Goal: Task Accomplishment & Management: Use online tool/utility

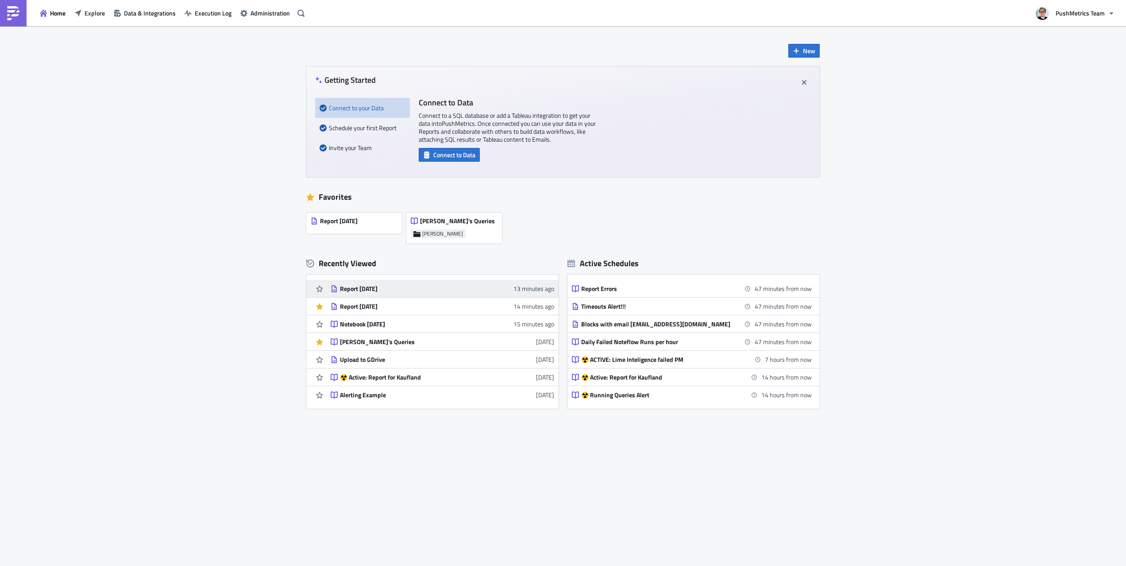
click at [378, 287] on div "Report [DATE]" at bounding box center [417, 289] width 155 height 8
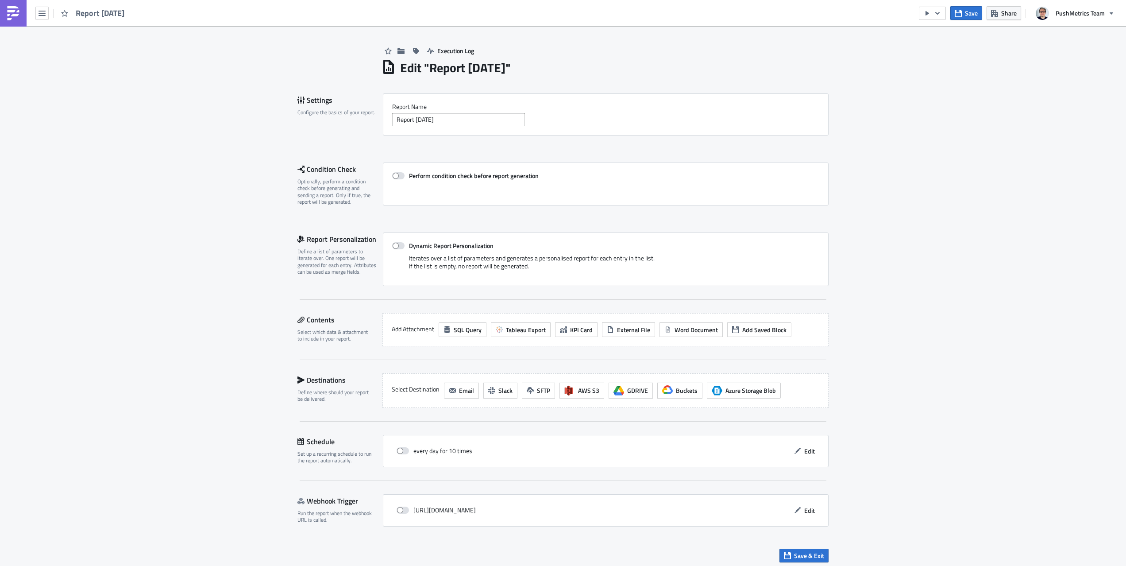
scroll to position [5, 0]
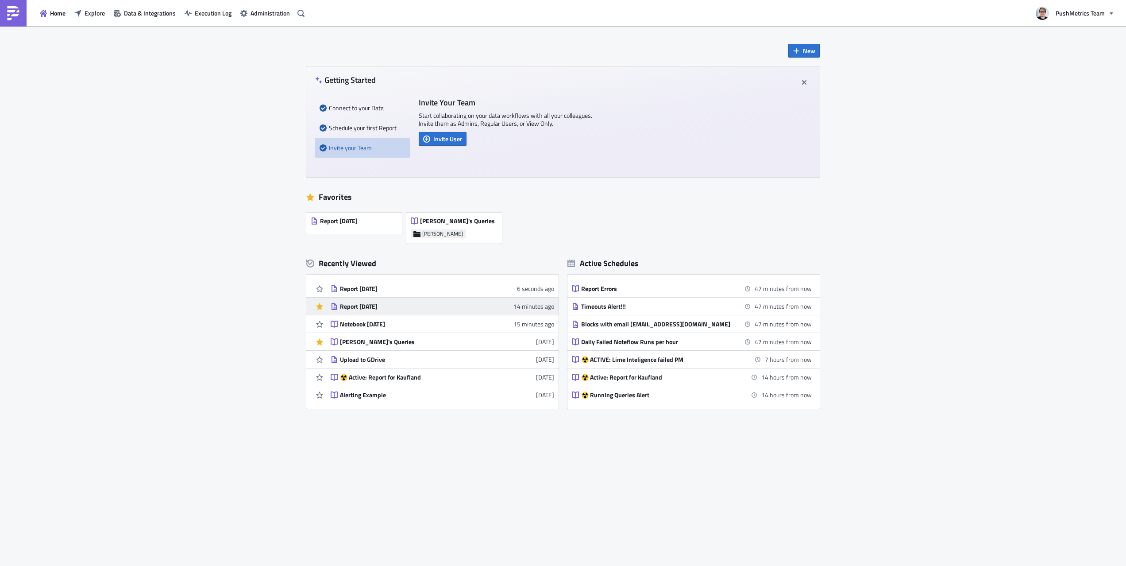
click at [406, 303] on div "Report 2024-06-13" at bounding box center [417, 306] width 155 height 8
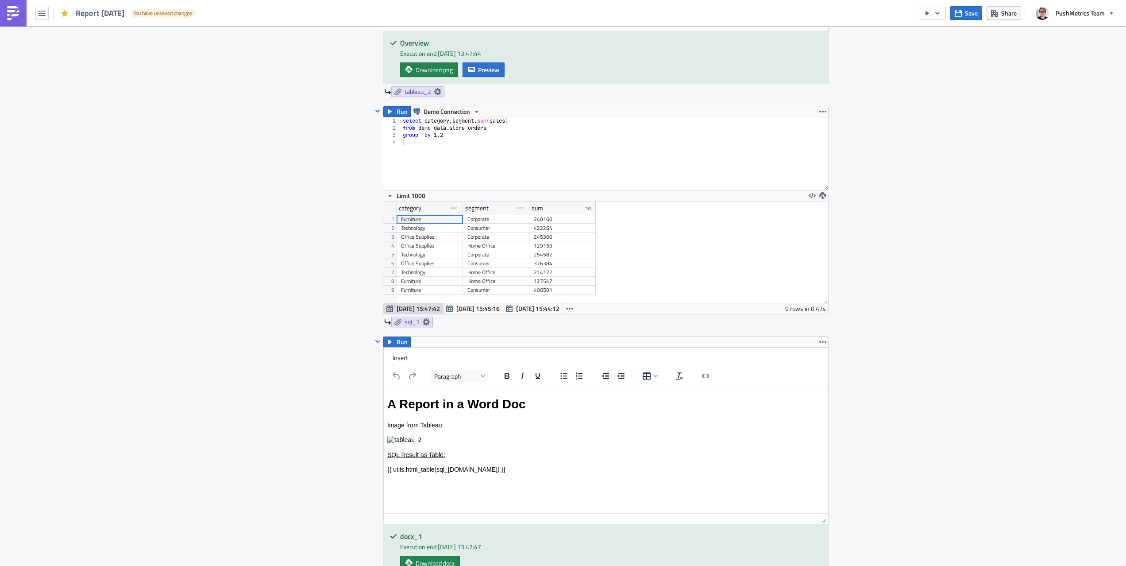
scroll to position [545, 0]
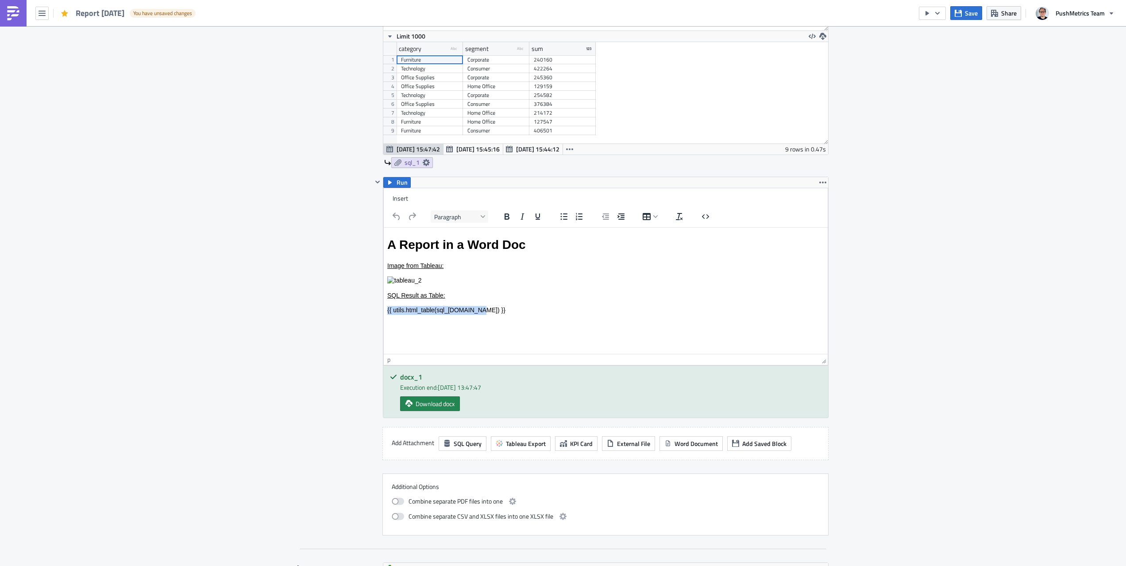
drag, startPoint x: 472, startPoint y: 310, endPoint x: 380, endPoint y: 307, distance: 92.5
click at [384, 307] on html "A Report in a Word Doc Image from Tableau: SQL Result as Table: {{ utils.html_t…" at bounding box center [606, 273] width 444 height 93
copy p "{{ utils.html_table(sql_1.data) }}"
click at [706, 218] on icon "Source code" at bounding box center [705, 216] width 11 height 11
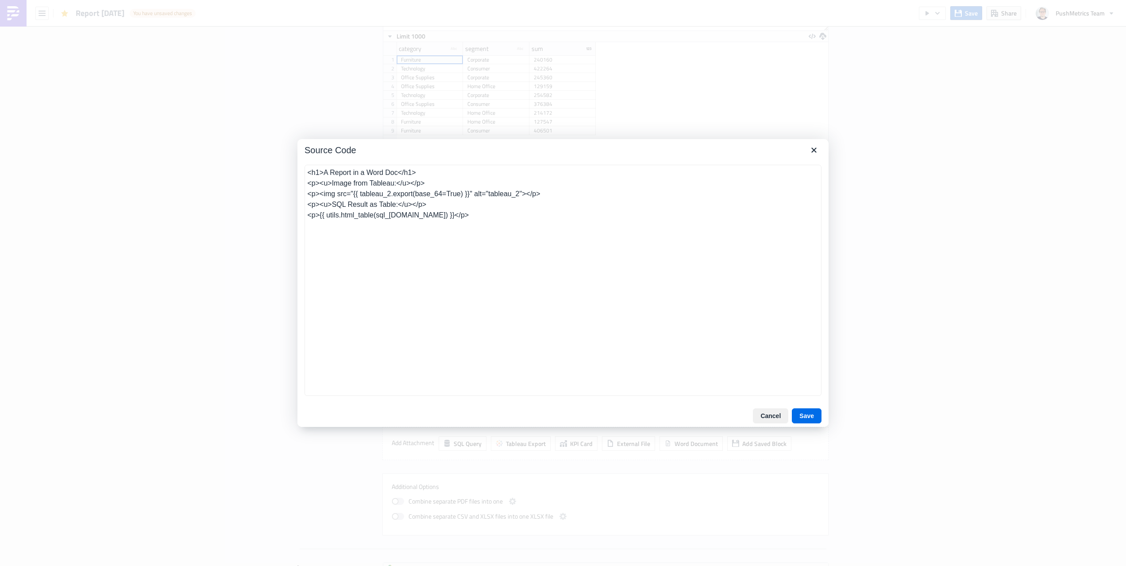
drag, startPoint x: 320, startPoint y: 216, endPoint x: 422, endPoint y: 219, distance: 102.3
click at [422, 219] on textarea "<h1>A Report in a Word Doc</h1> <p><u>Image from Tableau:</u></p> <p><img src="…" at bounding box center [562, 280] width 517 height 231
drag, startPoint x: 355, startPoint y: 195, endPoint x: 477, endPoint y: 195, distance: 121.3
click at [477, 195] on textarea "<h1>A Report in a Word Doc</h1> <p><u>Image from Tableau:</u></p> <p><img src="…" at bounding box center [562, 280] width 517 height 231
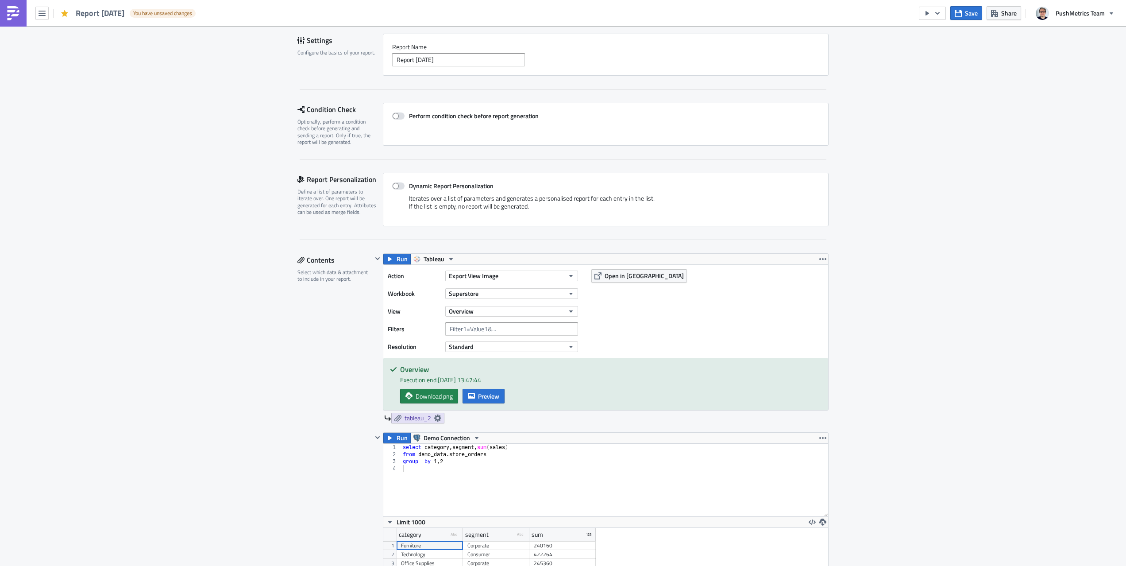
scroll to position [59, 0]
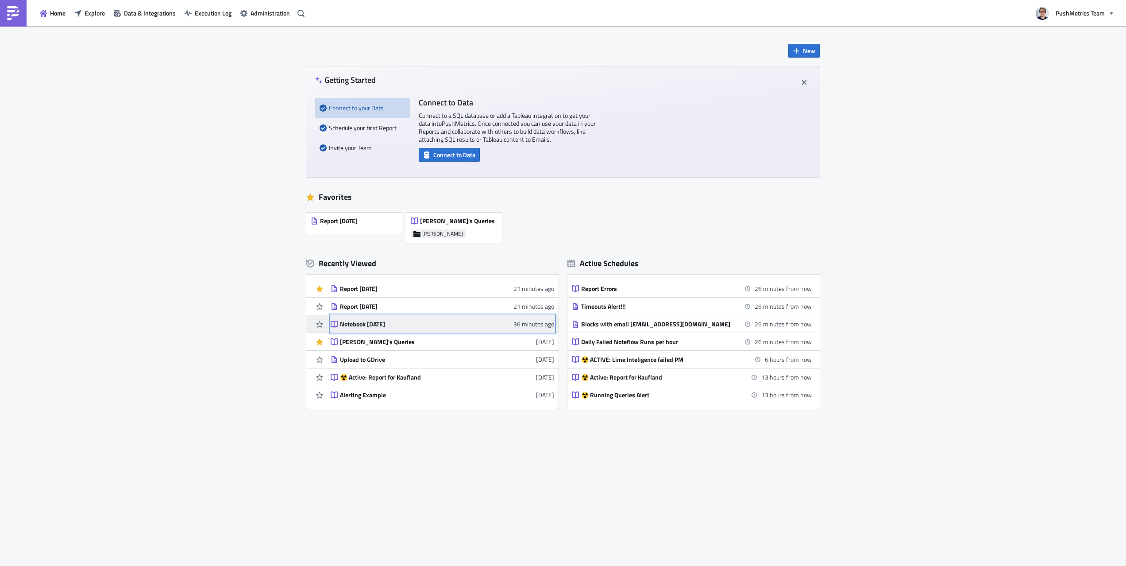
click at [389, 330] on link "Notebook 2025-10-13 36 minutes ago" at bounding box center [442, 323] width 223 height 17
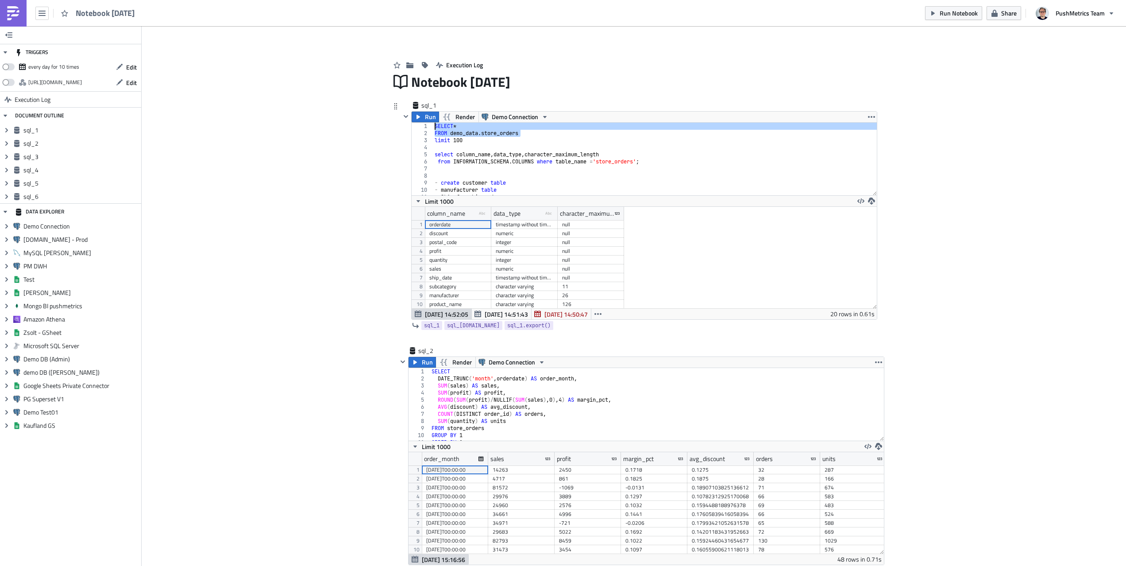
drag, startPoint x: 524, startPoint y: 134, endPoint x: 436, endPoint y: 128, distance: 88.3
click at [436, 128] on div "SELECT * FROM demo_data . store_orders limit 100 select column_name , data_type…" at bounding box center [655, 166] width 444 height 87
type textarea "SELECT * FROM demo_data.store_orders"
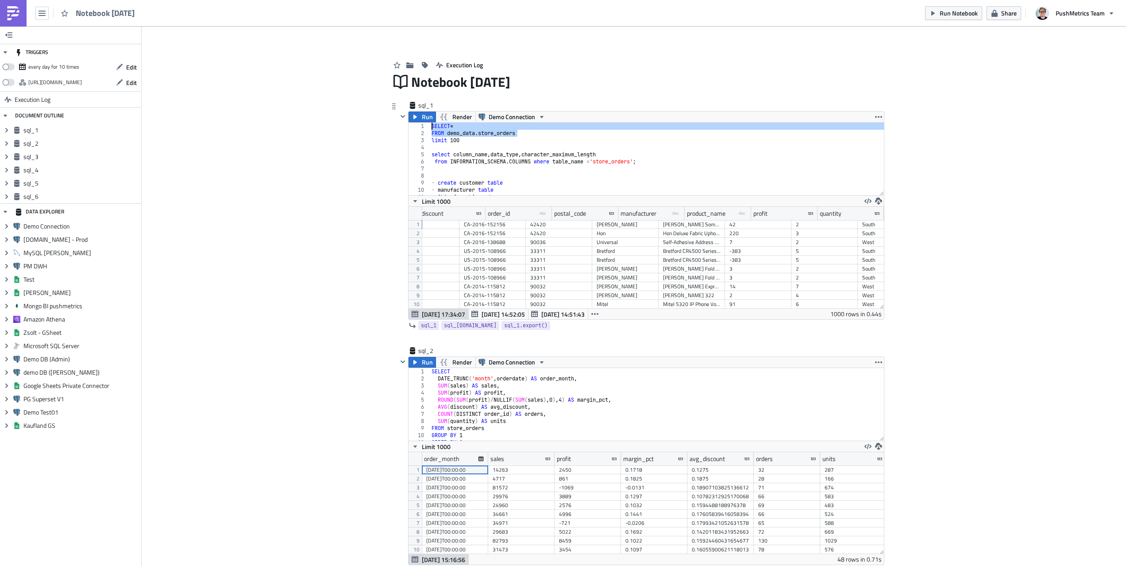
scroll to position [0, 390]
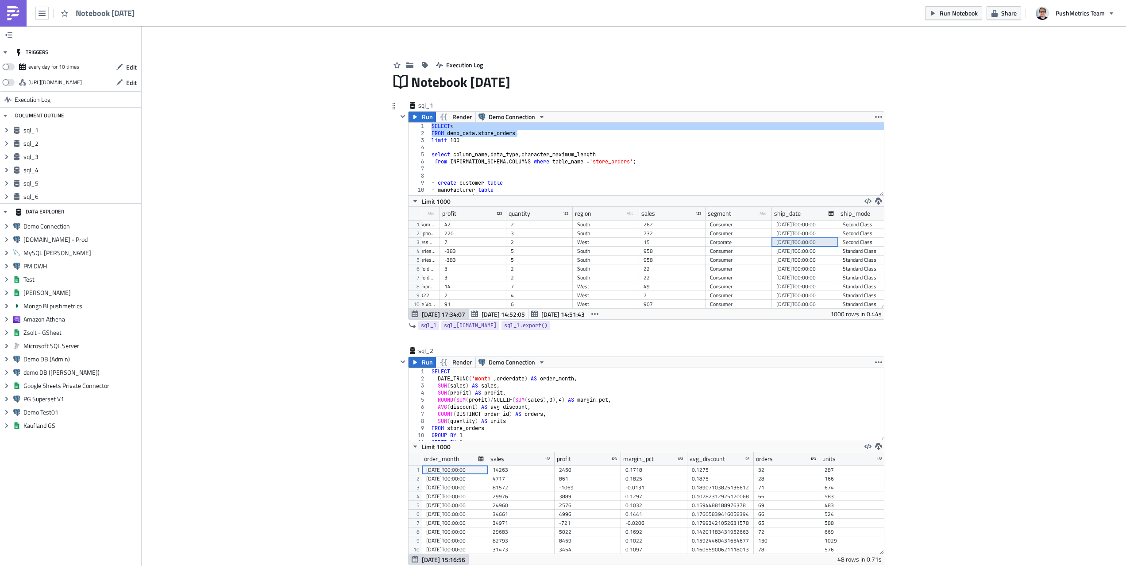
click at [782, 245] on div "2018-06-16T00:00:00" at bounding box center [805, 242] width 58 height 9
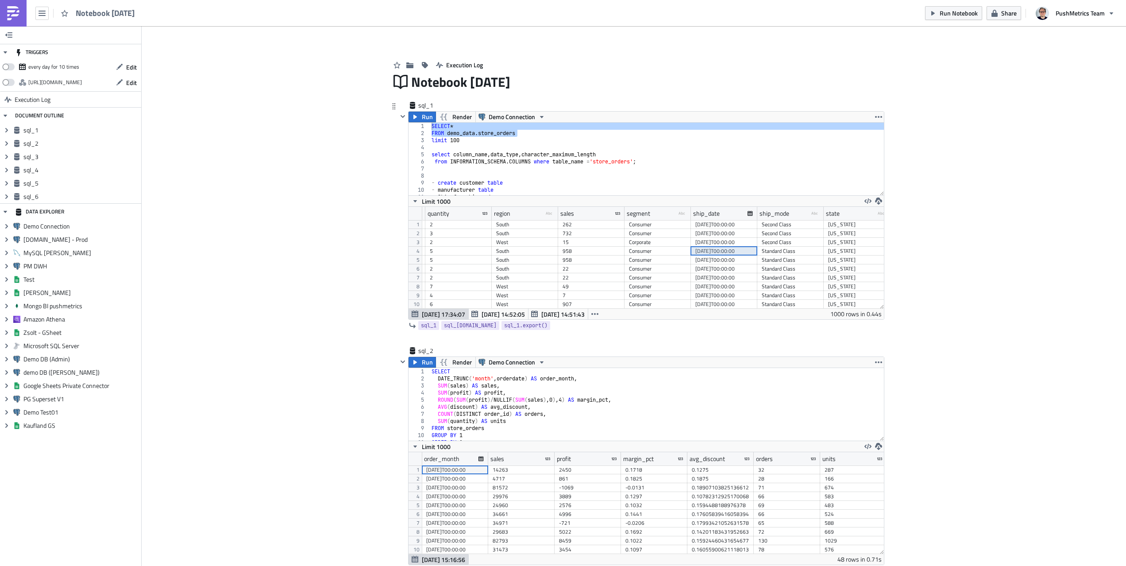
click at [717, 253] on div "2020-10-15T00:00:00" at bounding box center [724, 250] width 58 height 9
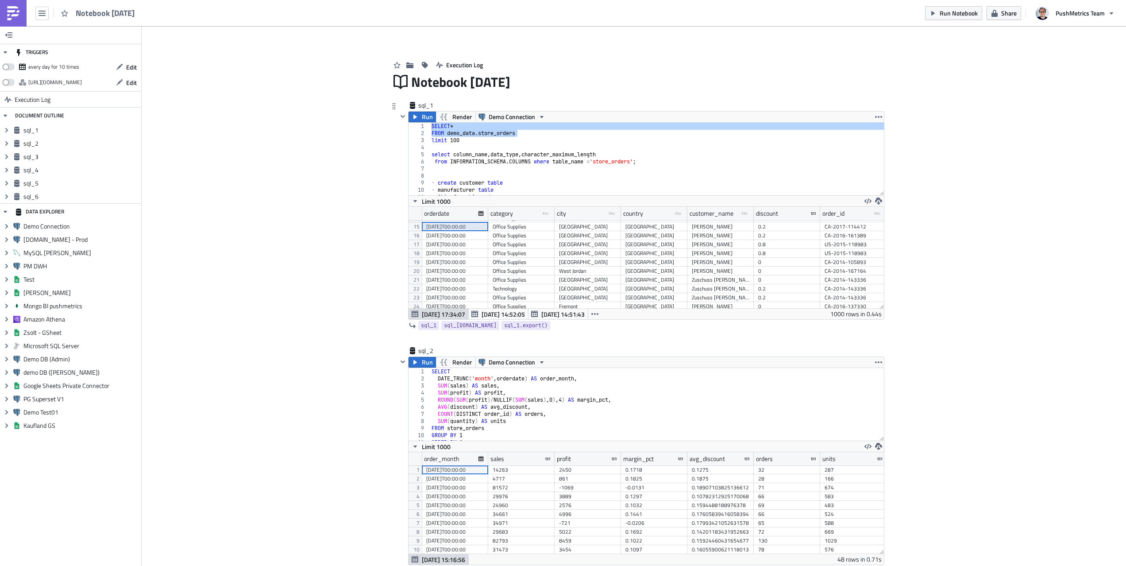
click at [452, 230] on div "2023-04-15T00:00:00" at bounding box center [455, 226] width 58 height 9
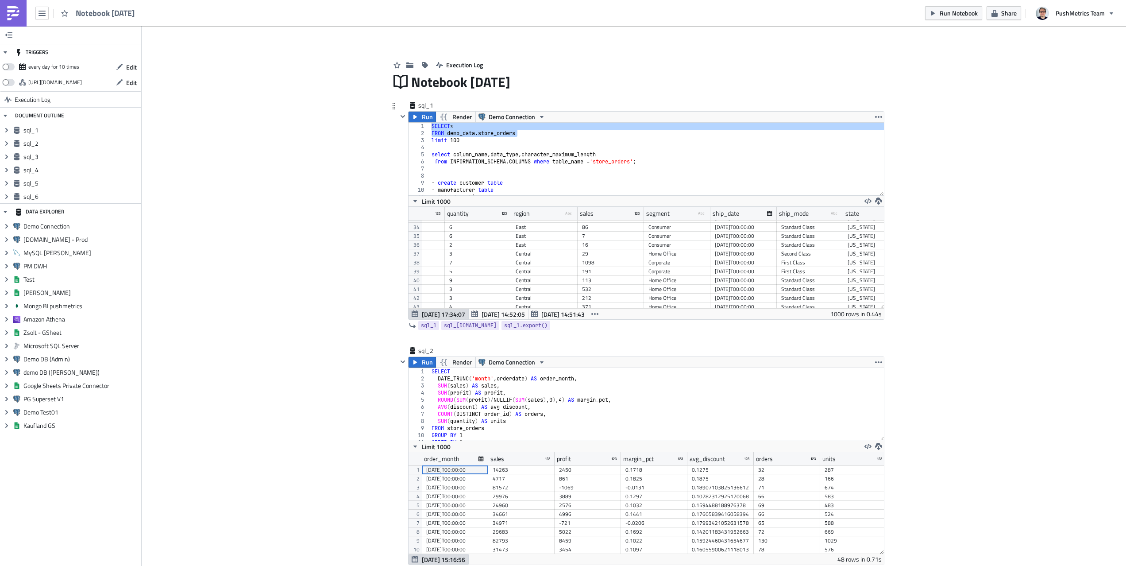
click at [732, 259] on div "2012-12-16T00:00:00" at bounding box center [744, 262] width 58 height 9
click at [733, 256] on div "2025-10-17T00:00:00" at bounding box center [744, 253] width 58 height 9
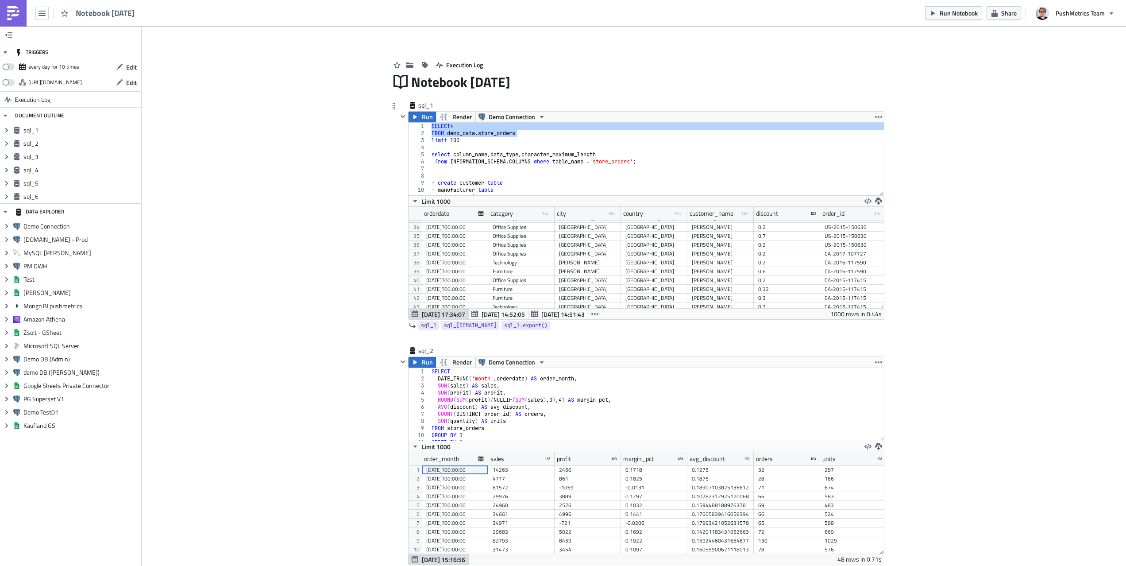
click at [498, 146] on div "SELECT * FROM demo_data . store_orders limit 100 select column_name , data_type…" at bounding box center [657, 166] width 454 height 87
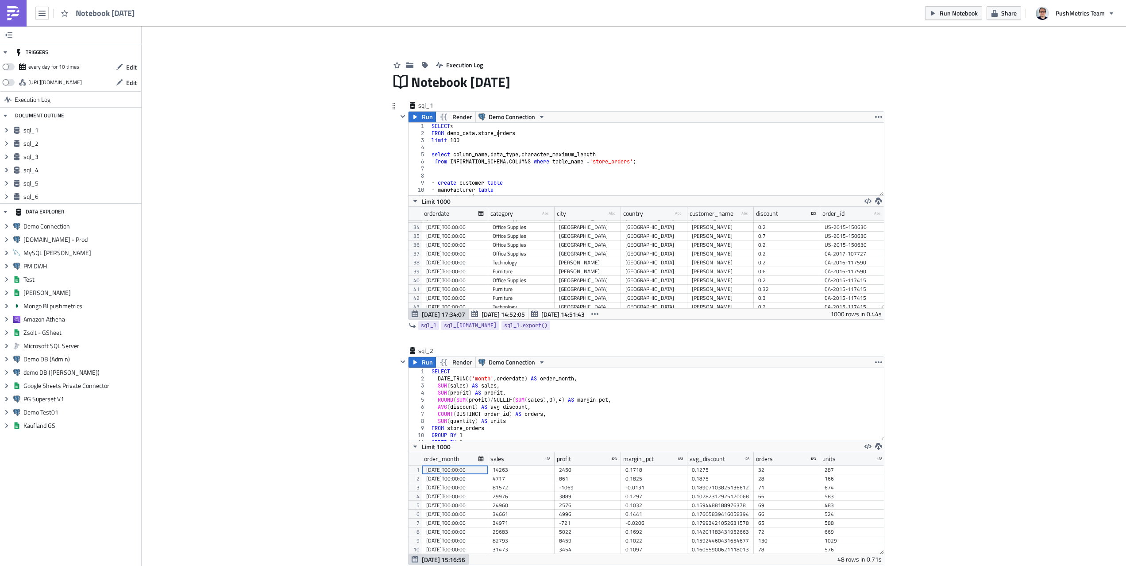
click at [499, 130] on div "SELECT * FROM demo_data . store_orders limit 100 select column_name , data_type…" at bounding box center [657, 166] width 454 height 87
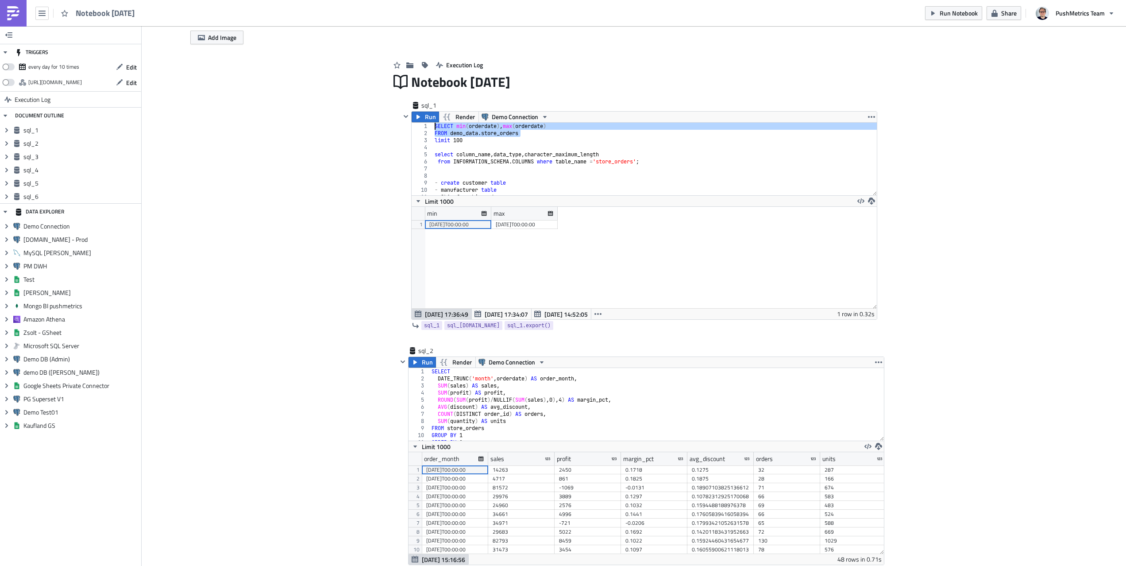
type textarea "SELECT min(orderdate), max(orderdate) FROM demo_data.store_orders"
click at [4, 224] on icon "Expand group" at bounding box center [6, 226] width 7 height 7
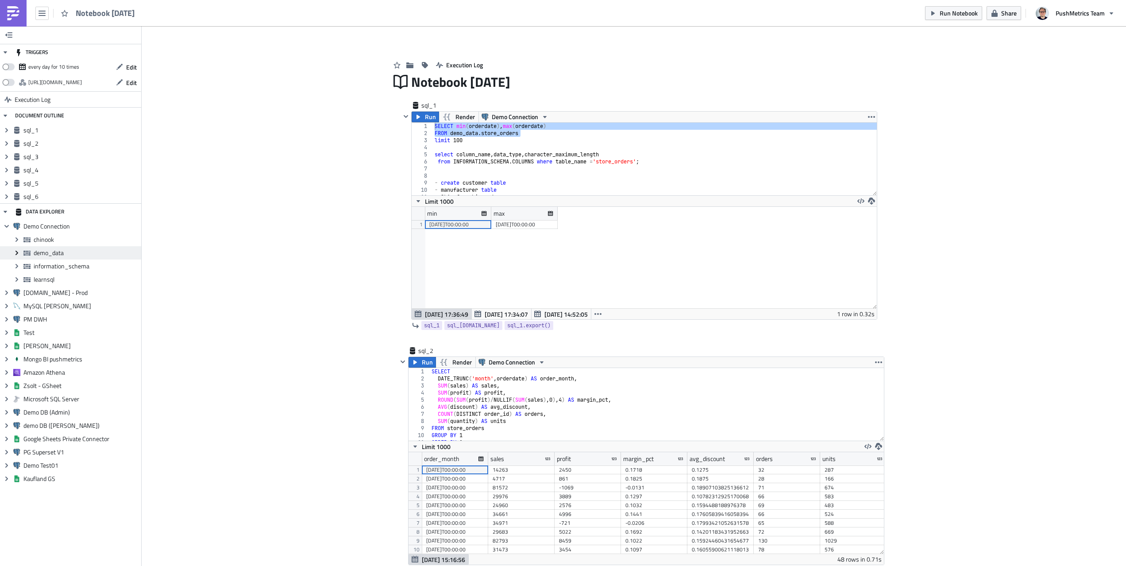
click at [18, 253] on icon at bounding box center [16, 252] width 3 height 4
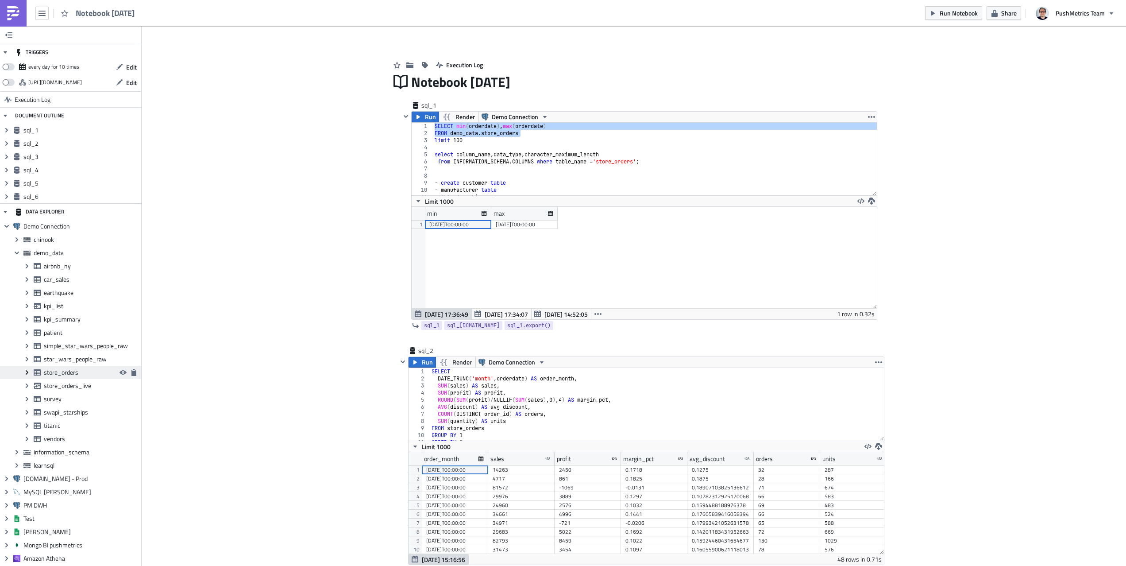
click at [27, 372] on icon at bounding box center [27, 372] width 3 height 4
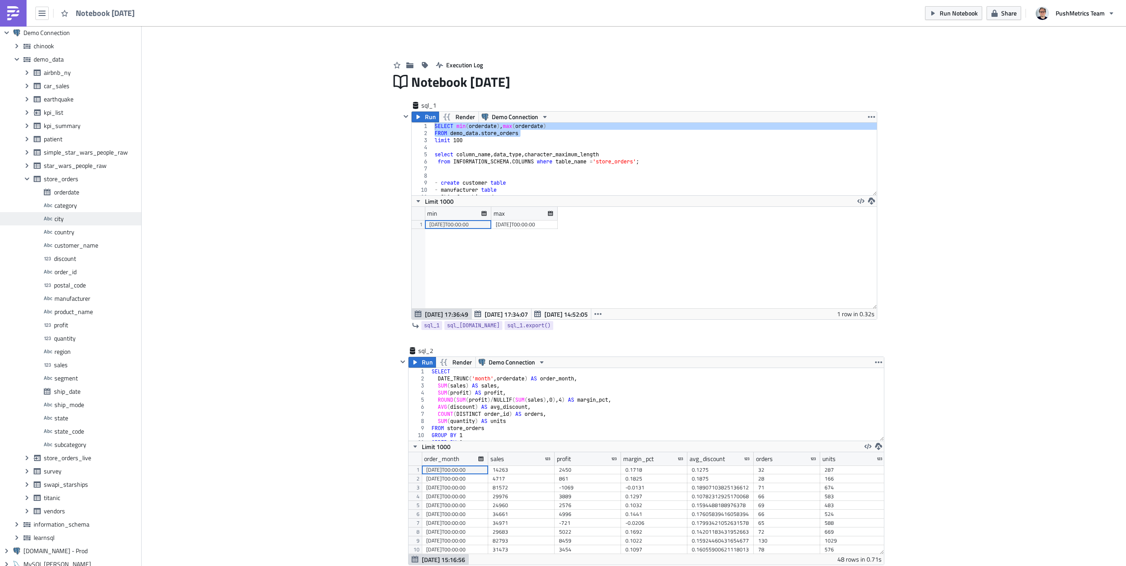
scroll to position [194, 0]
click at [585, 333] on div "sql_1 Run Render Demo Connection SELECT min(orderdate), max(orderdate) FROM dem…" at bounding box center [639, 217] width 477 height 232
click at [642, 339] on icon "button" at bounding box center [644, 338] width 7 height 7
click at [594, 296] on div "SQL" at bounding box center [597, 299] width 59 height 9
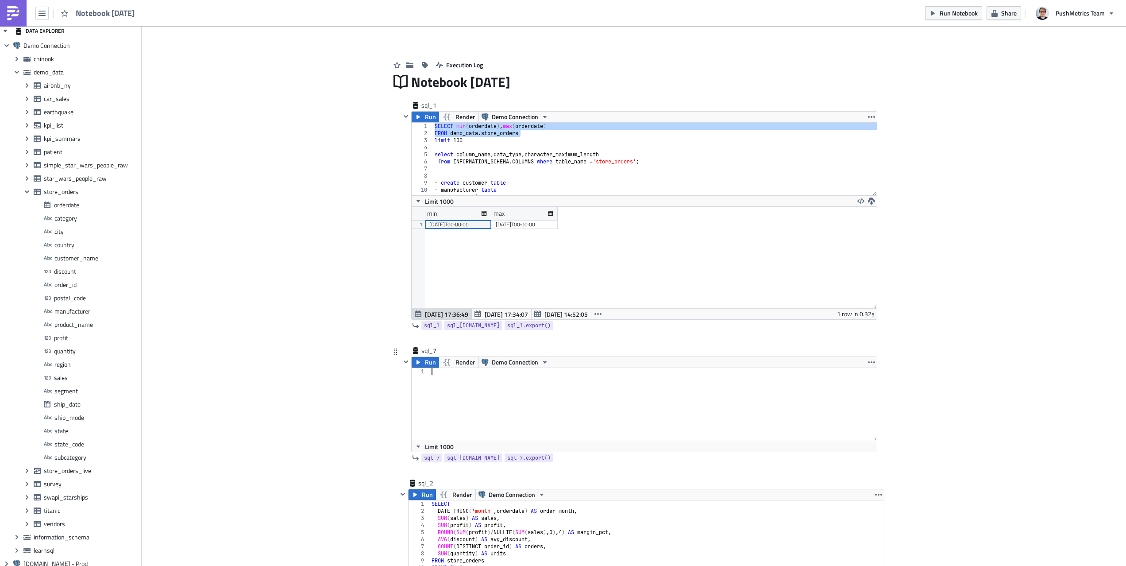
click at [529, 384] on div at bounding box center [653, 411] width 447 height 87
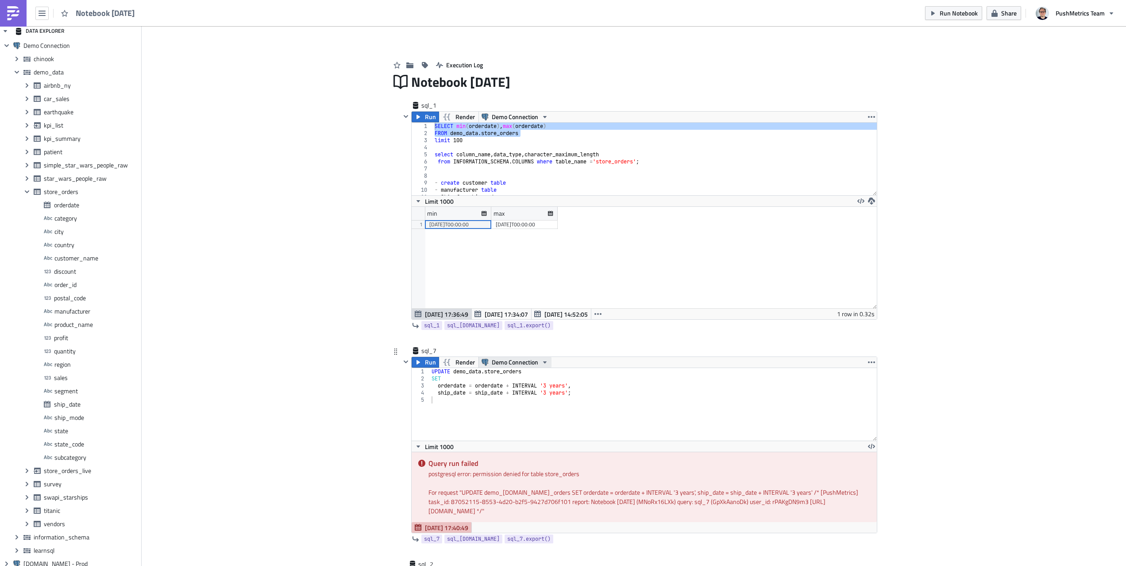
click at [511, 362] on span "Demo Connection" at bounding box center [515, 362] width 46 height 11
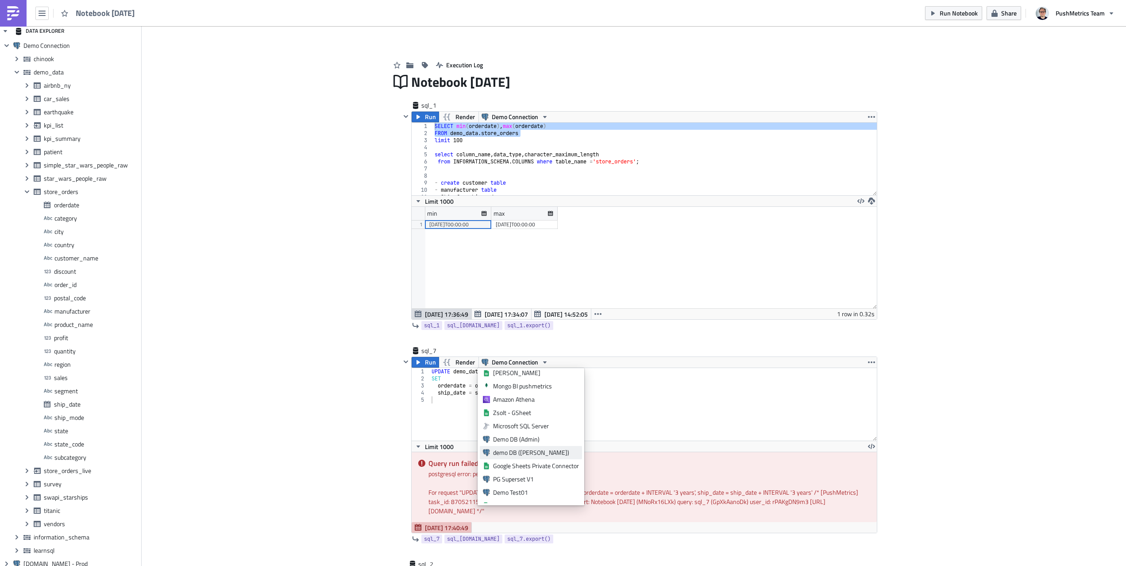
scroll to position [73, 0]
click at [546, 429] on link "Demo DB (Admin)" at bounding box center [531, 435] width 102 height 13
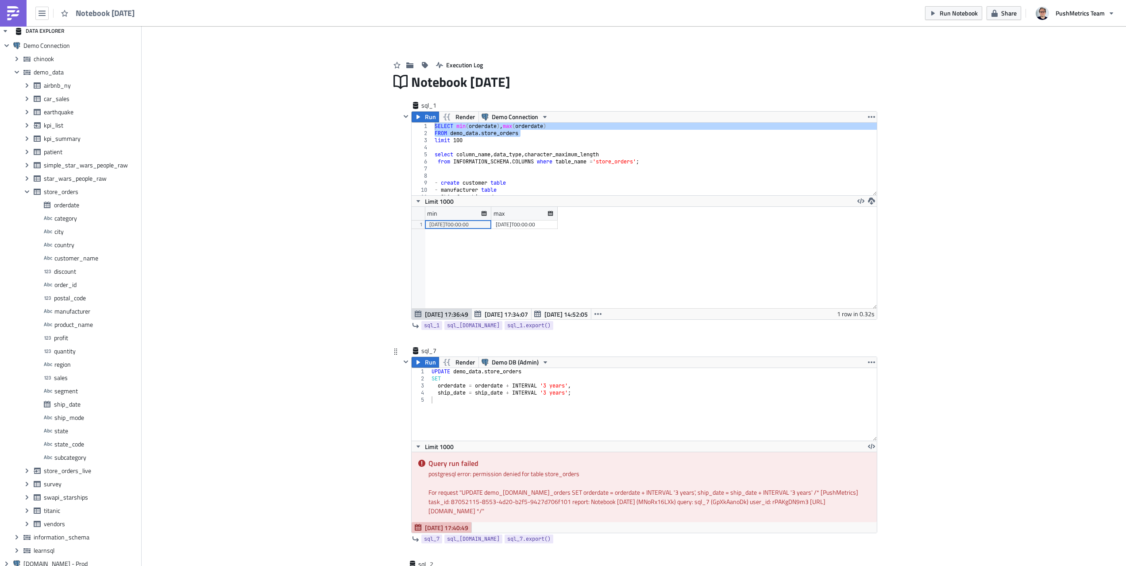
click at [577, 416] on div "UPDATE demo_data . store_orders SET orderdate = orderdate + INTERVAL '3 years' …" at bounding box center [653, 411] width 447 height 87
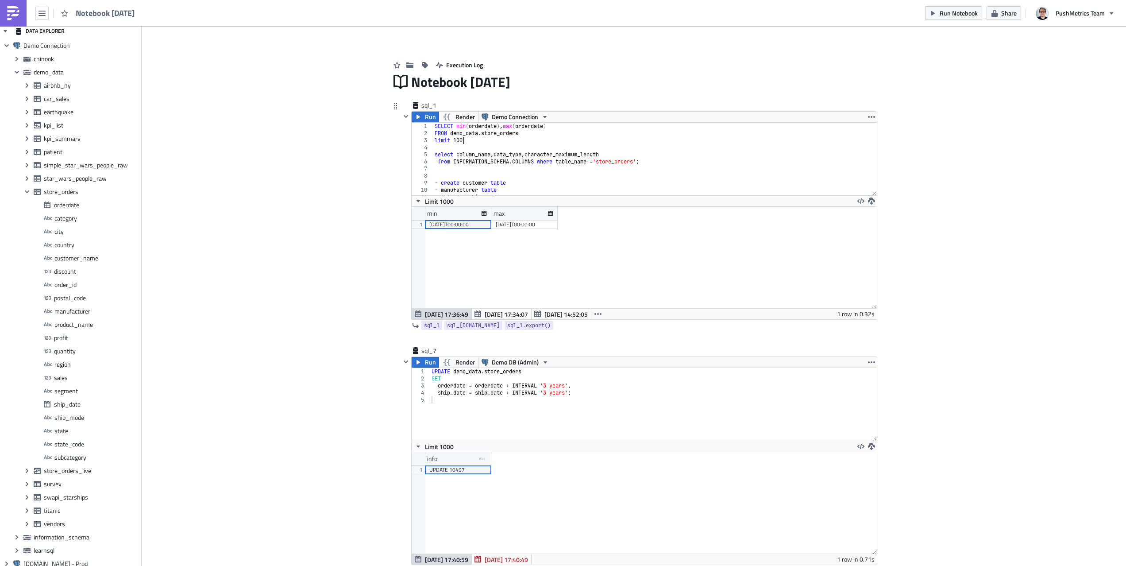
scroll to position [0, 2]
click at [488, 139] on div "SELECT min ( orderdate ) , max ( orderdate ) FROM demo_data . store_orders limi…" at bounding box center [655, 166] width 444 height 87
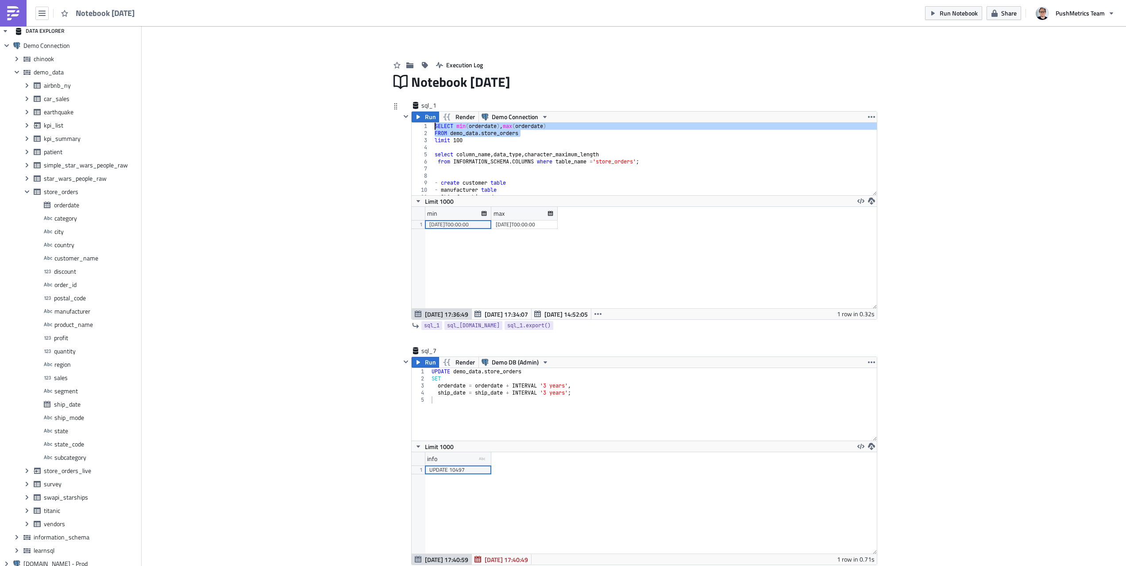
drag, startPoint x: 526, startPoint y: 134, endPoint x: 396, endPoint y: 122, distance: 130.2
click at [396, 122] on div "sql_1 Run Render Demo Connection limit 100 1 2 3 4 5 6 7 8 9 10 11 12 SELECT mi…" at bounding box center [633, 223] width 487 height 245
type textarea "SELECT min(orderdate), max(orderdate) FROM demo_data.store_orders"
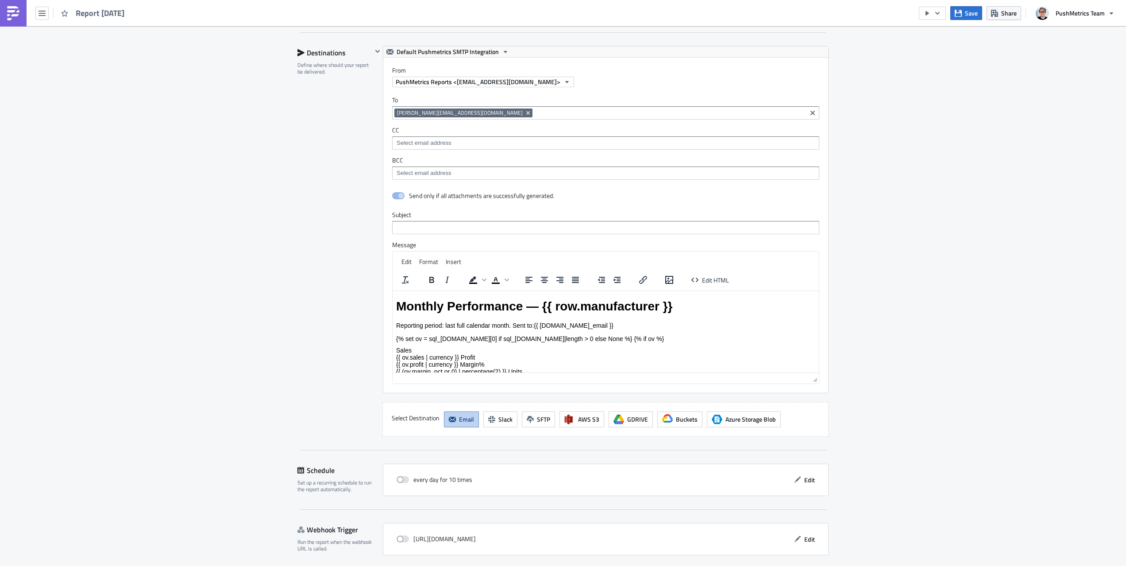
scroll to position [2, 0]
click at [454, 336] on div "Monthly Performance — {{ row.manufacturer }} Reporting period: last full calend…" at bounding box center [605, 363] width 419 height 132
click at [454, 337] on div "Monthly Performance — {{ row.manufacturer }} Reporting period: last full calend…" at bounding box center [605, 363] width 419 height 132
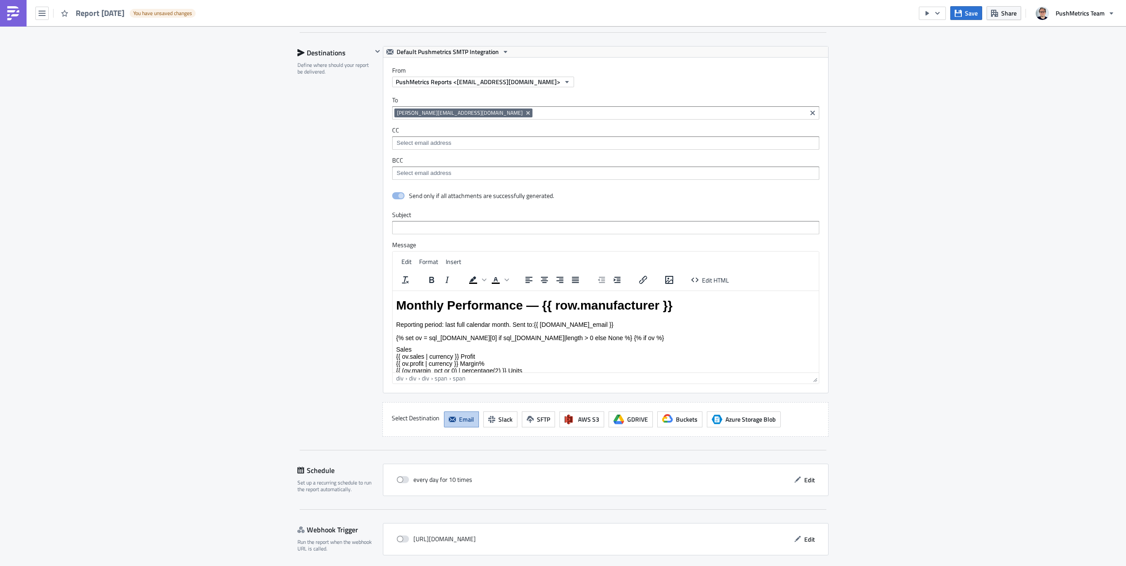
click at [497, 334] on div "Monthly Performance — {{ row.manufacturer }} Reporting period: last full calend…" at bounding box center [605, 364] width 419 height 132
click at [496, 337] on div "Monthly Performance — {{ row.manufacturer }} Reporting period: last full calend…" at bounding box center [605, 364] width 419 height 132
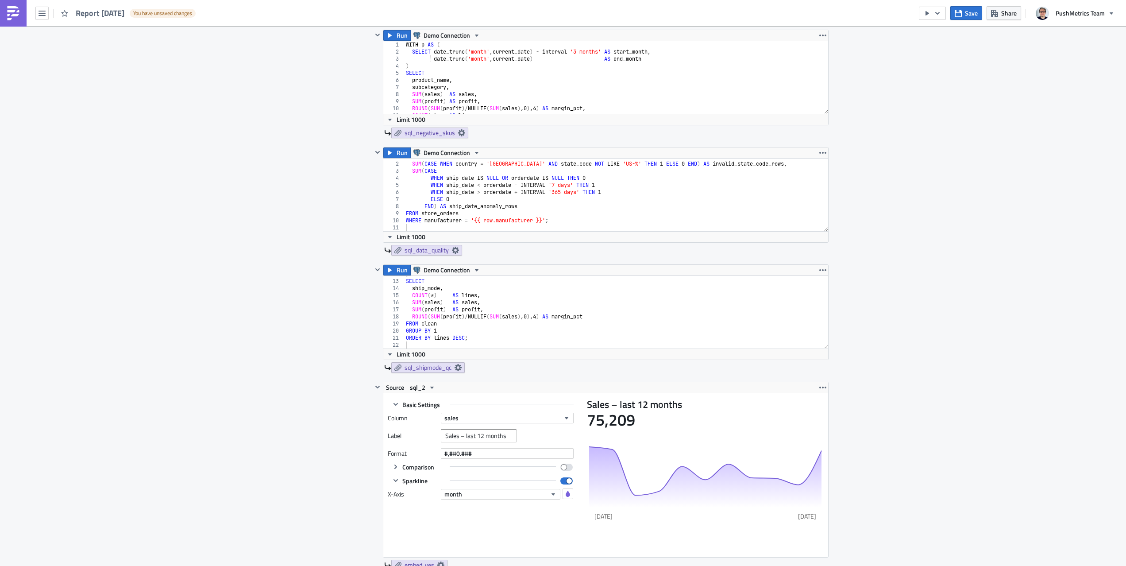
scroll to position [1506, 0]
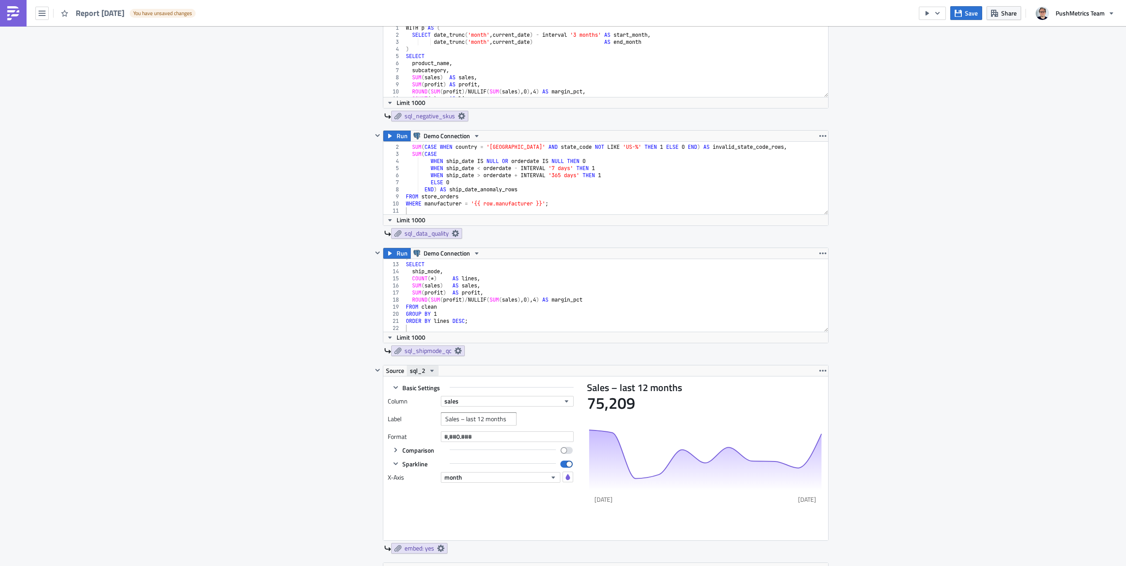
click at [431, 370] on icon "button" at bounding box center [431, 370] width 7 height 7
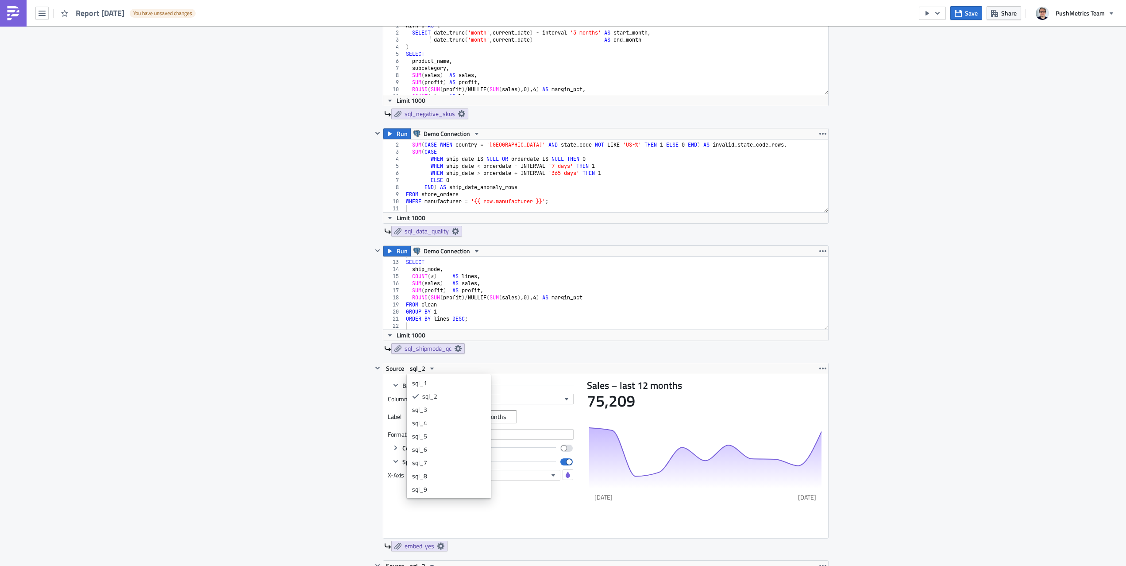
click at [258, 343] on div "Execution Log Edit " Report 2025-07-30 " Draft Settings Configure the basics of…" at bounding box center [563, 80] width 1126 height 3126
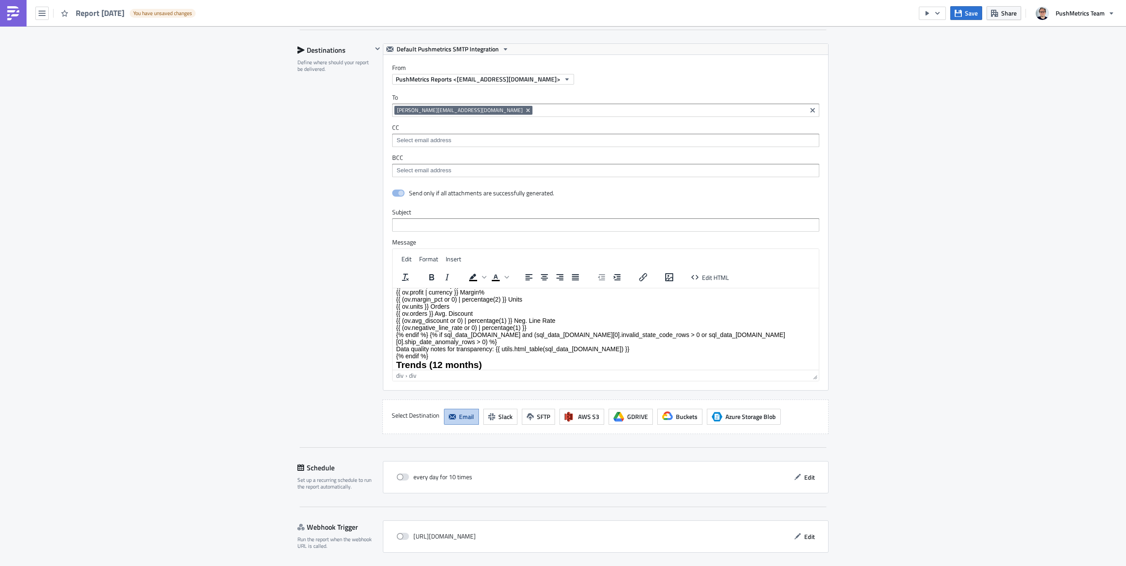
scroll to position [70, 0]
click at [478, 335] on div "Monthly Performance — {{ row.manufacturer }} Reporting period: last full calend…" at bounding box center [605, 292] width 419 height 132
drag, startPoint x: 456, startPoint y: 334, endPoint x: 485, endPoint y: 334, distance: 28.8
click at [487, 333] on div "Monthly Performance — {{ row.manufacturer }} Reporting period: last full calend…" at bounding box center [605, 292] width 419 height 132
drag, startPoint x: 505, startPoint y: 335, endPoint x: 534, endPoint y: 344, distance: 30.2
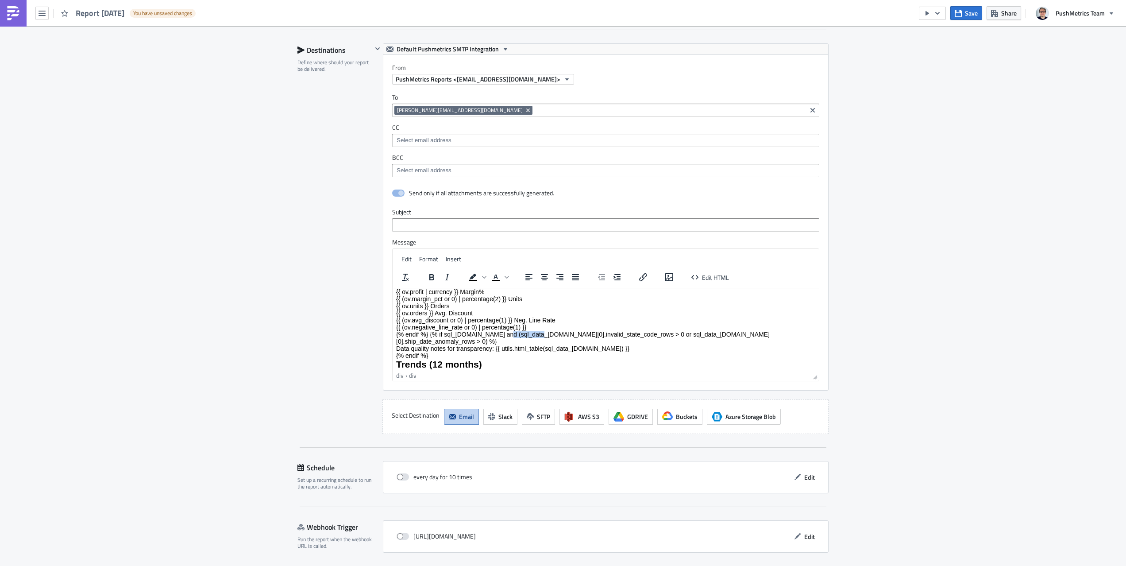
click at [531, 335] on div "Monthly Performance — {{ row.manufacturer }} Reporting period: last full calend…" at bounding box center [605, 292] width 419 height 132
drag, startPoint x: 625, startPoint y: 335, endPoint x: 656, endPoint y: 333, distance: 31.0
click at [656, 333] on div "Monthly Performance — {{ row.manufacturer }} Reporting period: last full calend…" at bounding box center [605, 292] width 419 height 132
drag, startPoint x: 589, startPoint y: 341, endPoint x: 556, endPoint y: 342, distance: 33.2
click at [556, 344] on div "Data quality notes for transparency: {{ utils.html_table(sql_data_quality.data)…" at bounding box center [605, 347] width 419 height 7
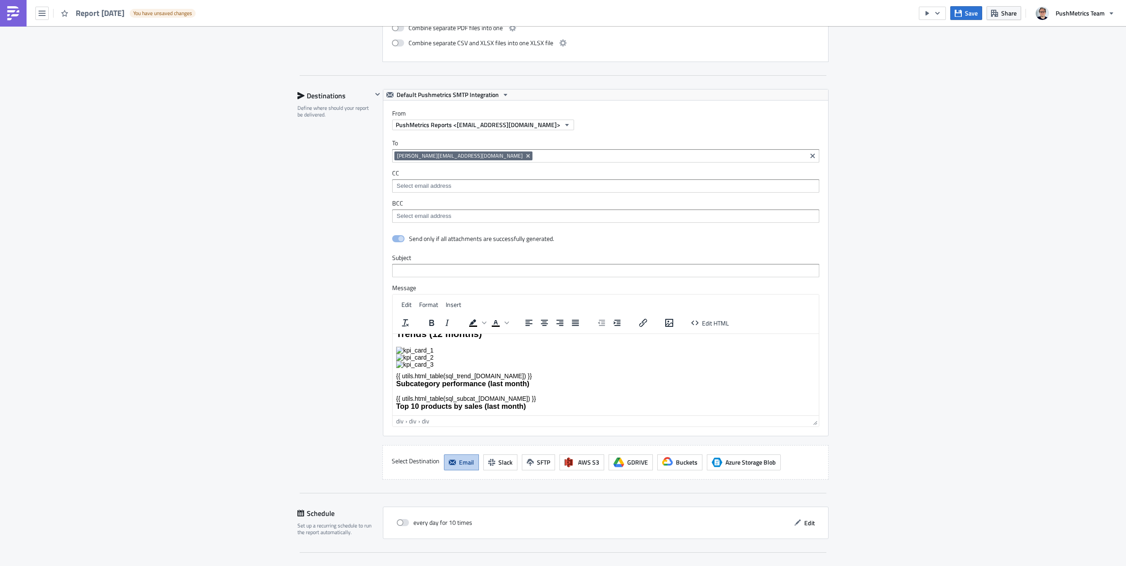
scroll to position [2586, 0]
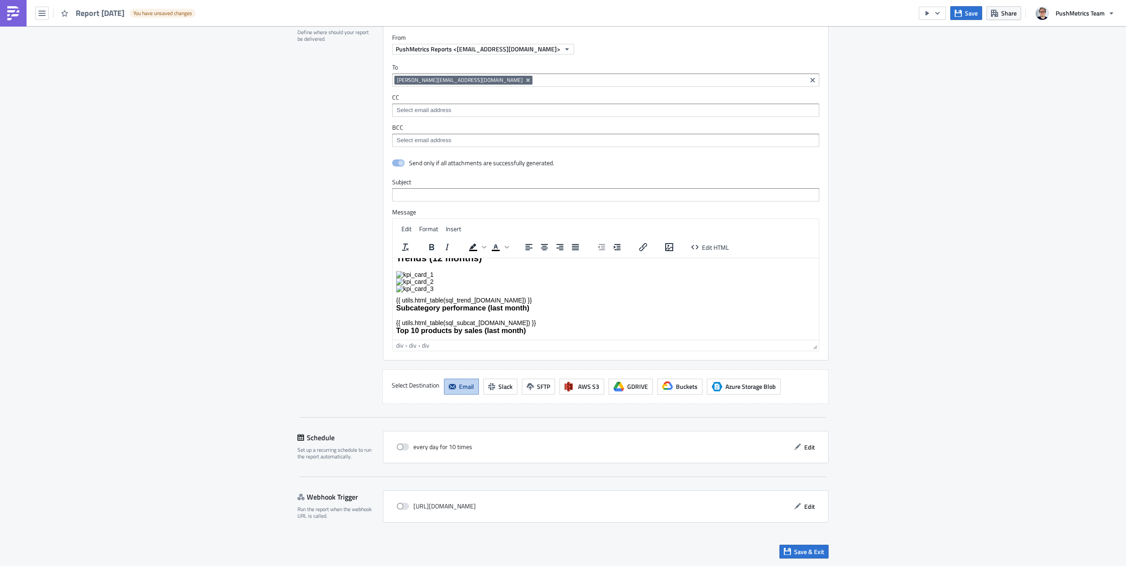
click at [470, 296] on div "{{ utils.html_table(sql_trend_12m.data) }}" at bounding box center [605, 299] width 419 height 7
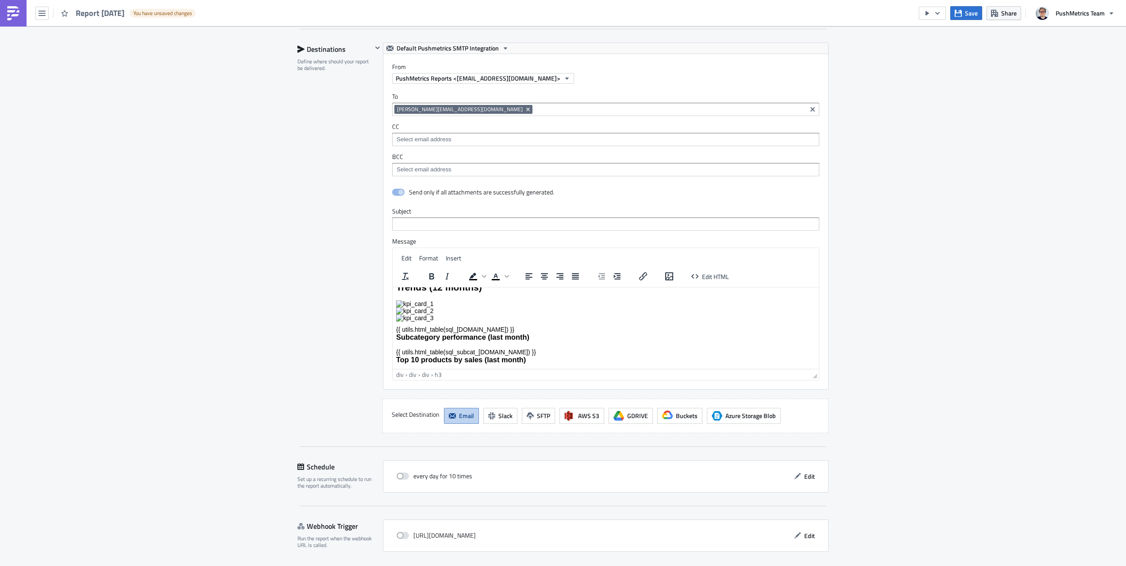
scroll to position [153, 0]
click at [466, 337] on div "Subcategory performance (last month) {{ utils.html_table(sql_subcat_month.data)…" at bounding box center [605, 337] width 419 height 23
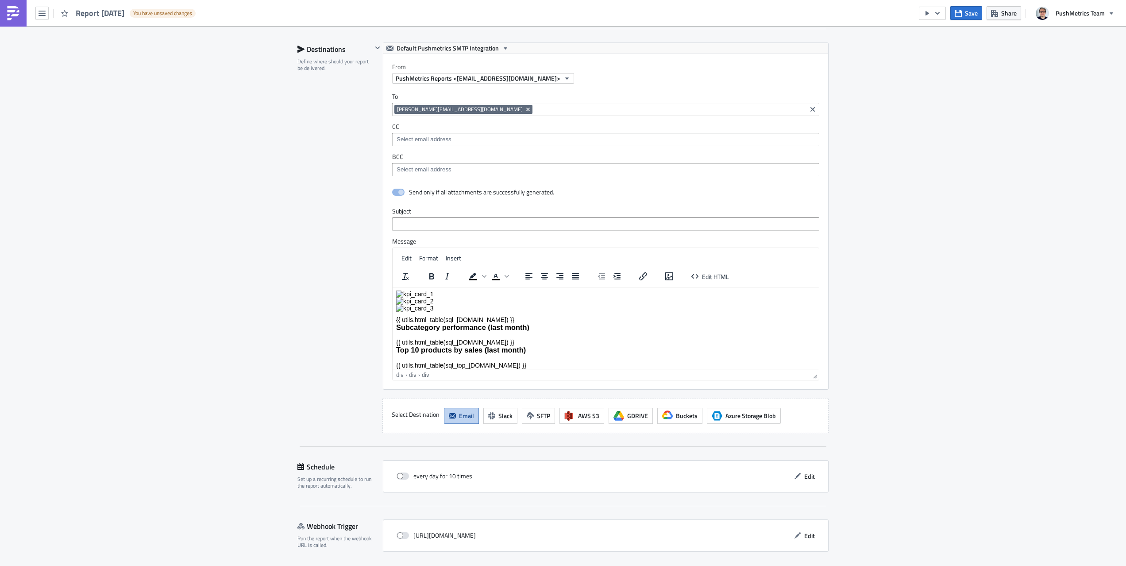
scroll to position [157, 0]
click at [462, 354] on div "Top 10 products by sales (last month) {{ utils.html_table(sql_top_products.data…" at bounding box center [605, 355] width 419 height 23
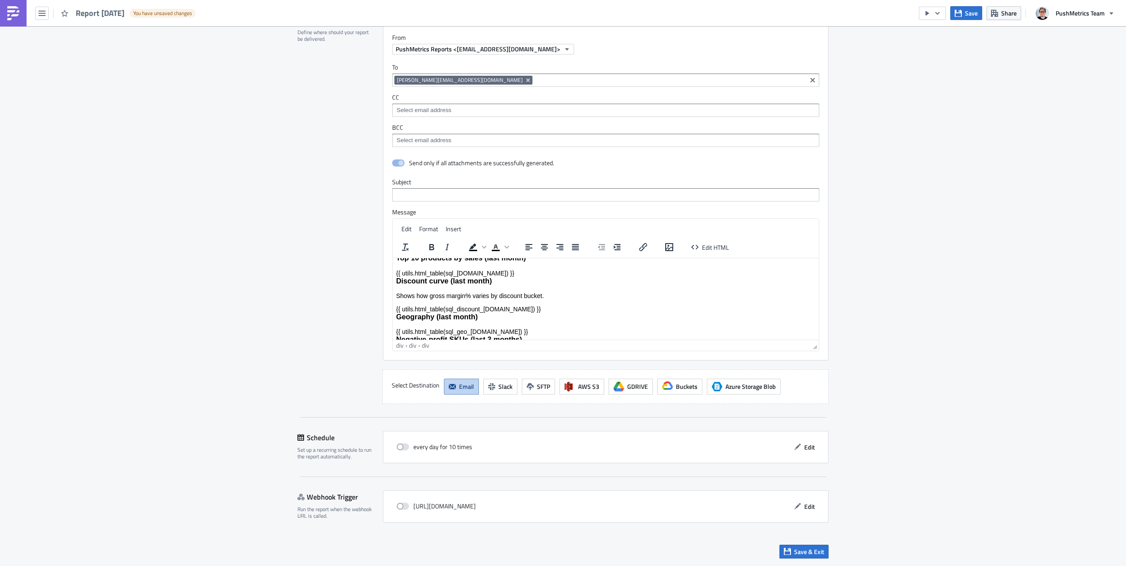
scroll to position [220, 0]
click at [471, 299] on div "Discount curve (last month) Shows how gross margin% varies by discount bucket. …" at bounding box center [605, 293] width 419 height 36
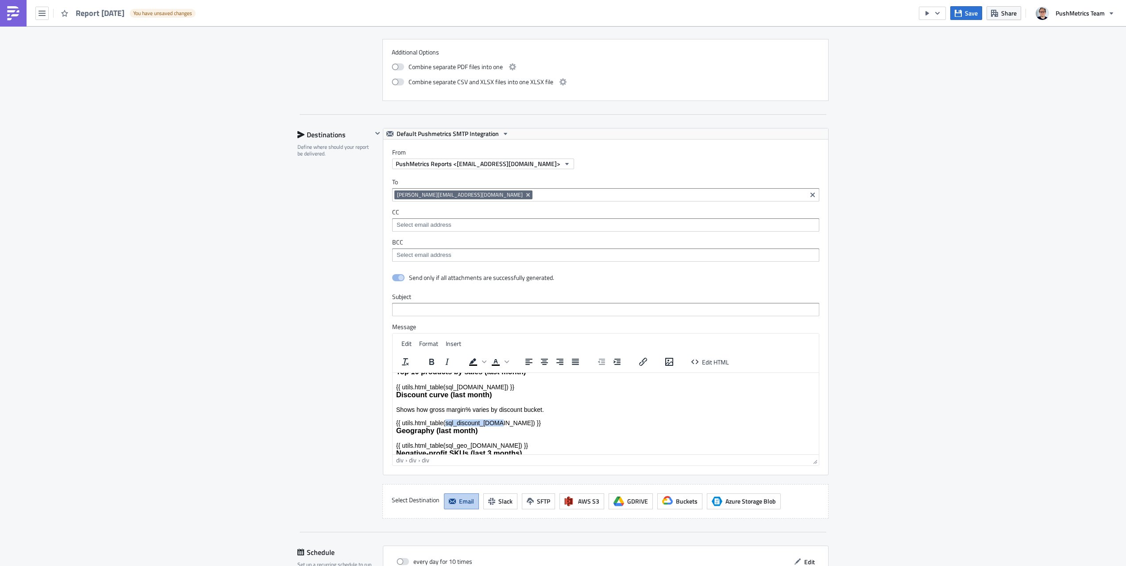
scroll to position [2586, 0]
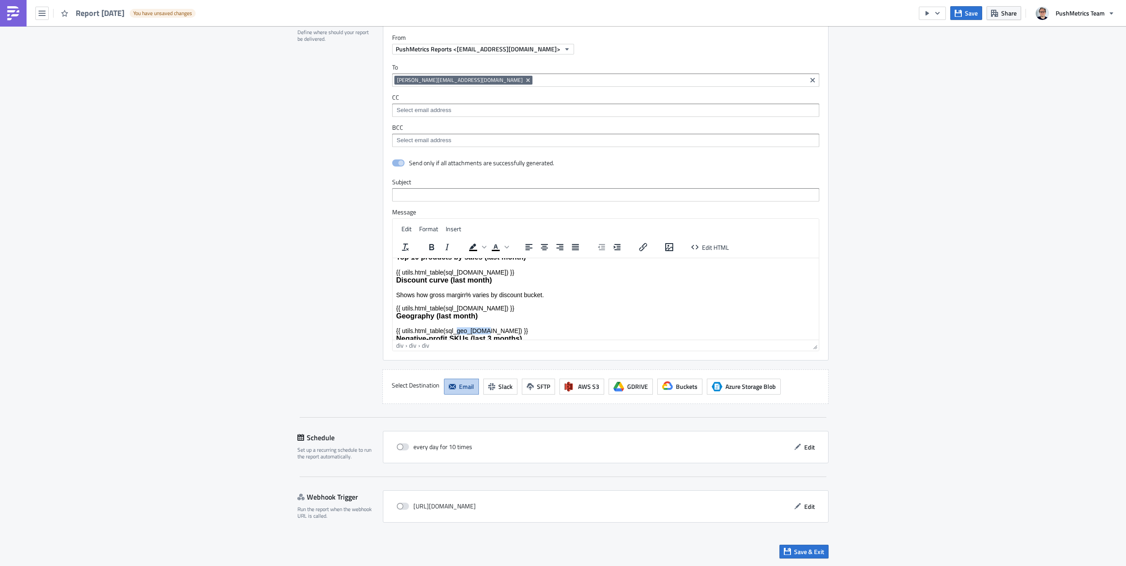
drag, startPoint x: 487, startPoint y: 322, endPoint x: 459, endPoint y: 326, distance: 28.2
click at [456, 326] on div "Geography (last month) {{ utils.html_table(sql_geo_month.data) }}" at bounding box center [605, 322] width 419 height 23
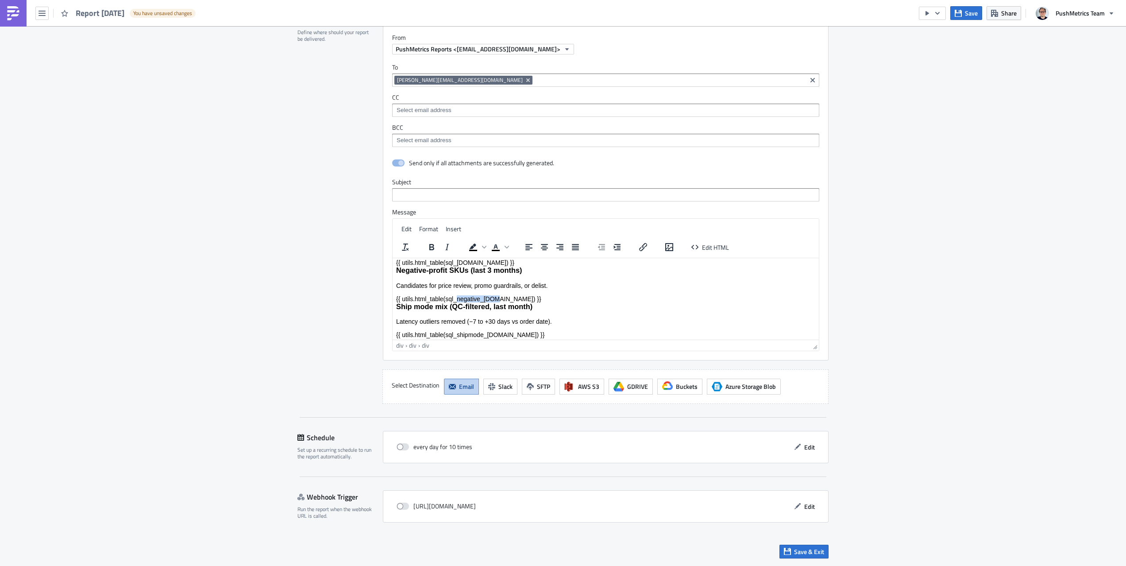
drag, startPoint x: 495, startPoint y: 291, endPoint x: 459, endPoint y: 291, distance: 35.8
click at [458, 290] on div "Negative-profit SKUs (last 3 months) Candidates for price review, promo guardra…" at bounding box center [605, 284] width 419 height 36
drag, startPoint x: 493, startPoint y: 304, endPoint x: 458, endPoint y: 305, distance: 34.5
click at [457, 304] on div "Ship mode mix (QC-filtered, last month) Latency outliers removed (−7 to +30 day…" at bounding box center [605, 295] width 419 height 36
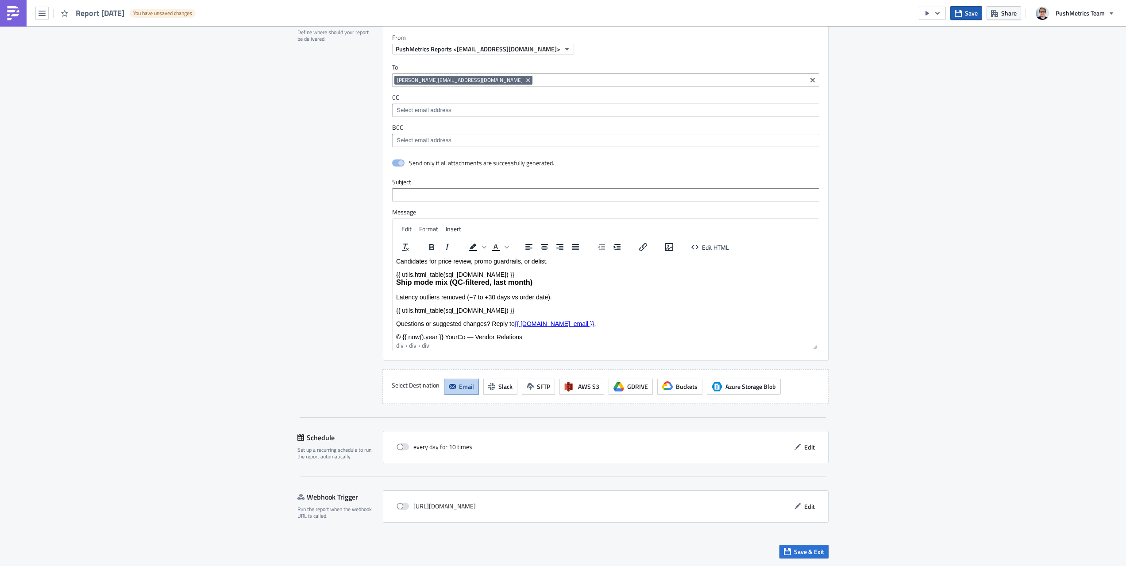
click at [974, 8] on span "Save" at bounding box center [971, 12] width 13 height 9
click at [930, 13] on icon "button" at bounding box center [927, 13] width 7 height 7
click at [936, 43] on link "Run Report" at bounding box center [959, 48] width 75 height 13
click at [479, 198] on input "text" at bounding box center [605, 194] width 427 height 13
paste input "{{ row.manufacturer }} — Monthly Performance Report"
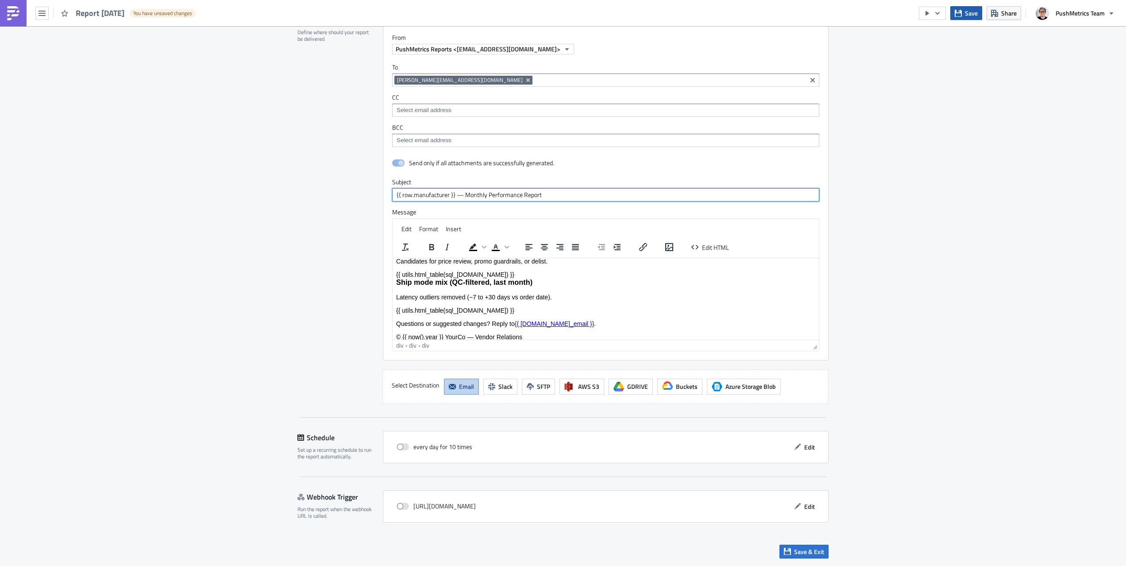
type input "{{ row.manufacturer }} — Monthly Performance Report"
click at [963, 13] on button "Save" at bounding box center [966, 13] width 32 height 14
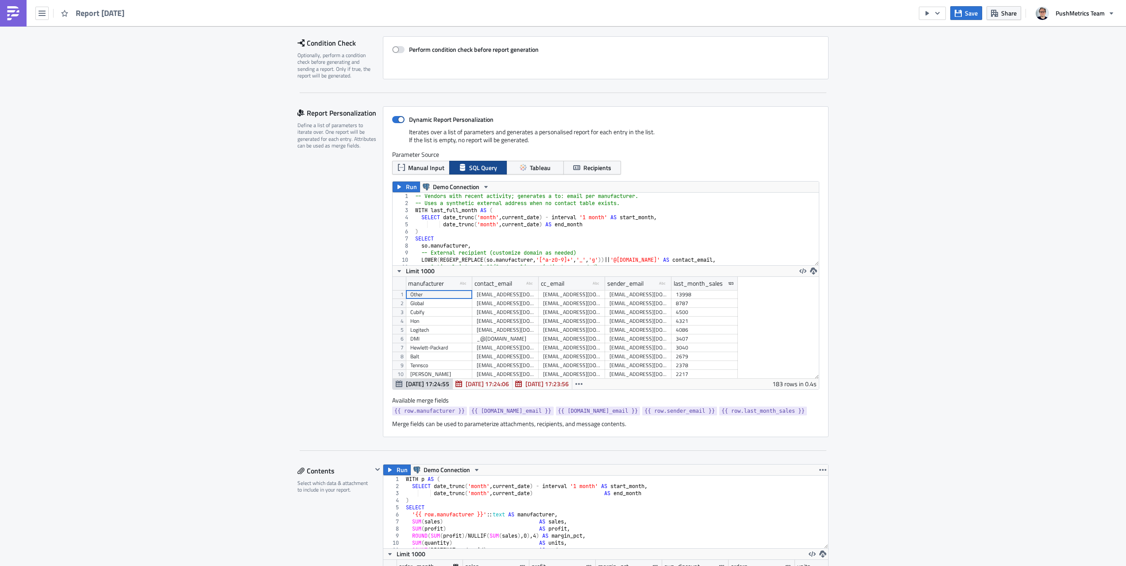
scroll to position [0, 0]
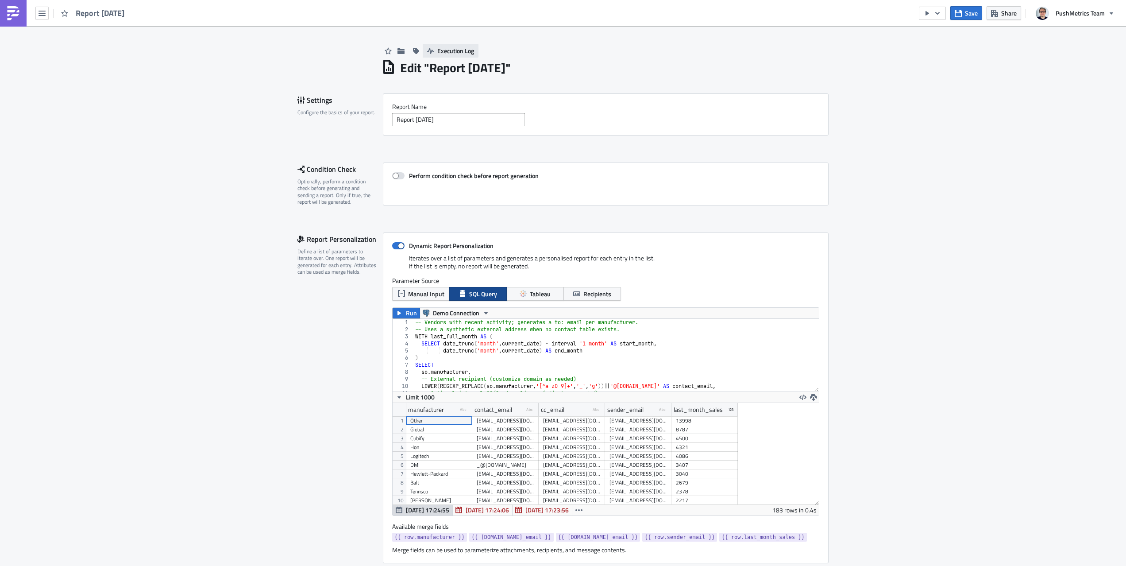
click at [445, 48] on span "Execution Log" at bounding box center [455, 50] width 37 height 9
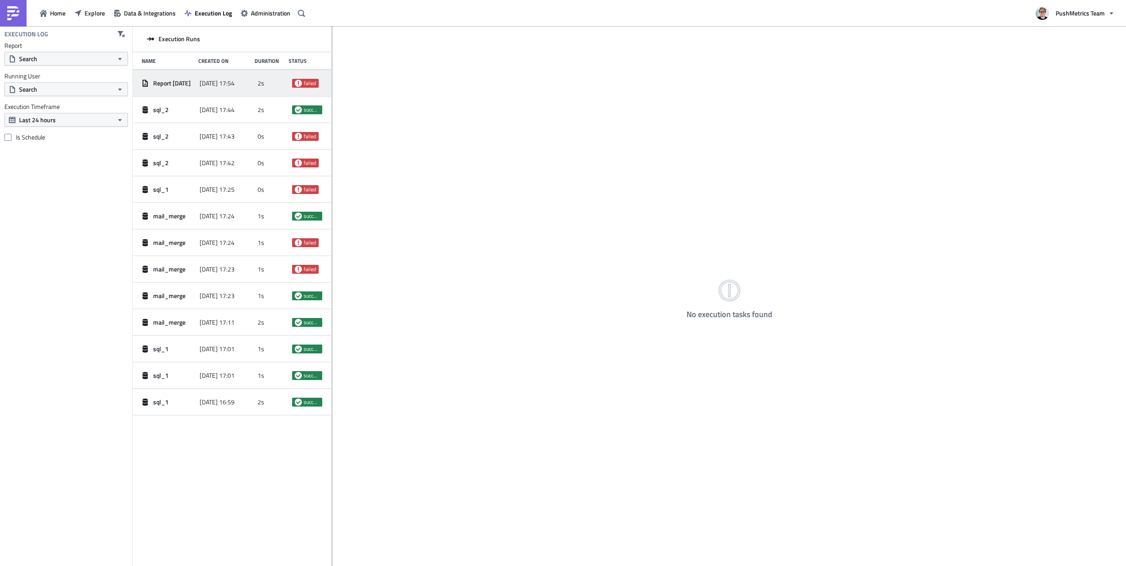
click at [197, 85] on div "Report [DATE] [DATE] 17:54 2s failed" at bounding box center [232, 83] width 198 height 27
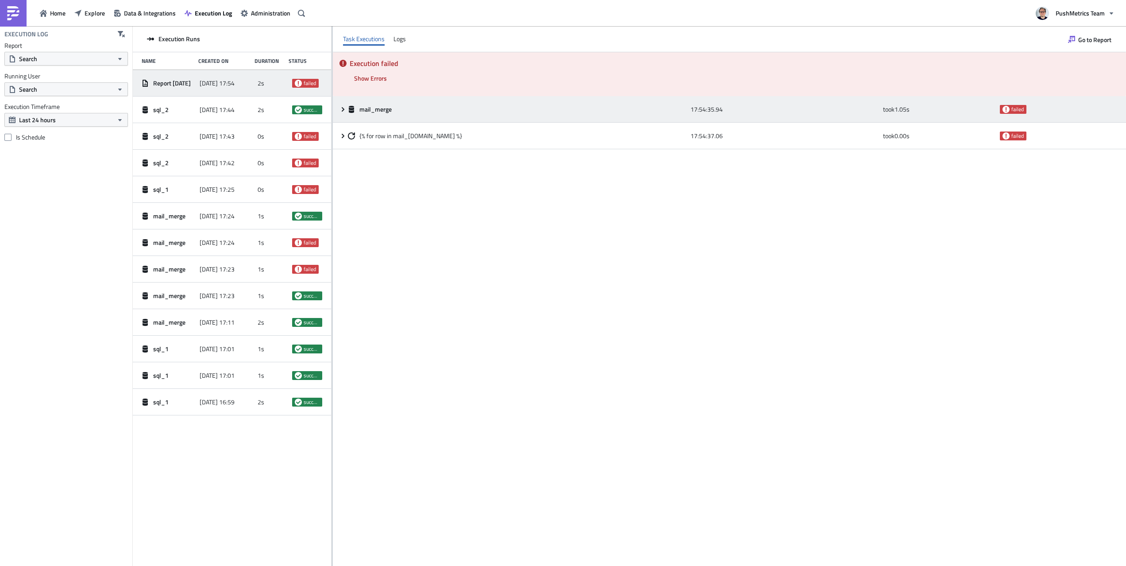
click at [504, 118] on div "mail_merge 17:54:35.94 took 1.05 s failed" at bounding box center [729, 109] width 793 height 27
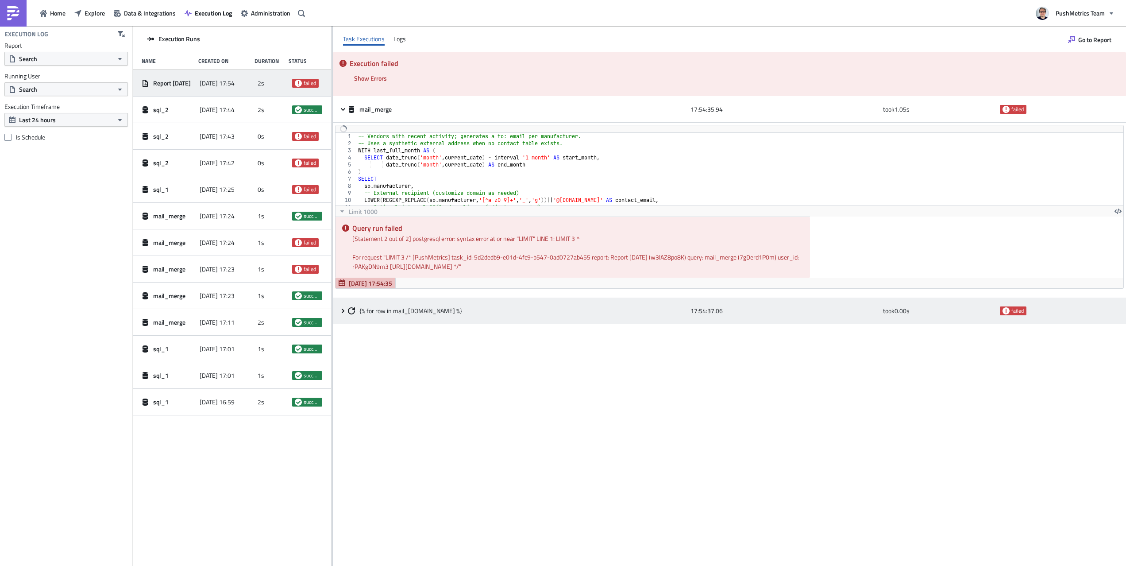
click at [462, 323] on div "{% for row in mail_merge.data %} 17:54:37.06 took 0.00 s failed" at bounding box center [729, 310] width 793 height 27
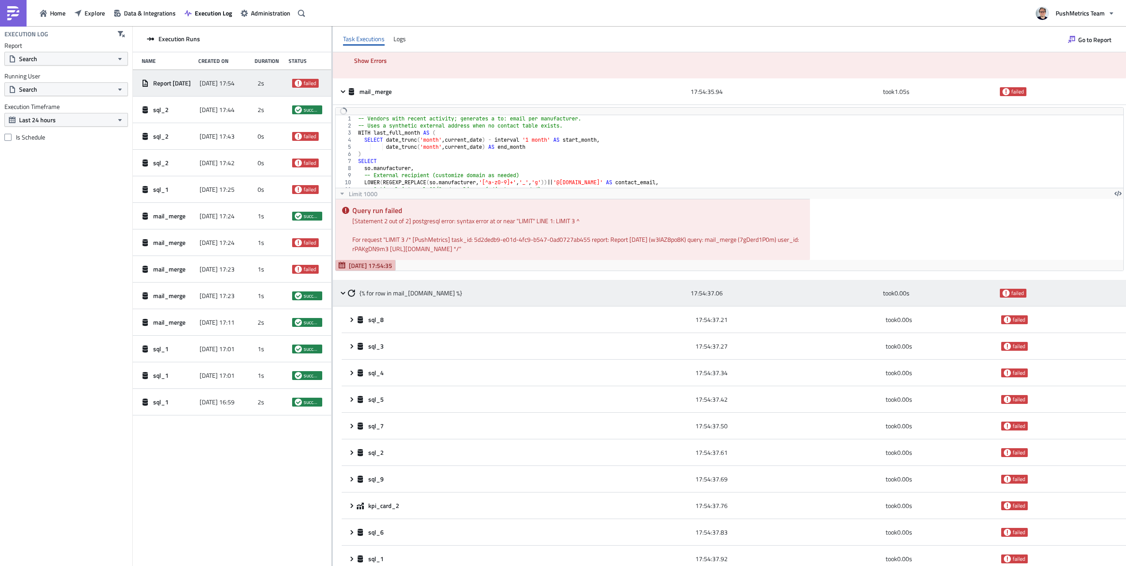
scroll to position [18, 0]
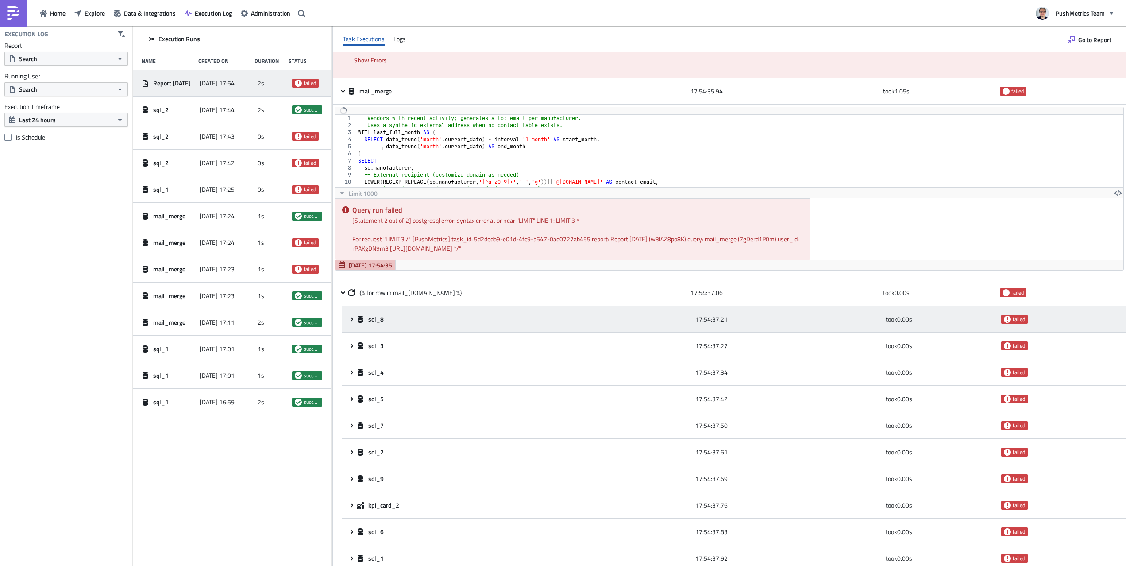
click at [446, 319] on div "sql_8" at bounding box center [524, 319] width 334 height 8
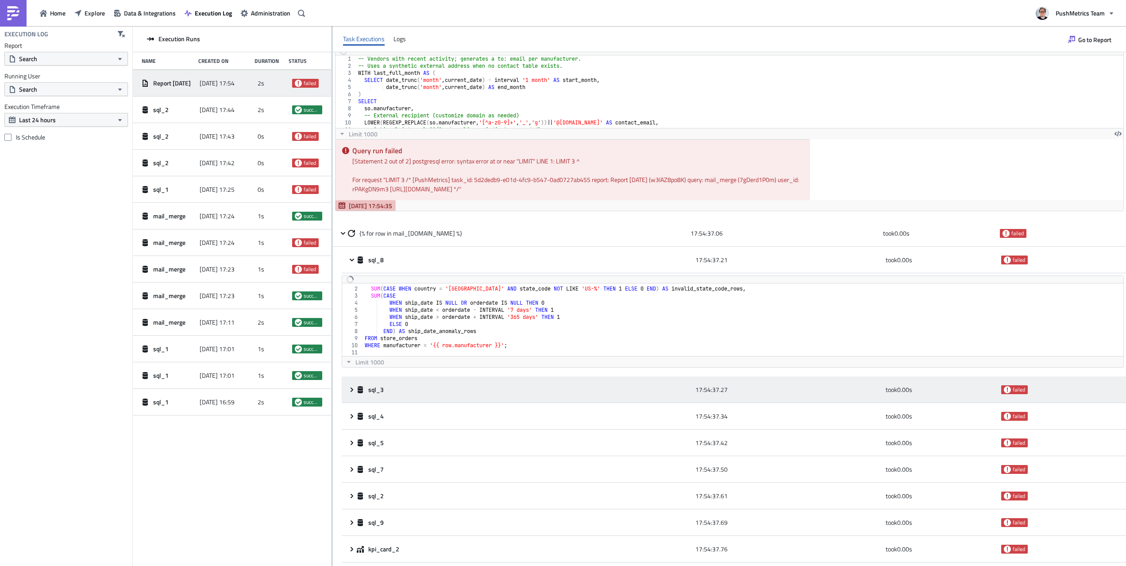
scroll to position [79, 0]
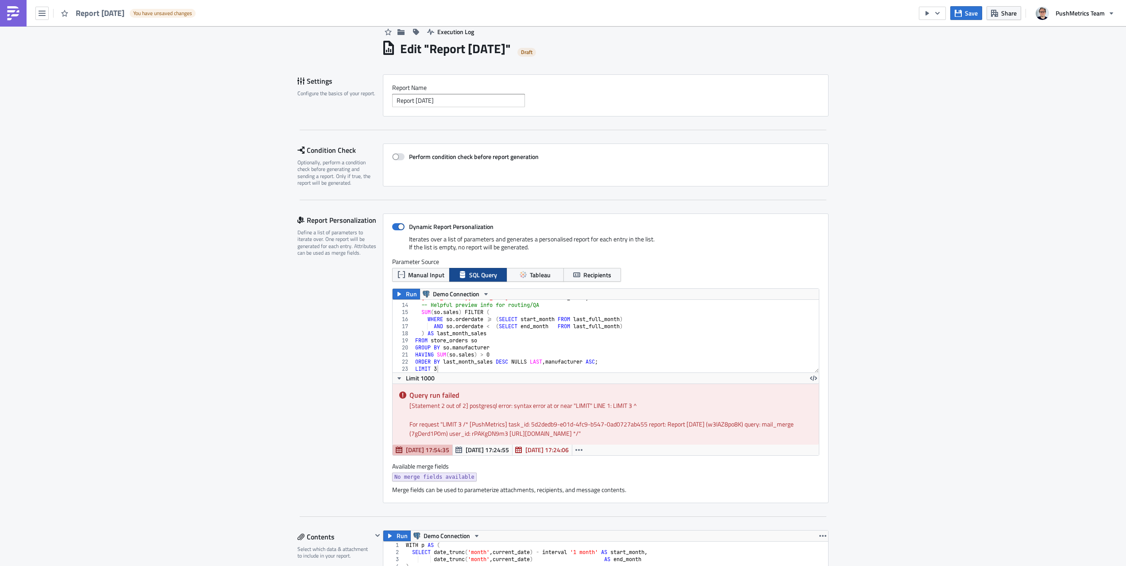
scroll to position [23, 0]
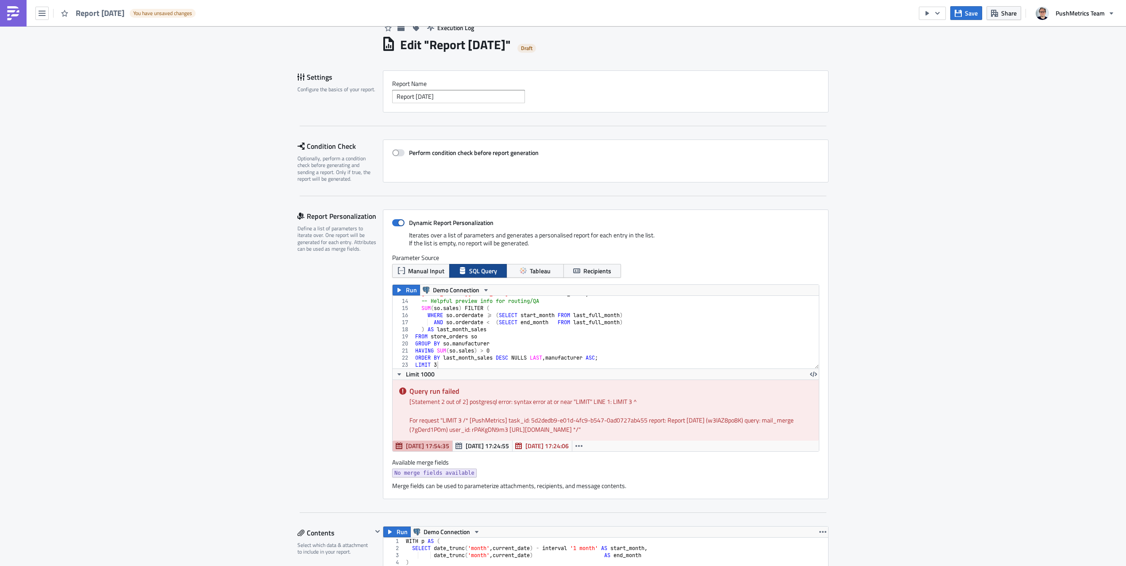
click at [603, 362] on div "[EMAIL_ADDRESS][DOMAIN_NAME]' AS sender_email , -- Helpful preview info for rou…" at bounding box center [615, 333] width 405 height 87
type textarea "ORDER BY last_month_sales DESC NULLS LAST, manufacturer ASC"
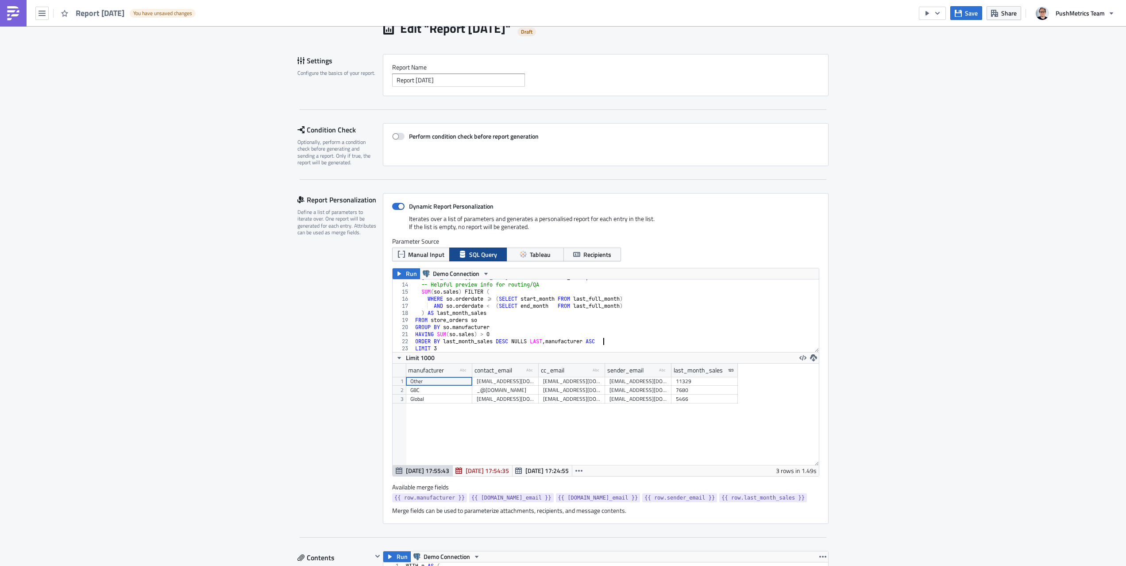
scroll to position [42, 0]
click at [965, 16] on span "Save" at bounding box center [971, 12] width 13 height 9
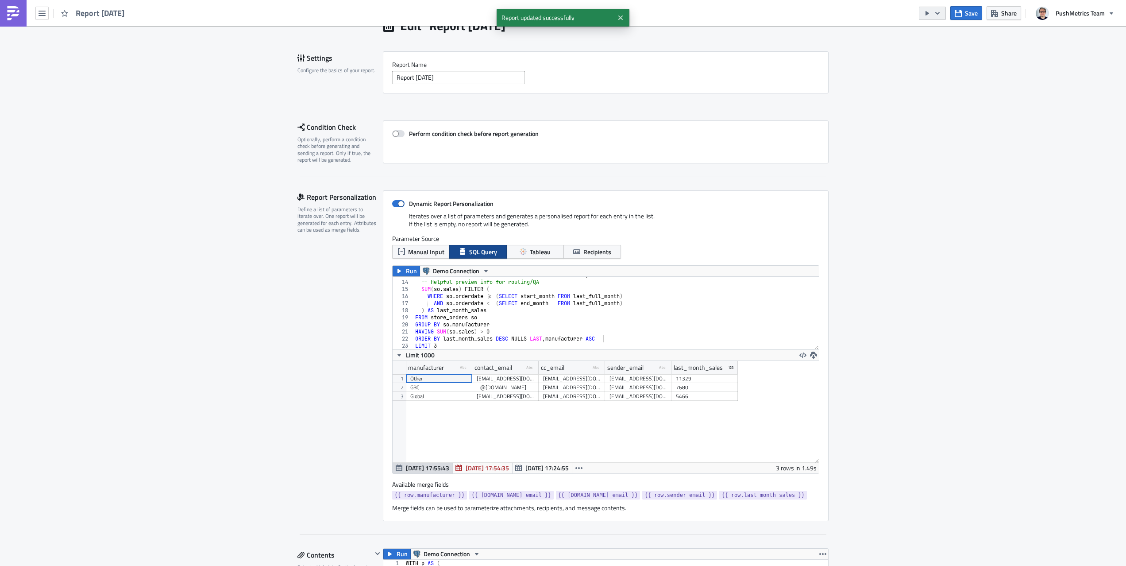
click at [934, 16] on button "button" at bounding box center [932, 13] width 27 height 13
click at [930, 45] on div "Run Report" at bounding box center [959, 48] width 69 height 9
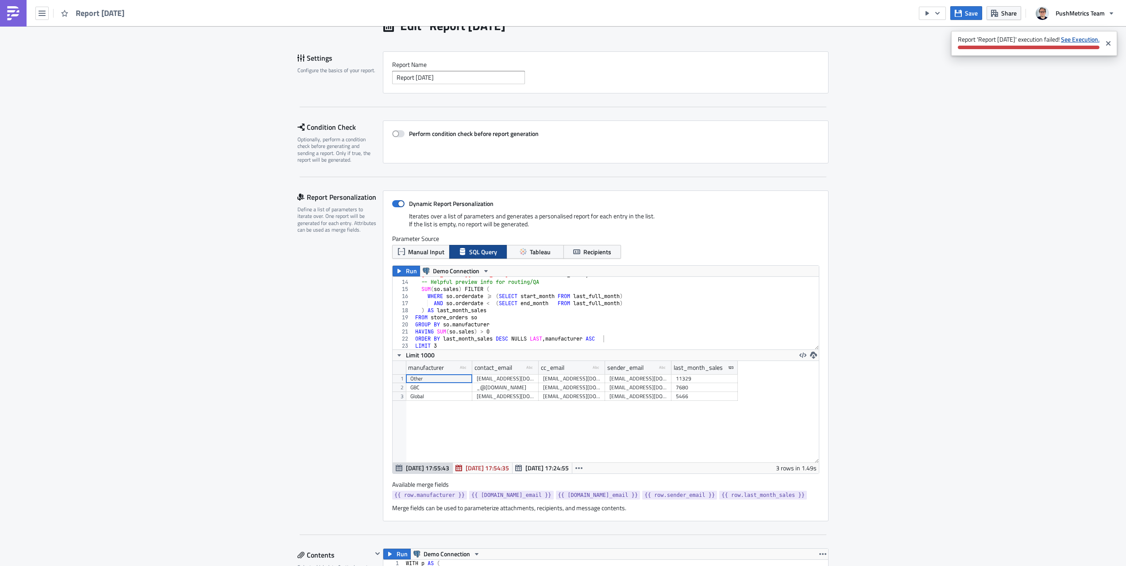
click at [1072, 39] on strong "See Execution." at bounding box center [1080, 39] width 39 height 9
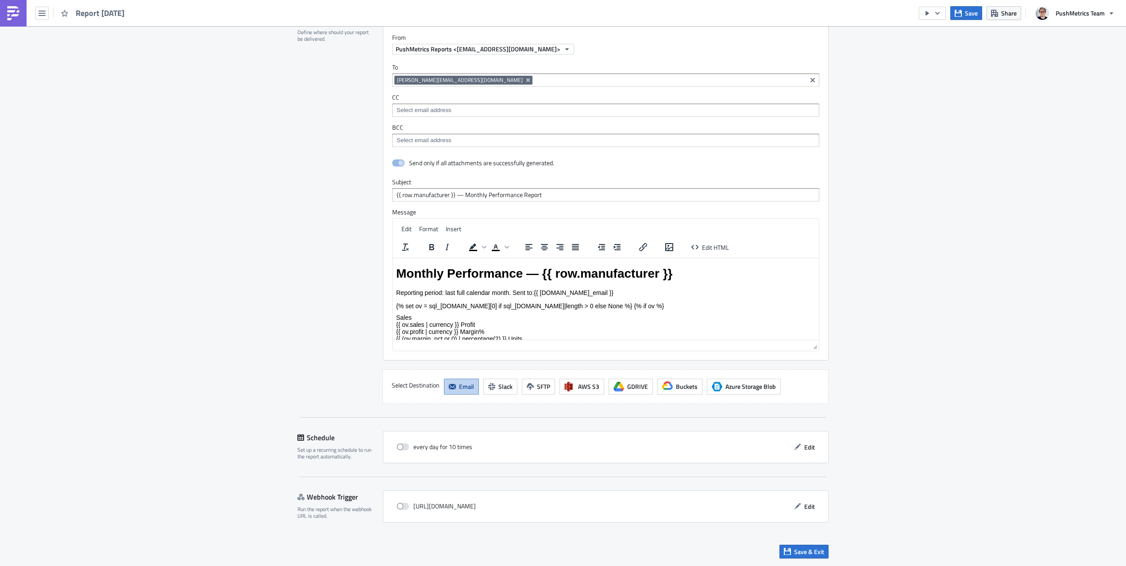
scroll to position [8, 0]
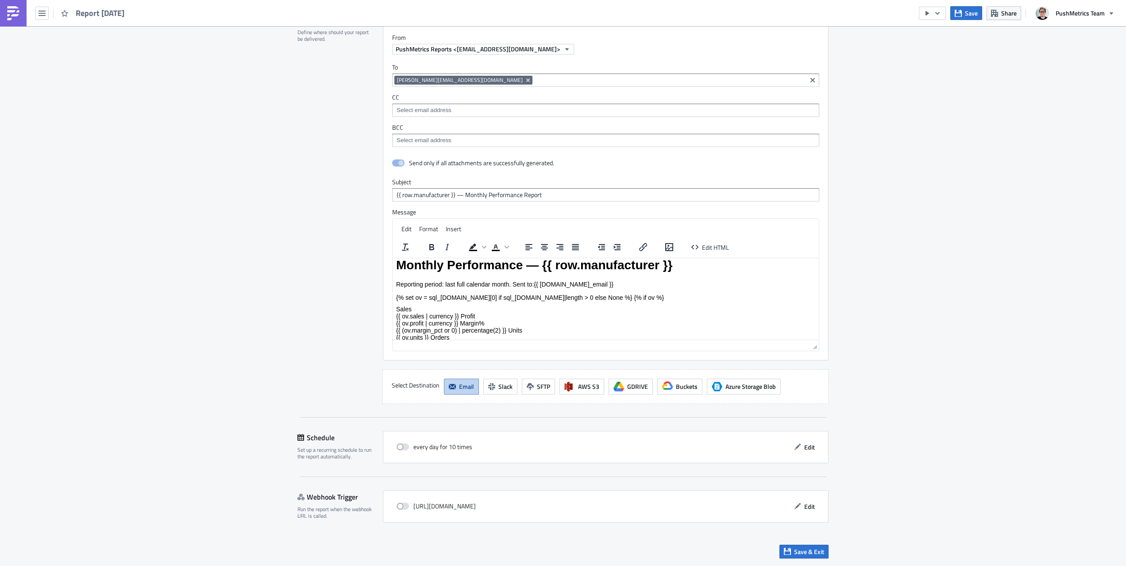
click at [528, 317] on div "Sales {{ ov.sales | currency }} Profit {{ ov.profit | currency }} Margin% {{ (o…" at bounding box center [605, 333] width 419 height 57
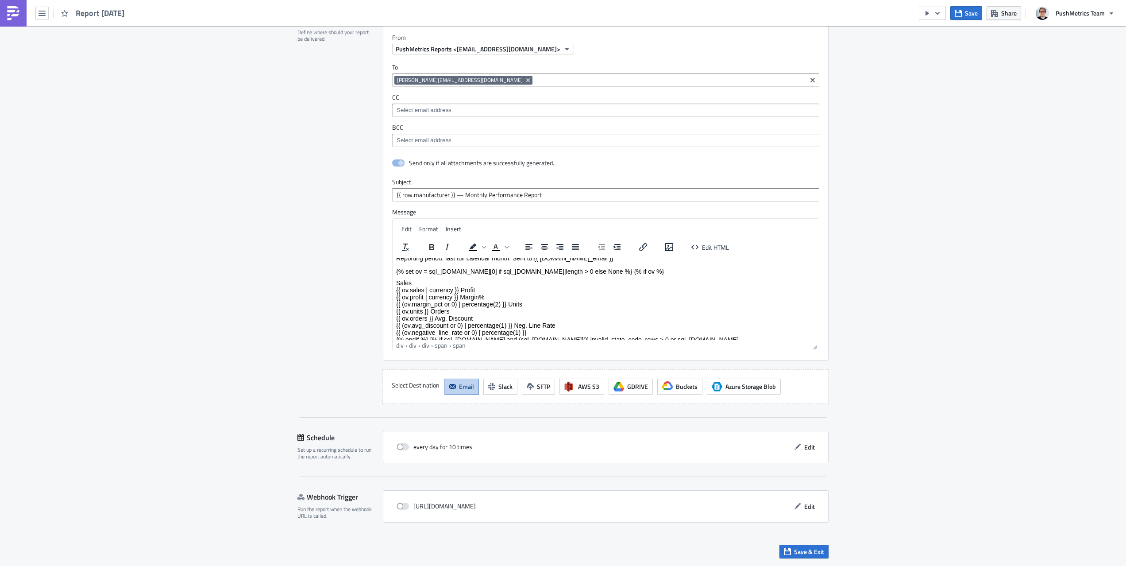
scroll to position [33, 0]
click at [441, 290] on span "{{ ov.sales | currency }}" at bounding box center [427, 291] width 63 height 7
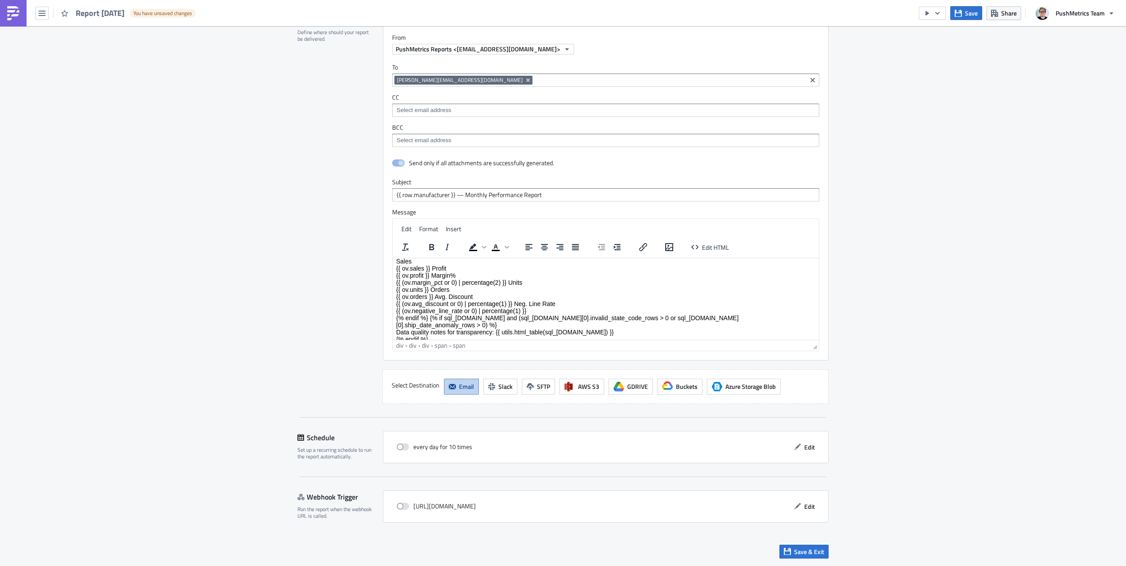
scroll to position [59, 0]
drag, startPoint x: 501, startPoint y: 279, endPoint x: 461, endPoint y: 283, distance: 40.5
click at [458, 281] on span "{{ (ov.margin_pct or 0) | percentage(2) }}" at bounding box center [451, 278] width 110 height 7
click at [965, 11] on span "Save" at bounding box center [971, 12] width 13 height 9
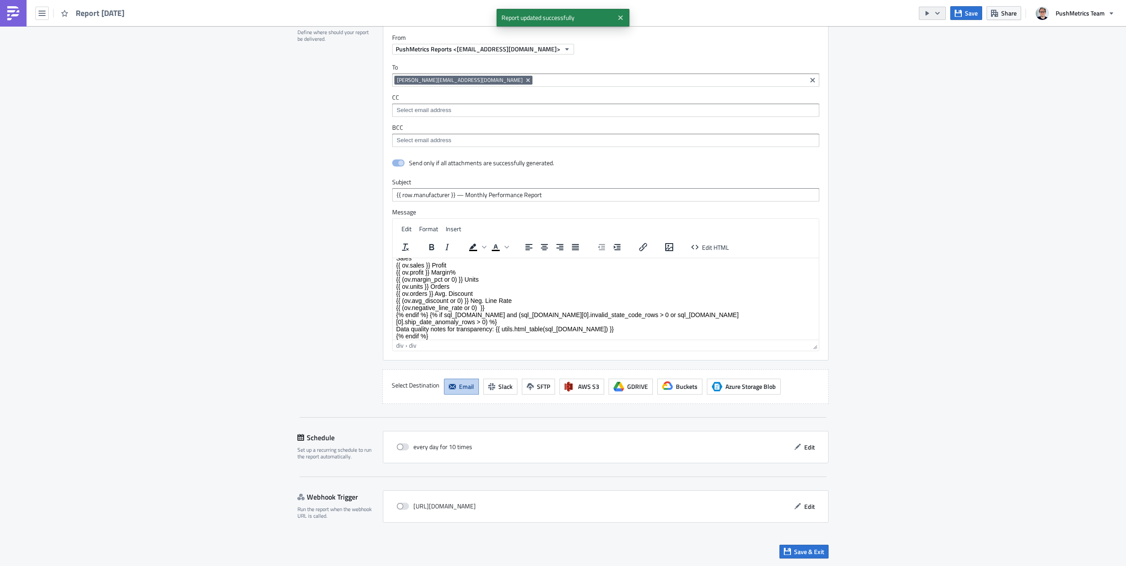
click at [938, 15] on icon "button" at bounding box center [937, 13] width 7 height 7
click at [951, 51] on div "Run Report" at bounding box center [959, 48] width 69 height 9
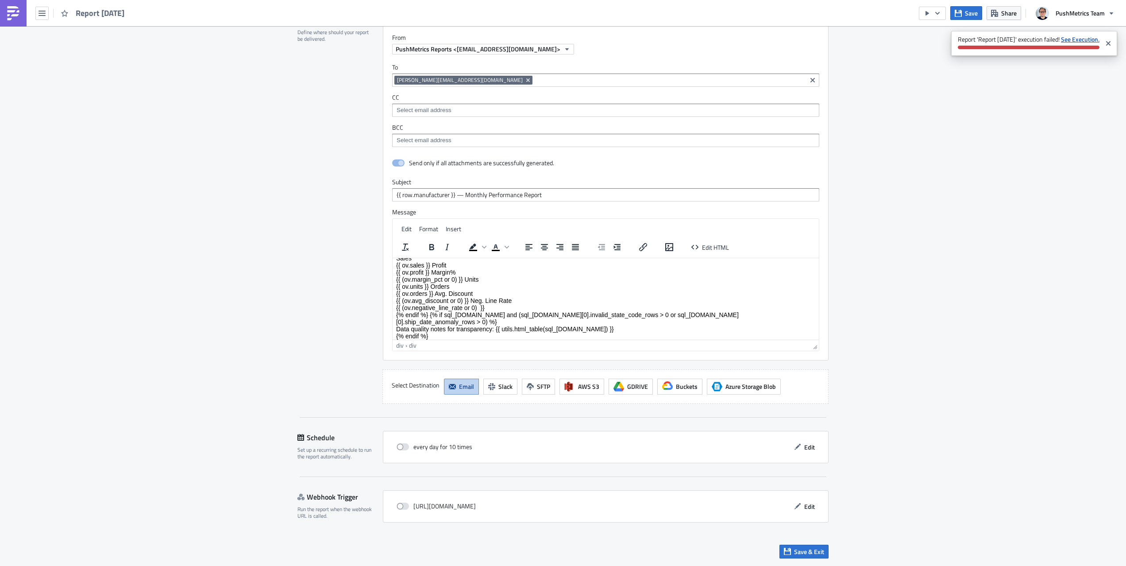
click at [1080, 39] on strong "See Execution." at bounding box center [1080, 39] width 39 height 9
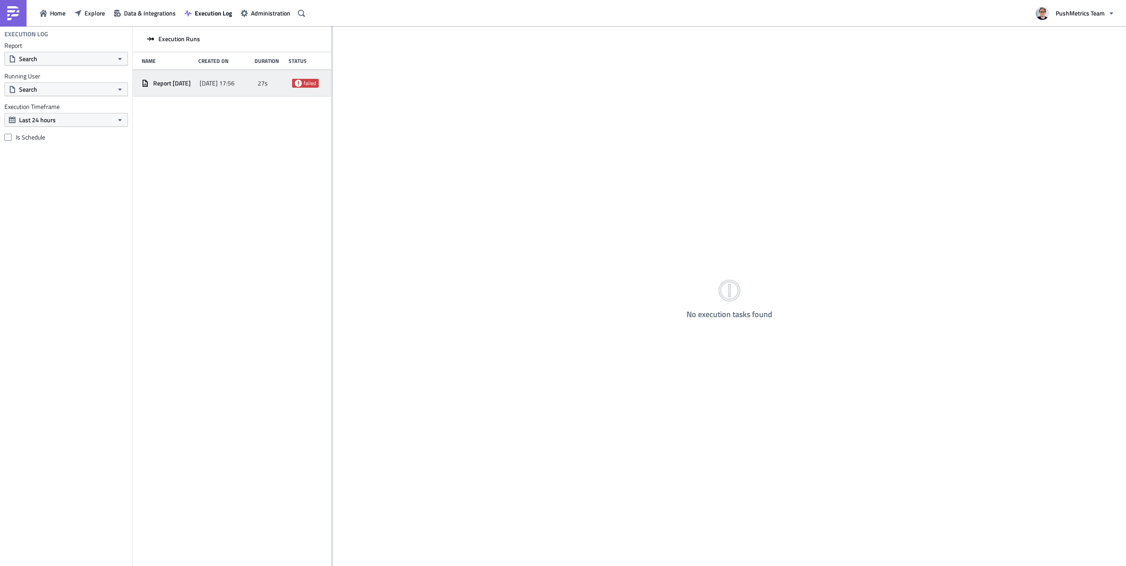
click at [185, 81] on span "Report [DATE]" at bounding box center [172, 83] width 38 height 8
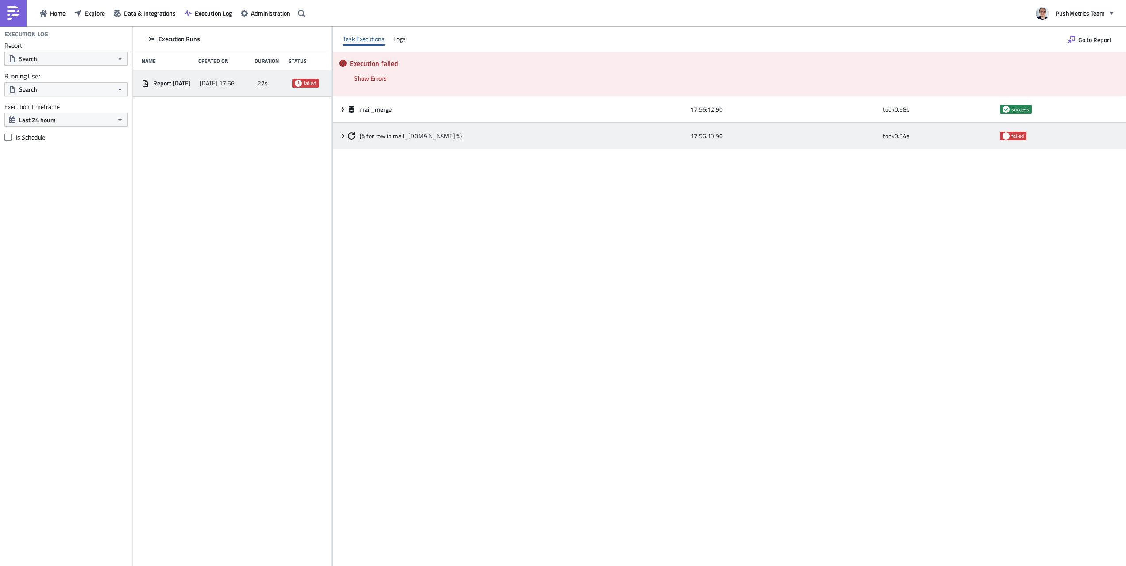
click at [399, 143] on div "{% for row in mail_[DOMAIN_NAME] %}" at bounding box center [517, 136] width 338 height 16
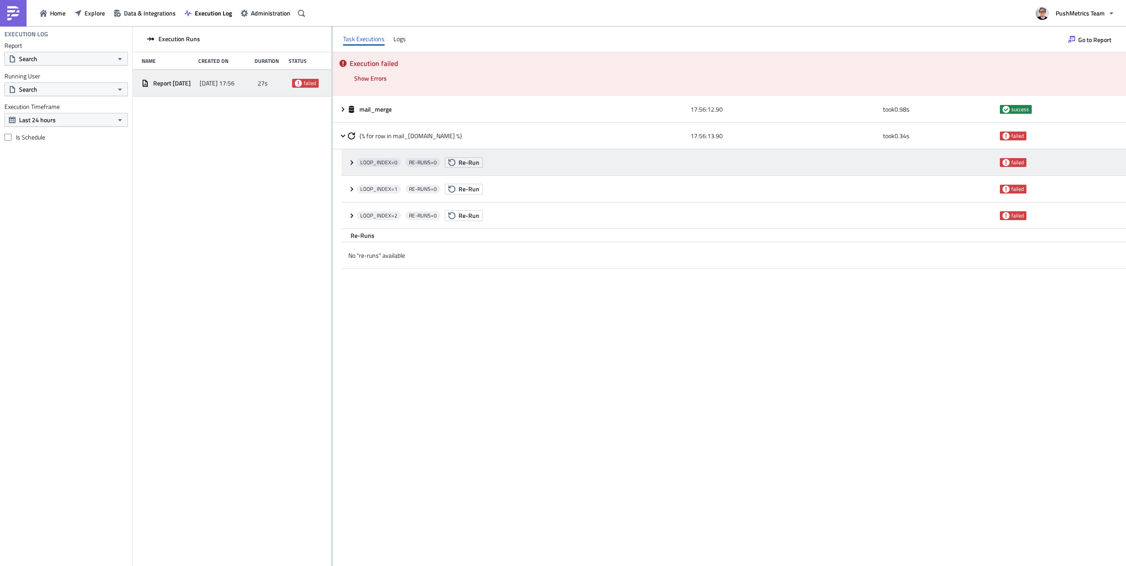
click at [547, 163] on div "LOOP_INDEX= 0 RE-RUNS= 0 Re-Run" at bounding box center [676, 162] width 639 height 16
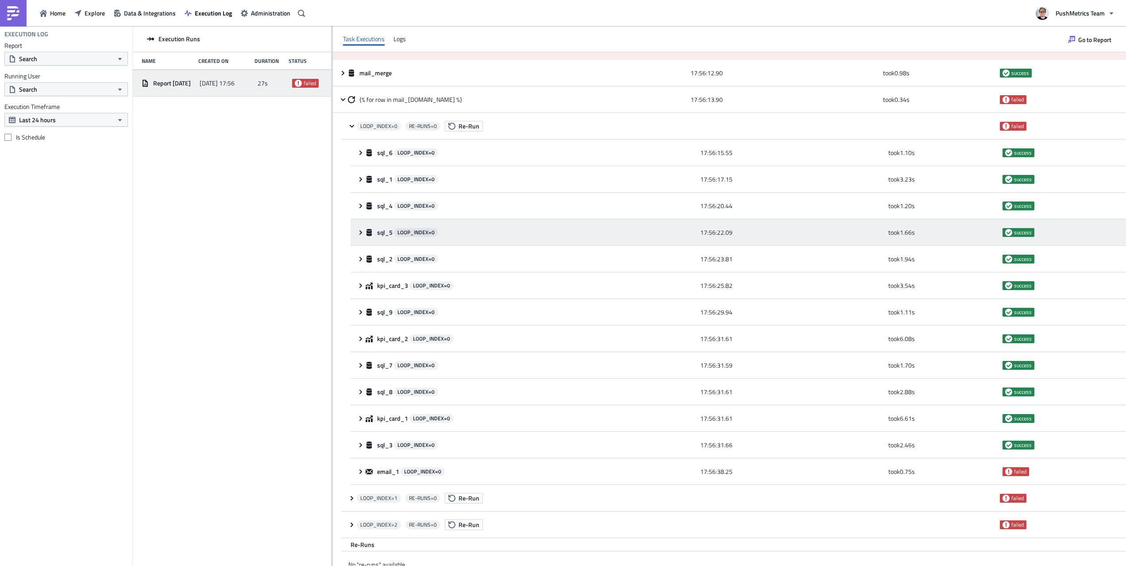
scroll to position [49, 0]
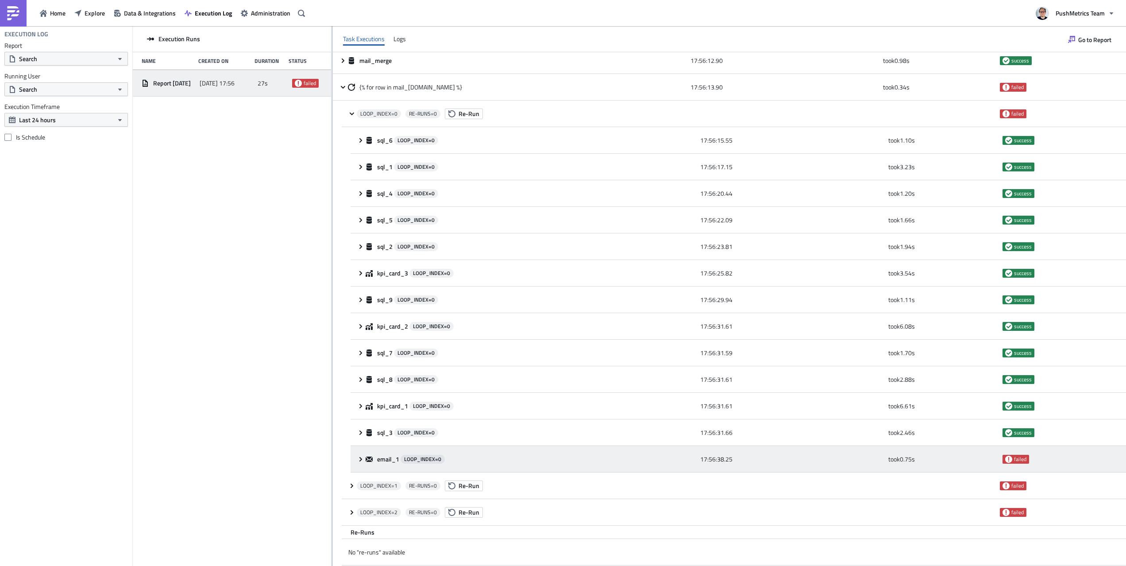
click at [475, 454] on div "email_1 LOOP_INDEX= 0" at bounding box center [531, 458] width 330 height 9
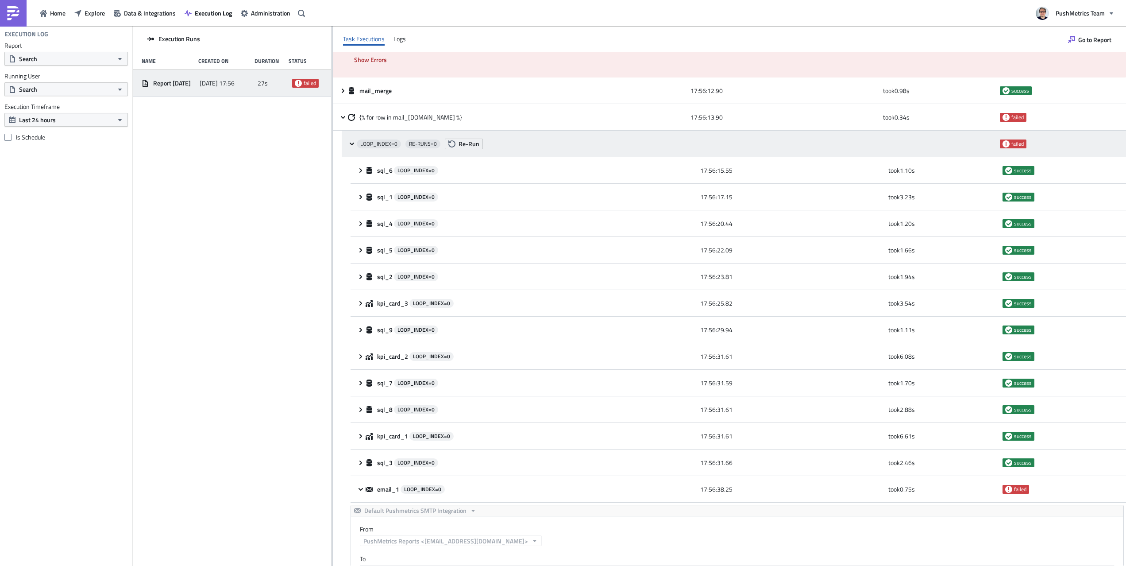
scroll to position [0, 0]
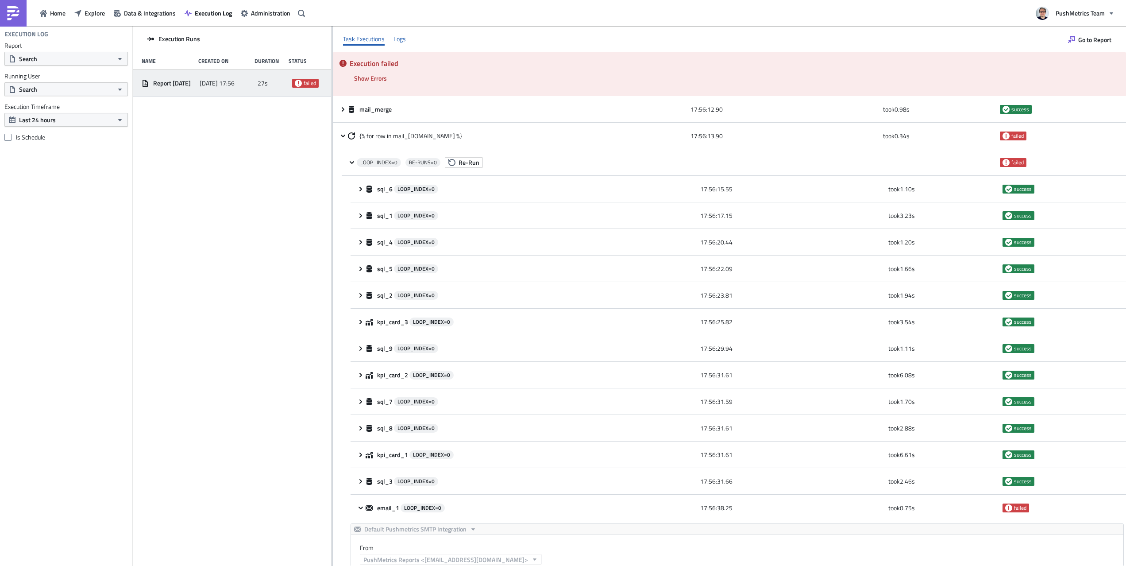
click at [404, 41] on div "Logs" at bounding box center [399, 38] width 12 height 13
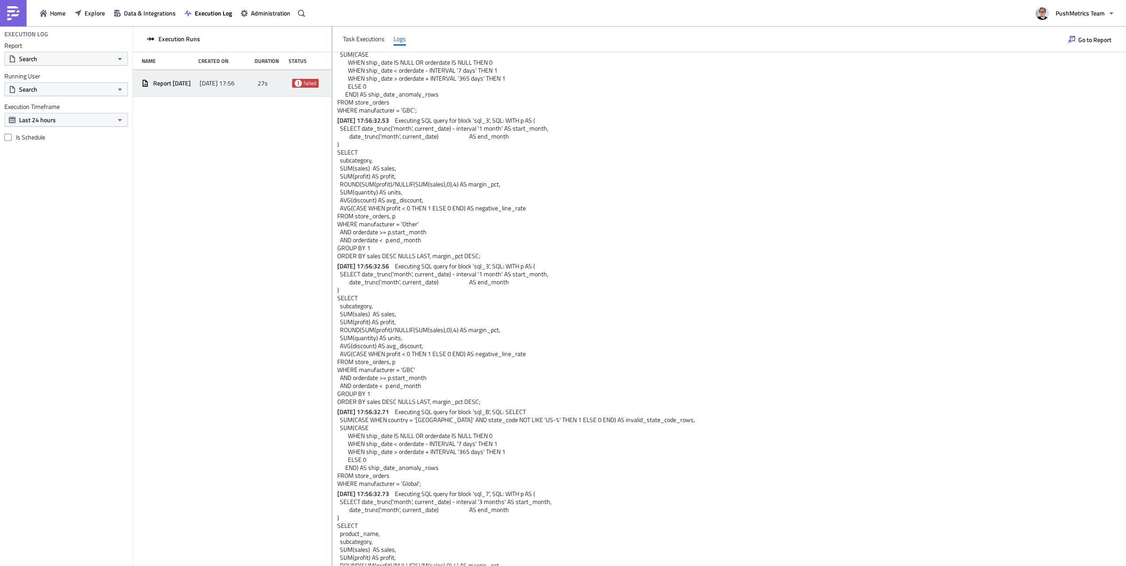
scroll to position [9108, 0]
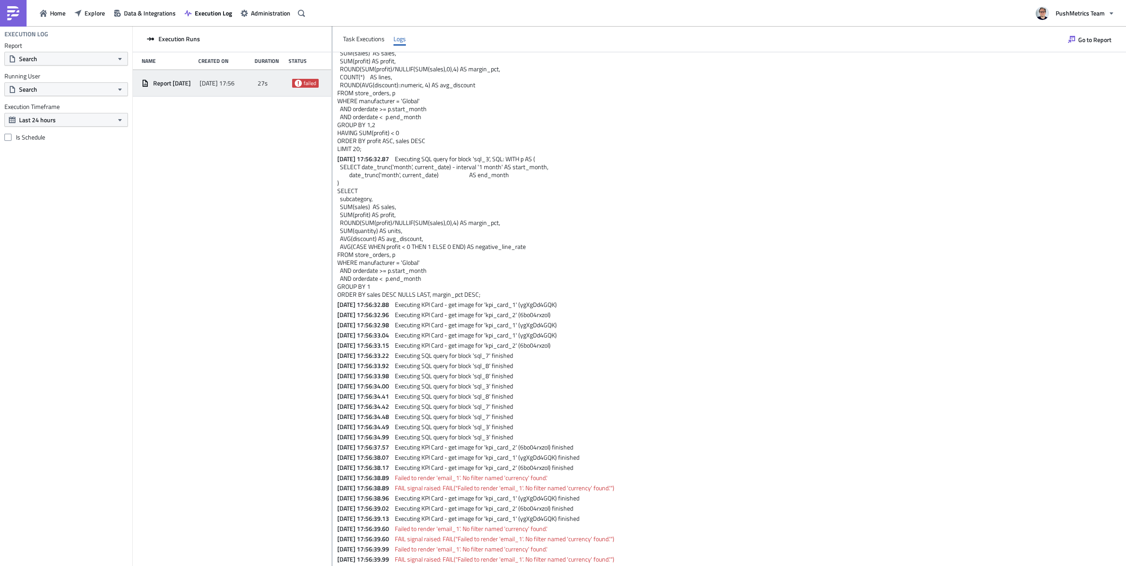
click at [530, 478] on span "Failed to render 'email_1'. No filter named 'currency' found.'" at bounding box center [471, 477] width 153 height 9
copy span "currency"
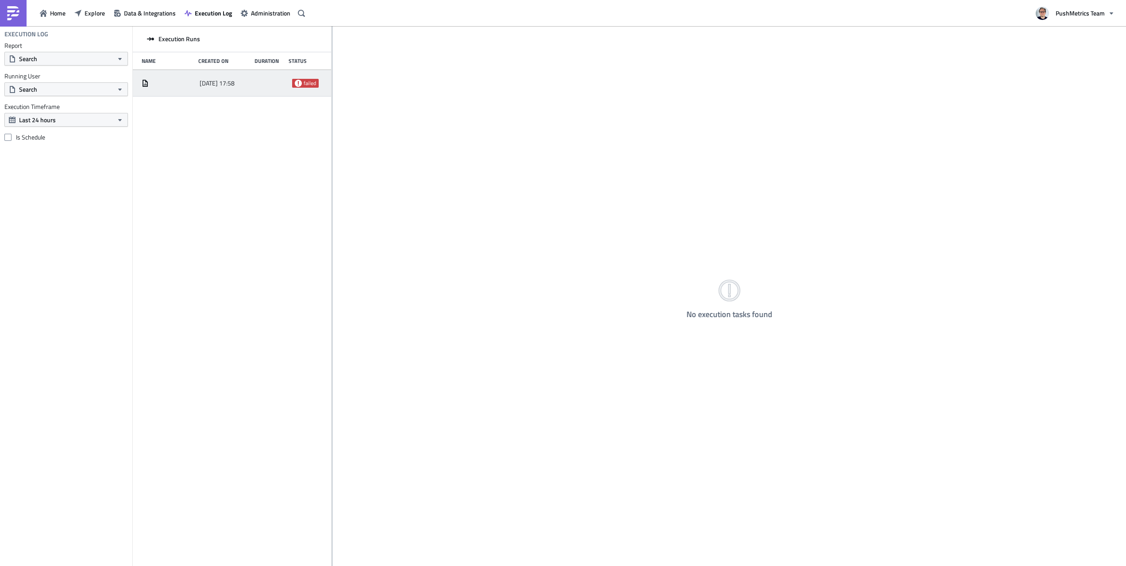
click at [235, 92] on div "[DATE] 17:58 failed" at bounding box center [232, 83] width 198 height 27
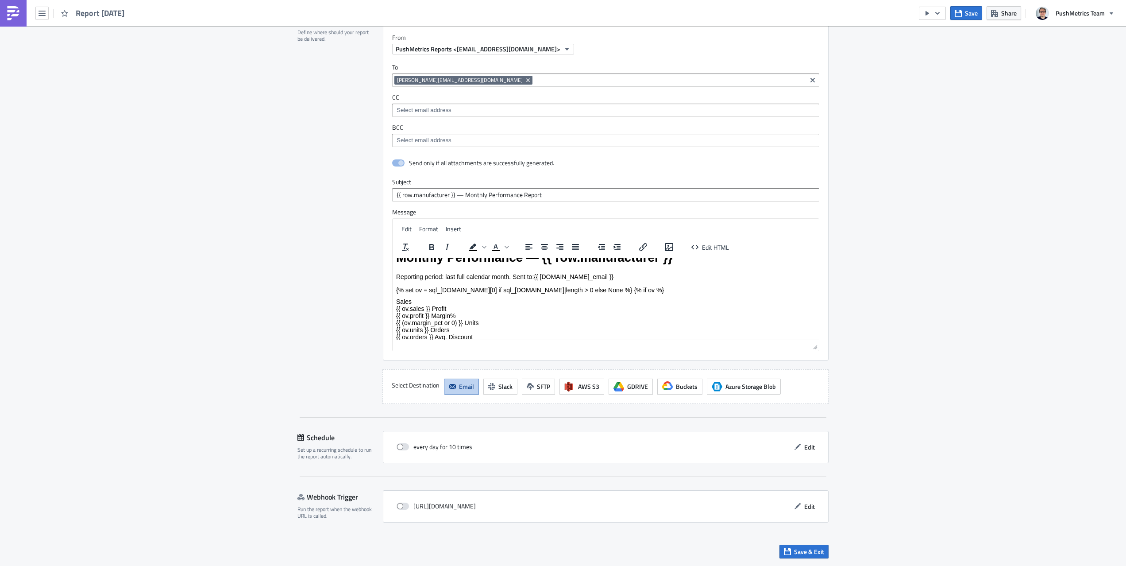
scroll to position [19, 0]
drag, startPoint x: 430, startPoint y: 287, endPoint x: 465, endPoint y: 286, distance: 35.0
click at [465, 286] on div "Monthly Performance — {{ row.manufacturer }} Reporting period: last full calend…" at bounding box center [605, 312] width 419 height 132
copy div "sql_1.data[0]"
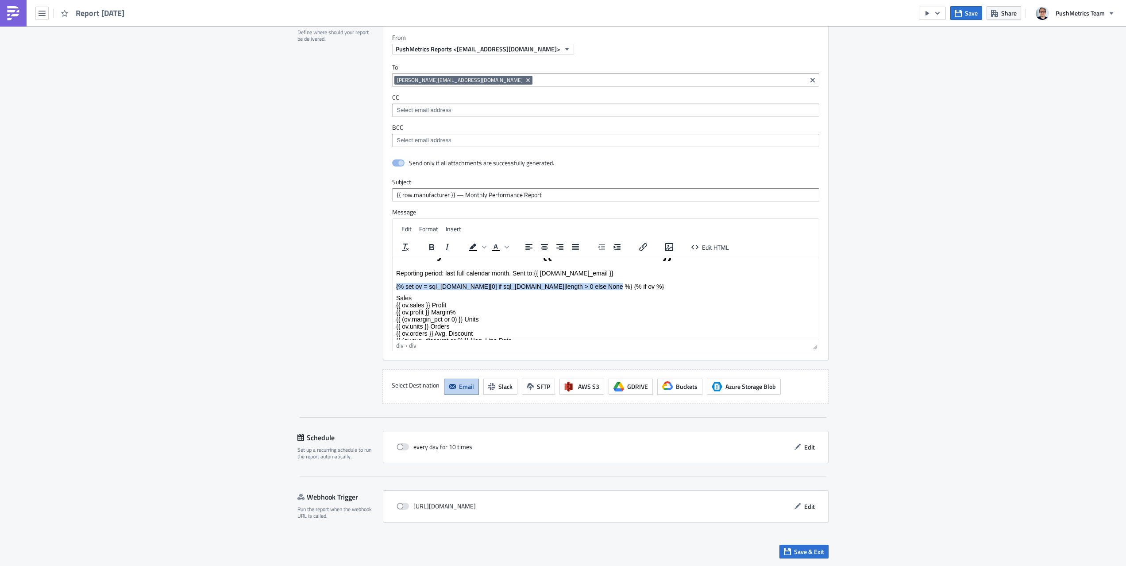
drag, startPoint x: 594, startPoint y: 286, endPoint x: 363, endPoint y: 289, distance: 231.0
click at [393, 289] on html "Monthly Performance — {{ row.manufacturer }} Reporting period: last full calend…" at bounding box center [606, 438] width 426 height 401
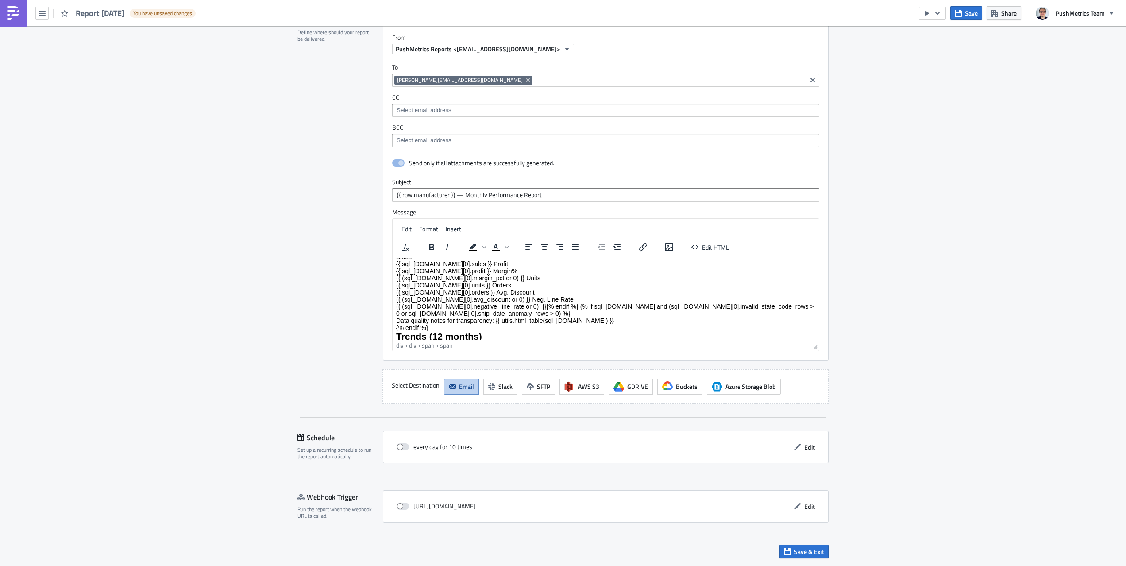
scroll to position [56, 0]
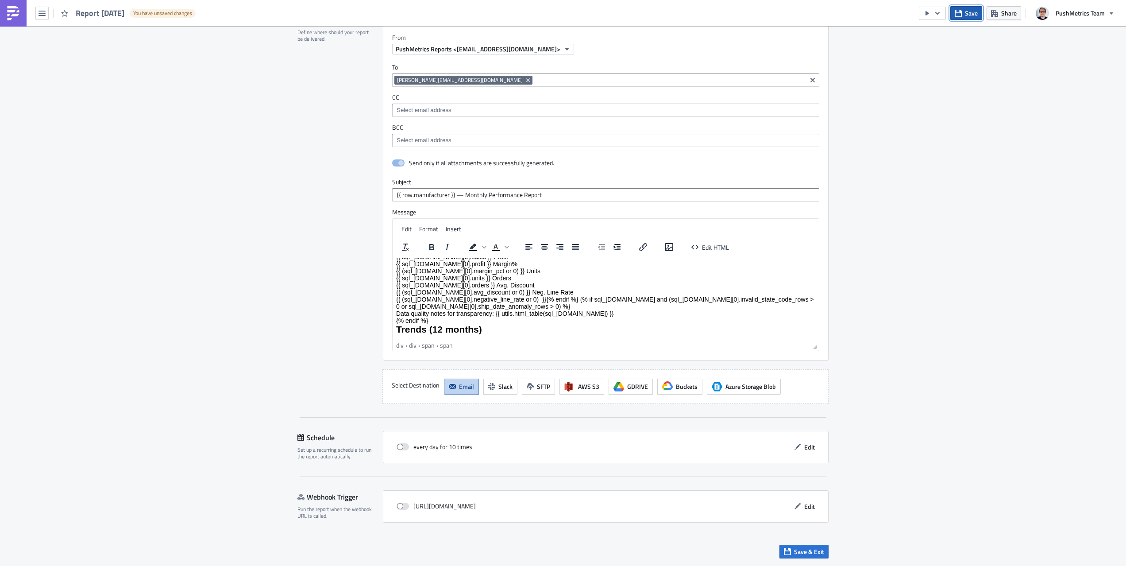
click at [970, 19] on button "Save" at bounding box center [966, 13] width 32 height 14
click at [929, 16] on icon "button" at bounding box center [927, 13] width 7 height 7
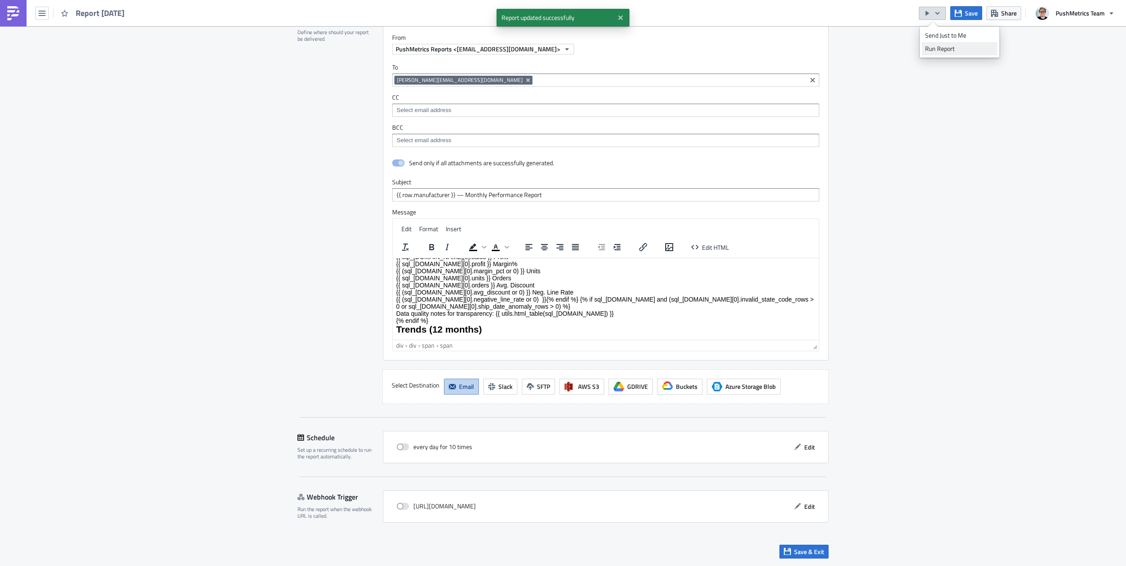
click at [933, 47] on div "Run Report" at bounding box center [959, 48] width 69 height 9
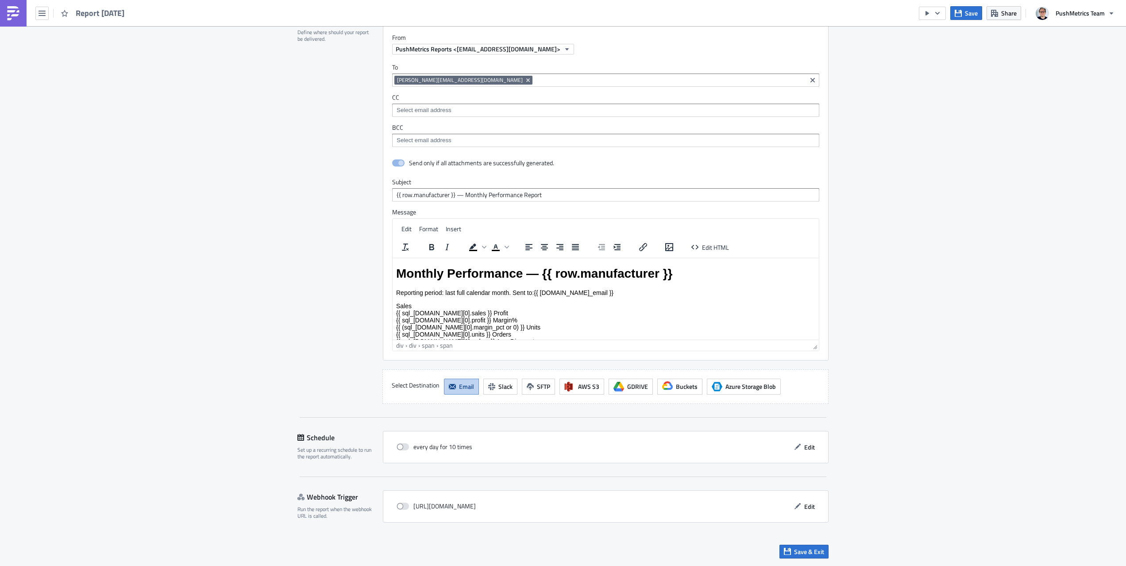
scroll to position [15, 0]
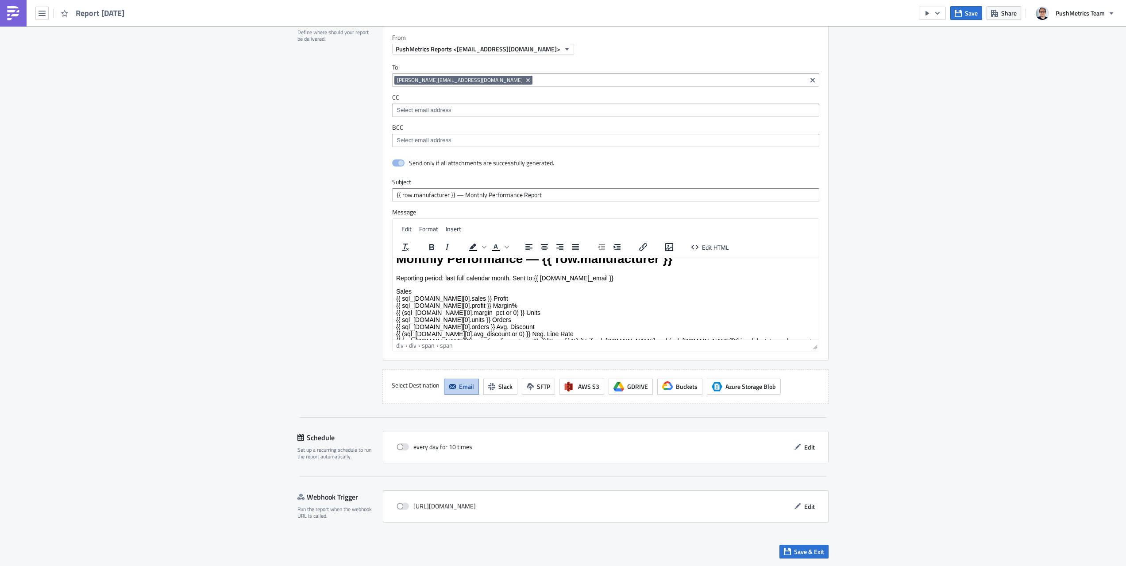
click at [474, 311] on span "{{ (sql_1.data[0].margin_pct or 0) }}" at bounding box center [460, 311] width 128 height 7
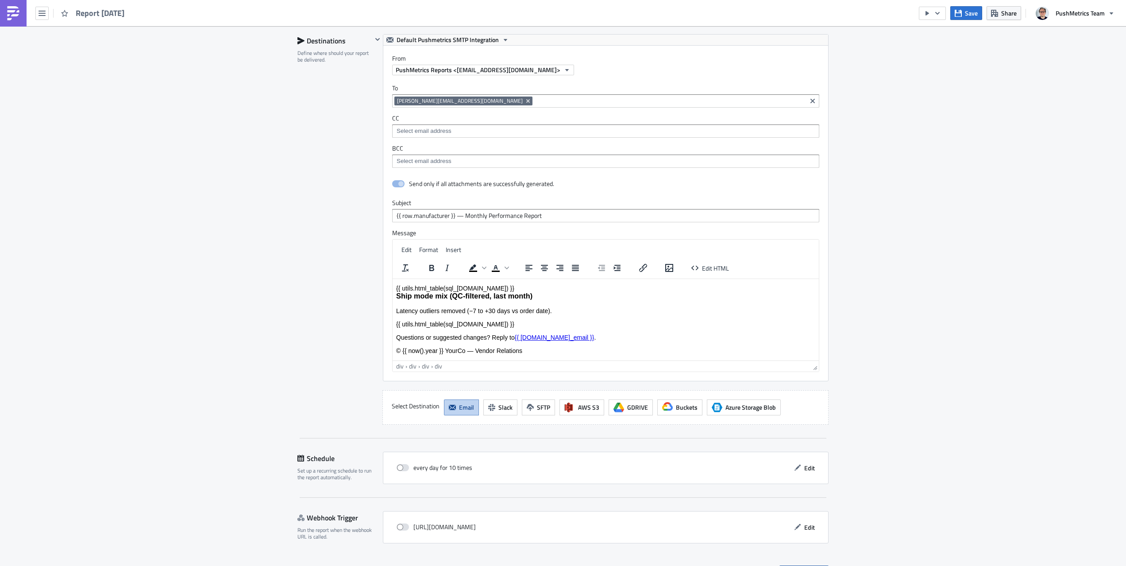
scroll to position [3354, 0]
drag, startPoint x: 443, startPoint y: 351, endPoint x: 403, endPoint y: 354, distance: 39.9
click at [403, 354] on p "© {{ now().year }} YourCo — Vendor Relations" at bounding box center [605, 350] width 419 height 7
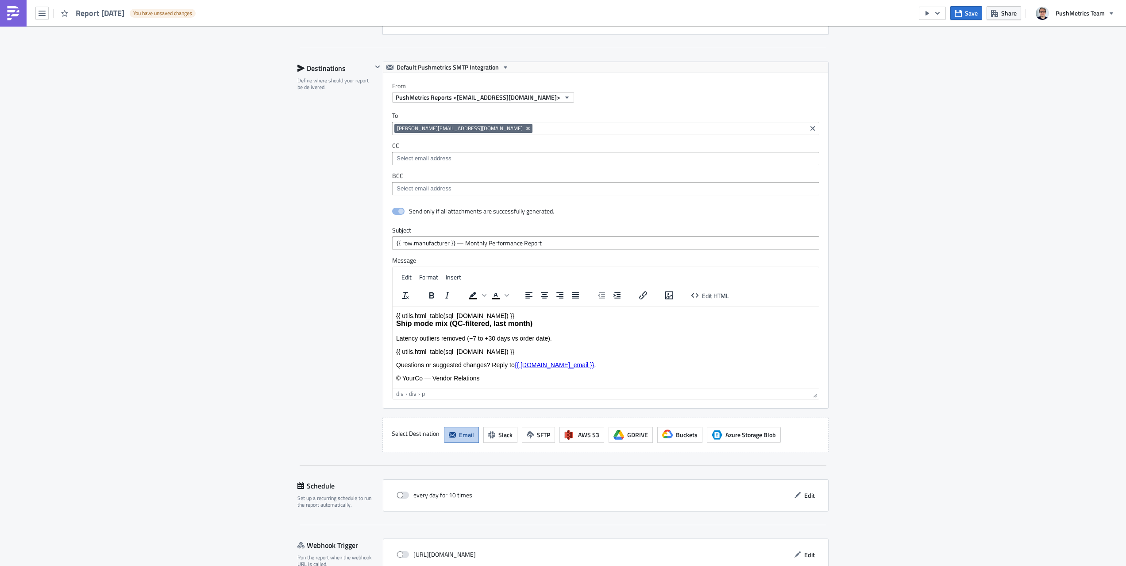
scroll to position [3326, 0]
click at [959, 13] on icon "button" at bounding box center [958, 12] width 7 height 7
click at [940, 13] on icon "button" at bounding box center [937, 13] width 7 height 7
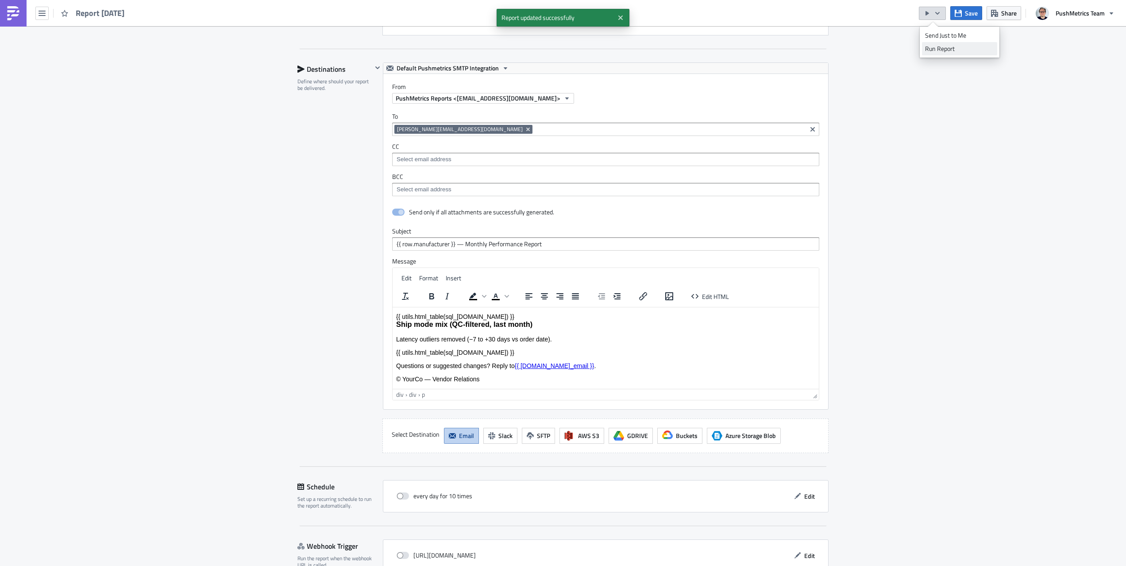
click at [933, 45] on div "Run Report" at bounding box center [959, 48] width 69 height 9
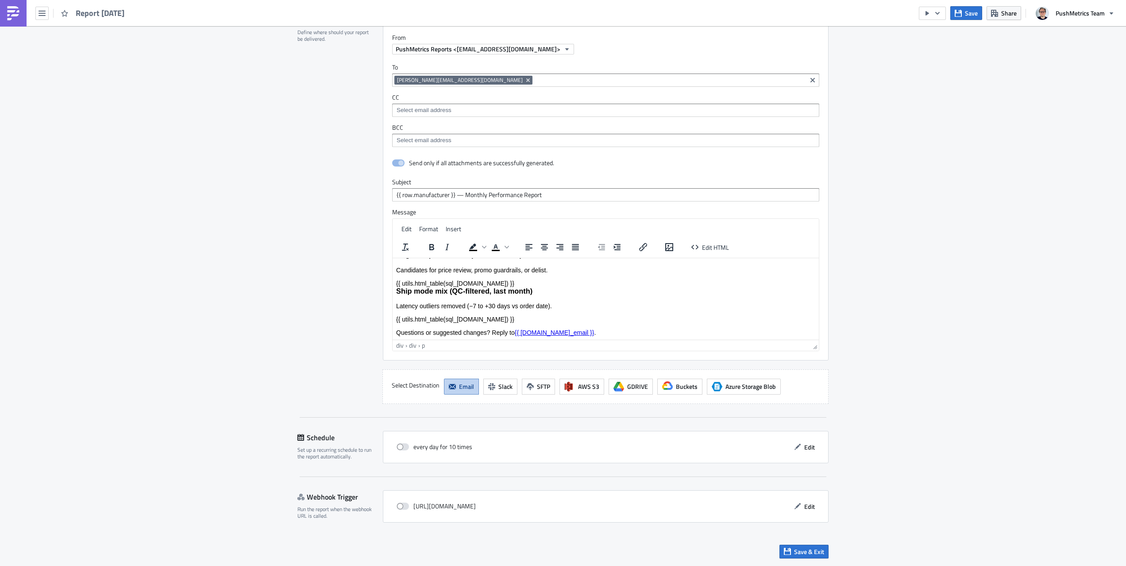
scroll to position [284, 0]
click at [532, 332] on link "{{ row.cc_email }}" at bounding box center [555, 332] width 80 height 7
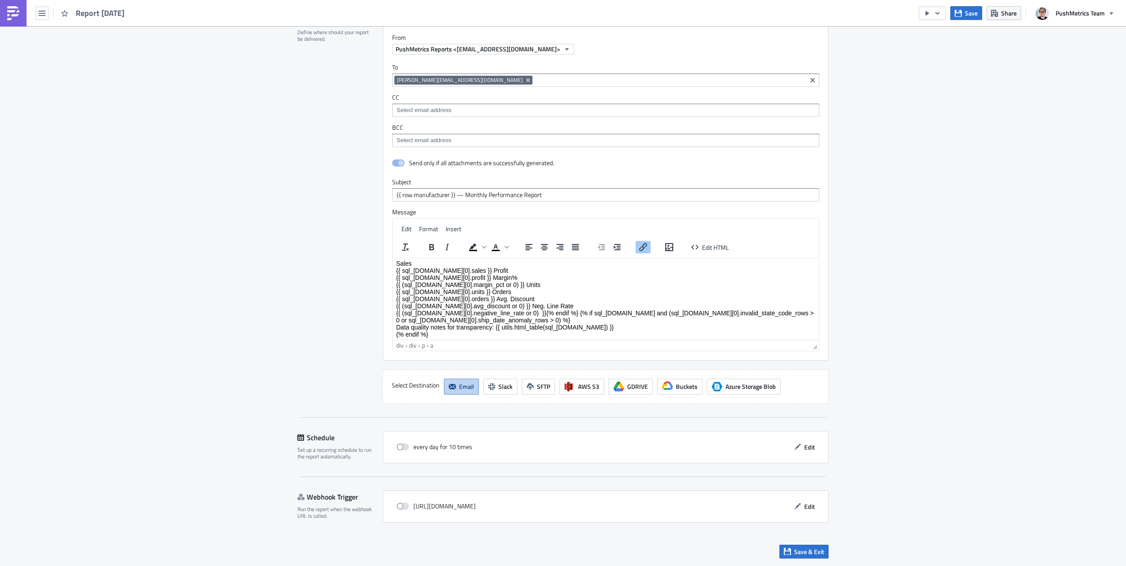
scroll to position [43, 0]
drag, startPoint x: 547, startPoint y: 311, endPoint x: 516, endPoint y: 311, distance: 31.0
click at [516, 311] on div "Monthly Performance — {{ row.manufacturer }} Reporting period: last full calend…" at bounding box center [605, 280] width 419 height 114
click at [710, 250] on span "Edit HTML" at bounding box center [715, 246] width 27 height 9
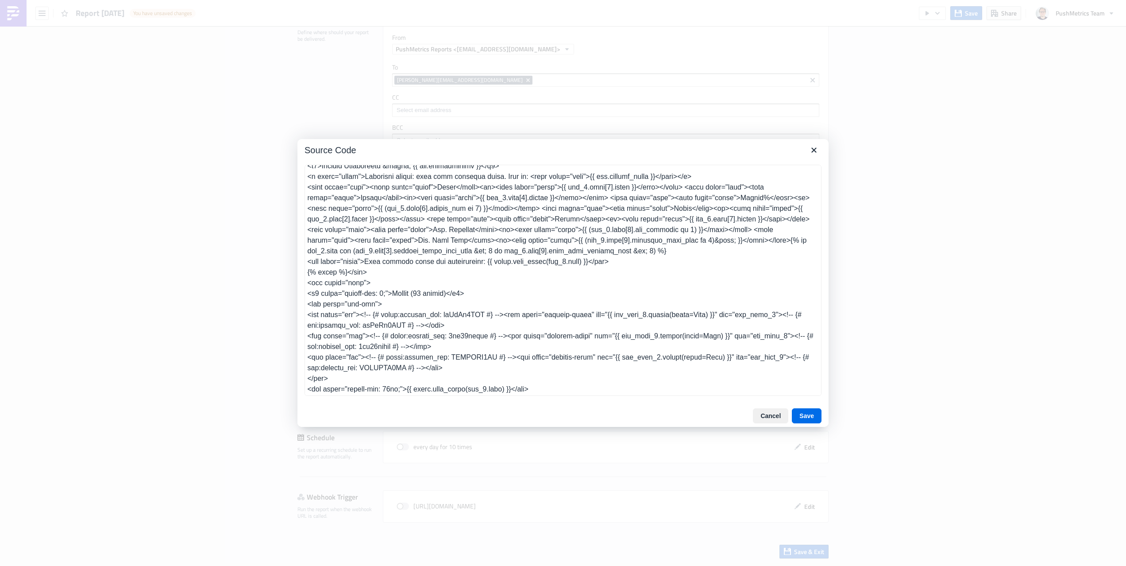
scroll to position [29, 0]
click at [811, 150] on icon "Close" at bounding box center [814, 150] width 11 height 11
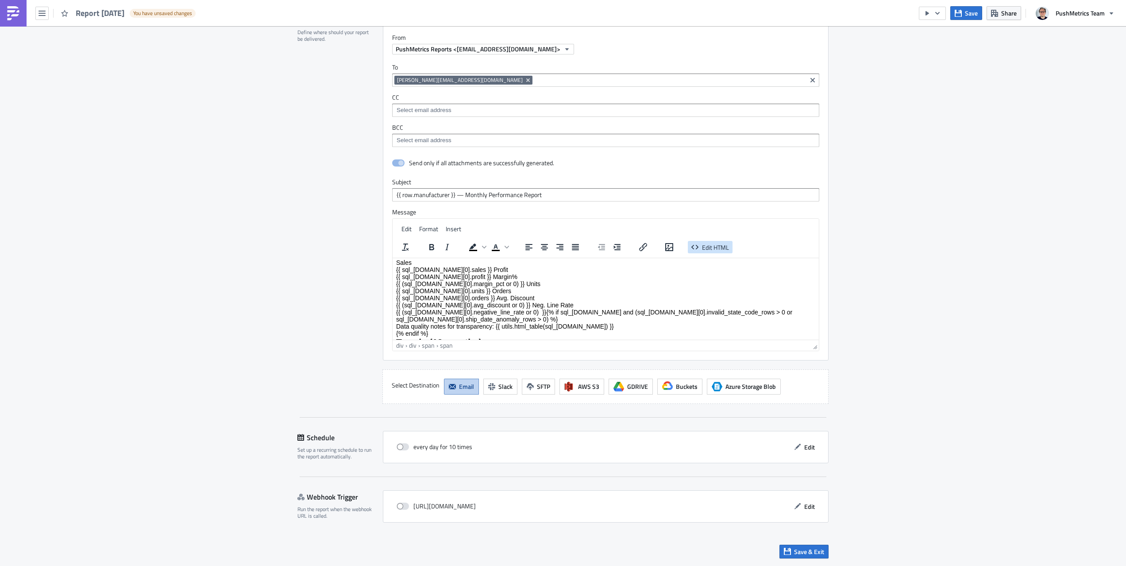
click at [709, 241] on button "Edit HTML" at bounding box center [710, 247] width 45 height 12
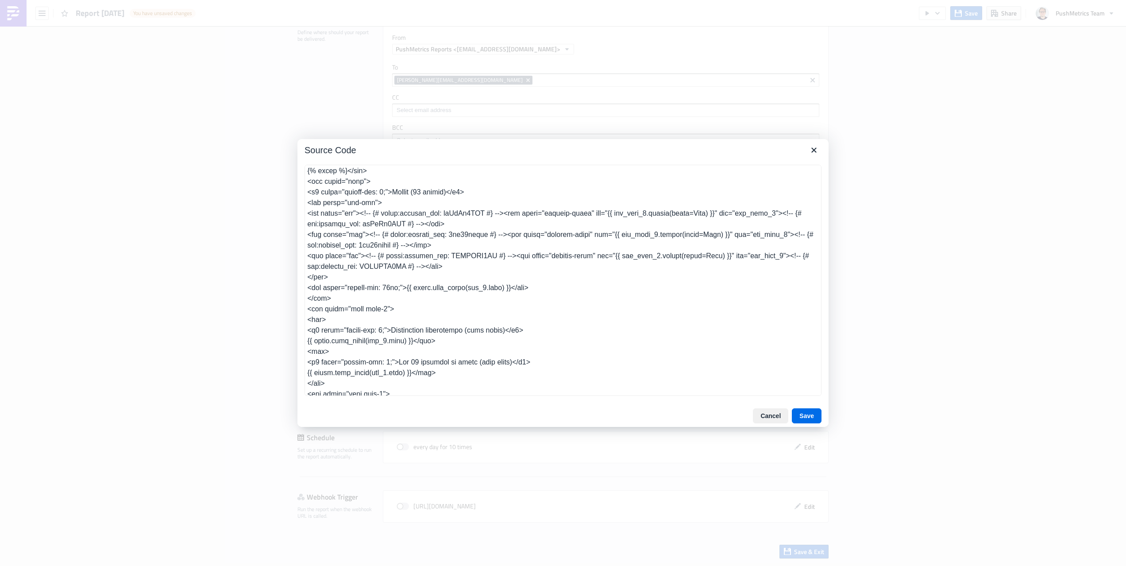
scroll to position [130, 0]
drag, startPoint x: 308, startPoint y: 203, endPoint x: 375, endPoint y: 272, distance: 96.7
click at [375, 272] on textarea at bounding box center [562, 280] width 517 height 231
click at [502, 257] on textarea at bounding box center [562, 280] width 517 height 231
paste textarea "!DOCTYPE html> <html> <head> <meta charset="utf-8"/> <title>{{ row.manufacturer…"
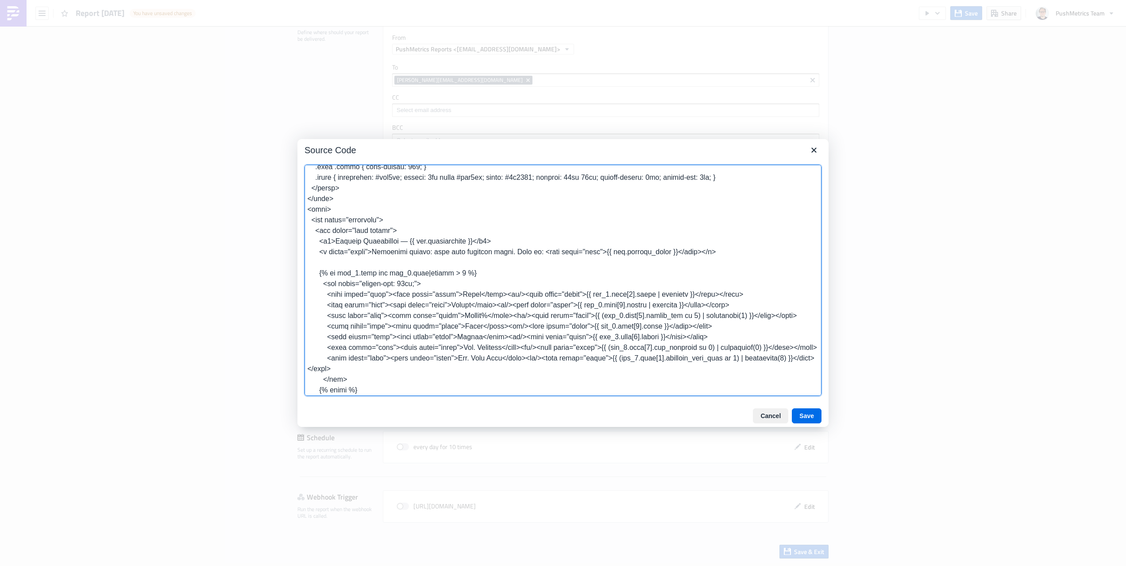
scroll to position [254, 0]
click at [674, 291] on textarea at bounding box center [562, 280] width 517 height 231
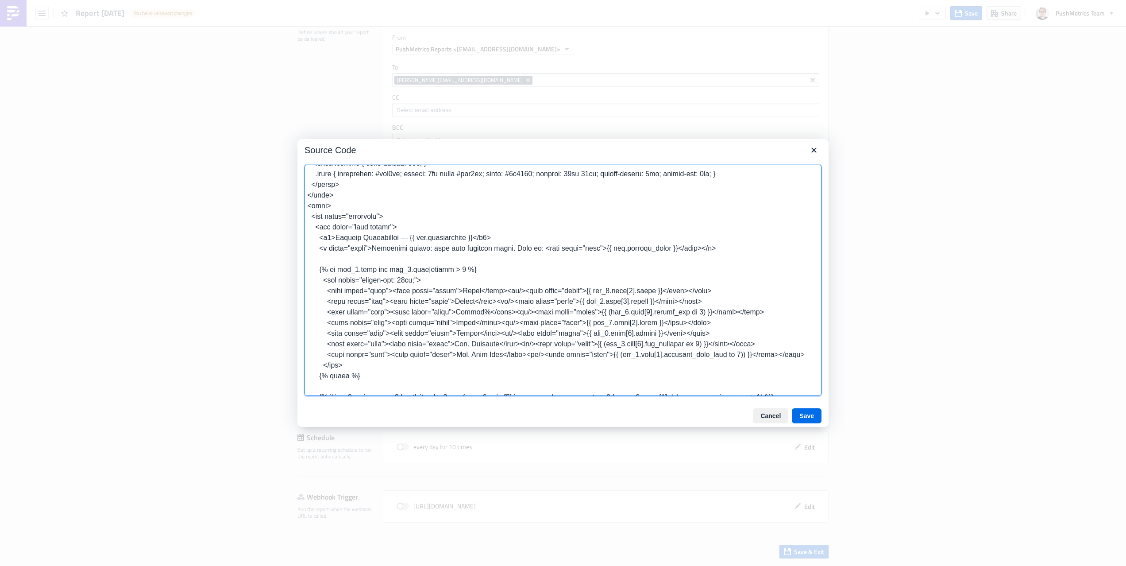
type textarea "<!DOCTYPE html> <html> <head> <meta charset="utf-8"/> <title>{{ row.manufacture…"
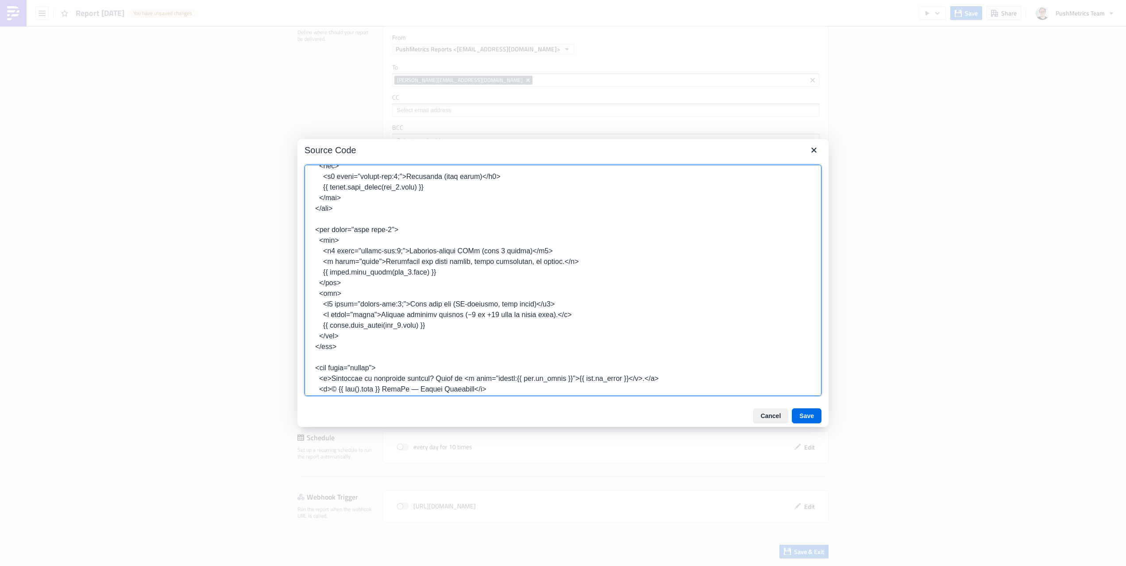
scroll to position [964, 0]
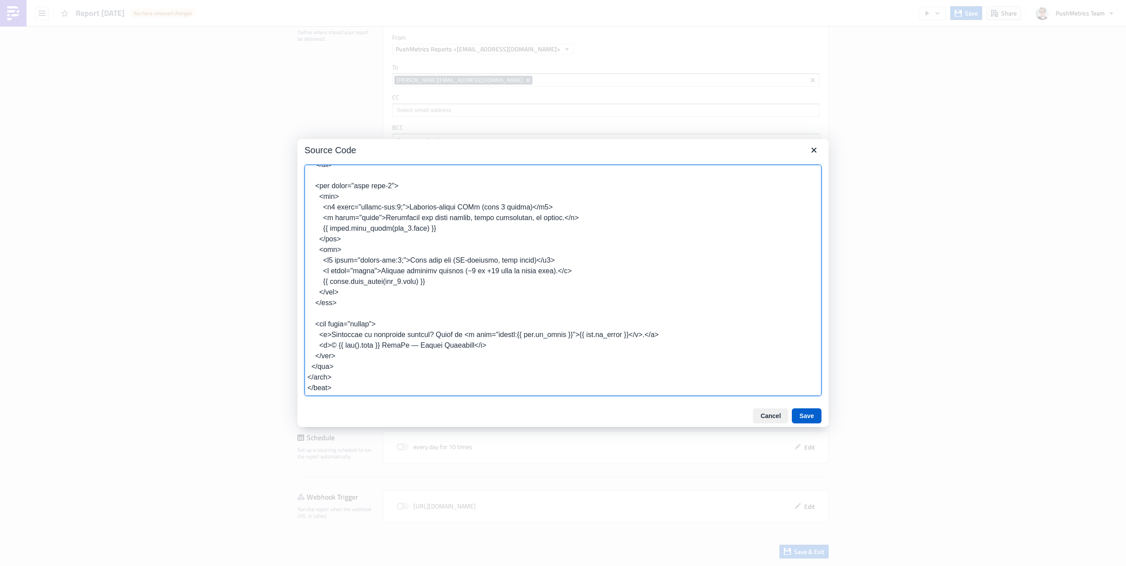
click at [803, 415] on button "Save" at bounding box center [807, 415] width 30 height 15
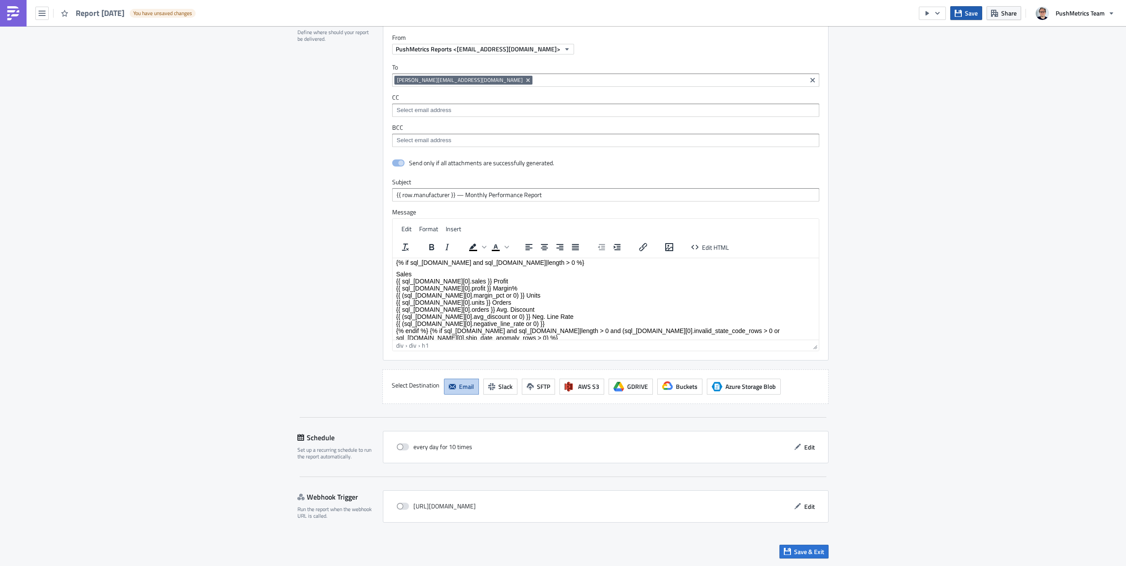
click at [971, 16] on span "Save" at bounding box center [971, 12] width 13 height 9
click at [929, 15] on icon "button" at bounding box center [927, 13] width 7 height 7
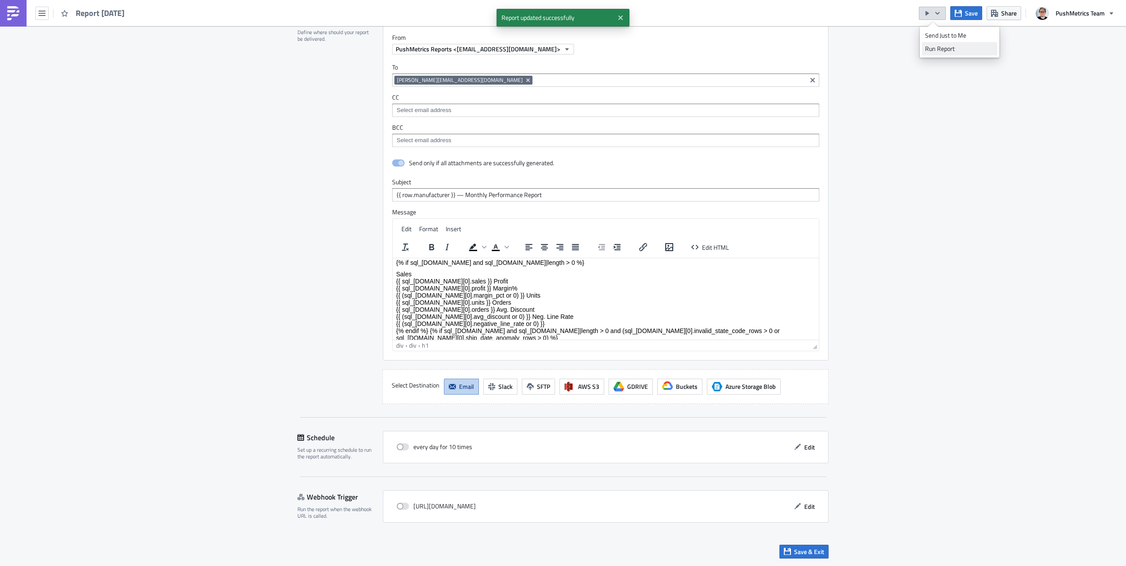
click at [939, 44] on div "Run Report" at bounding box center [959, 48] width 69 height 9
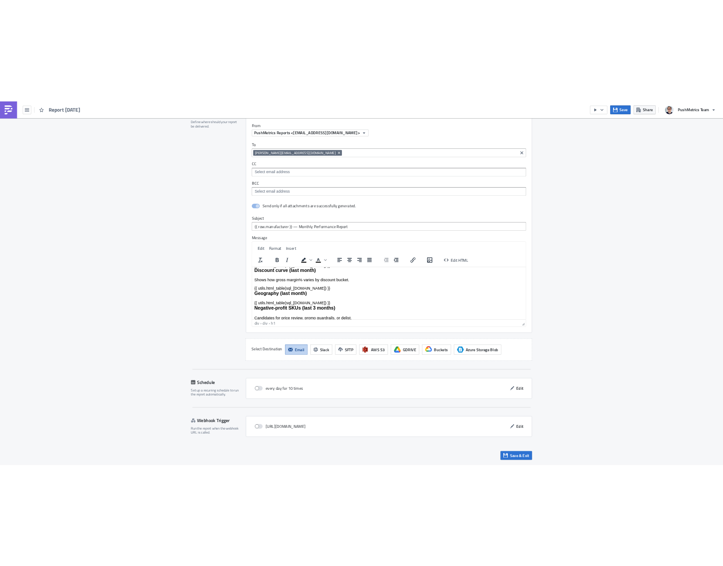
scroll to position [312, 0]
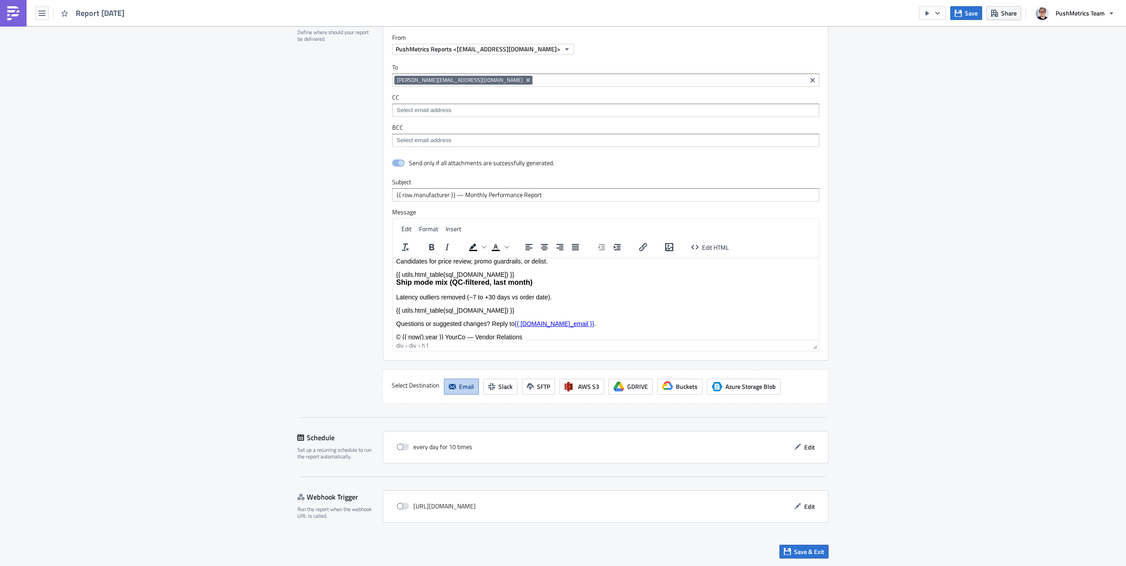
click at [419, 333] on p "© {{ now().year }} YourCo — Vendor Relations" at bounding box center [605, 336] width 419 height 7
drag, startPoint x: 432, startPoint y: 326, endPoint x: 401, endPoint y: 330, distance: 30.7
click at [401, 333] on p "© {{ now().year }} YourCo — Vendor Relations" at bounding box center [605, 336] width 419 height 7
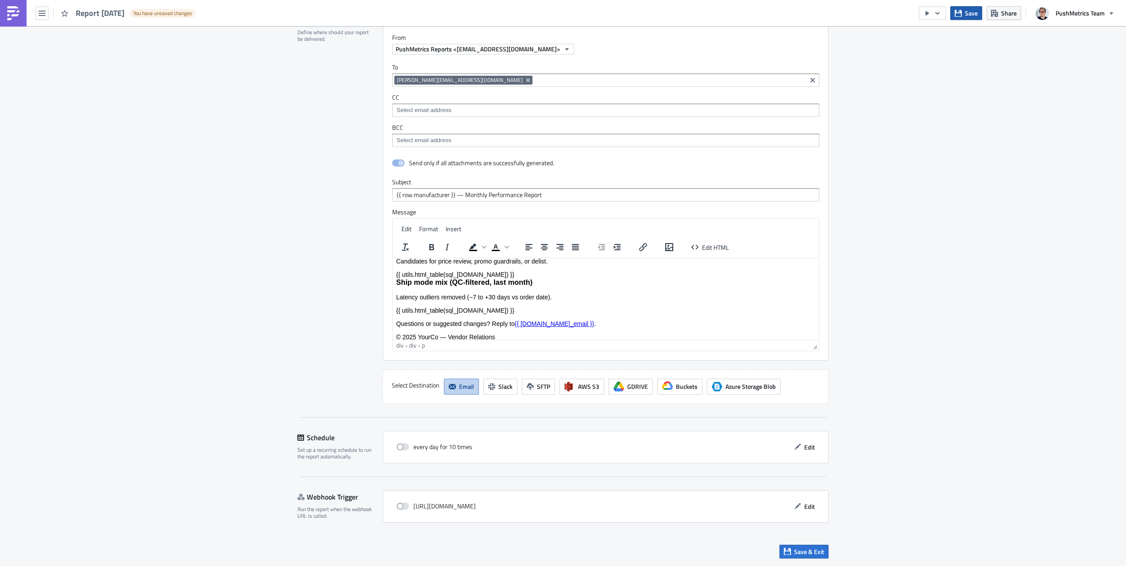
click at [961, 19] on button "Save" at bounding box center [966, 13] width 32 height 14
click at [930, 18] on button "button" at bounding box center [932, 13] width 27 height 13
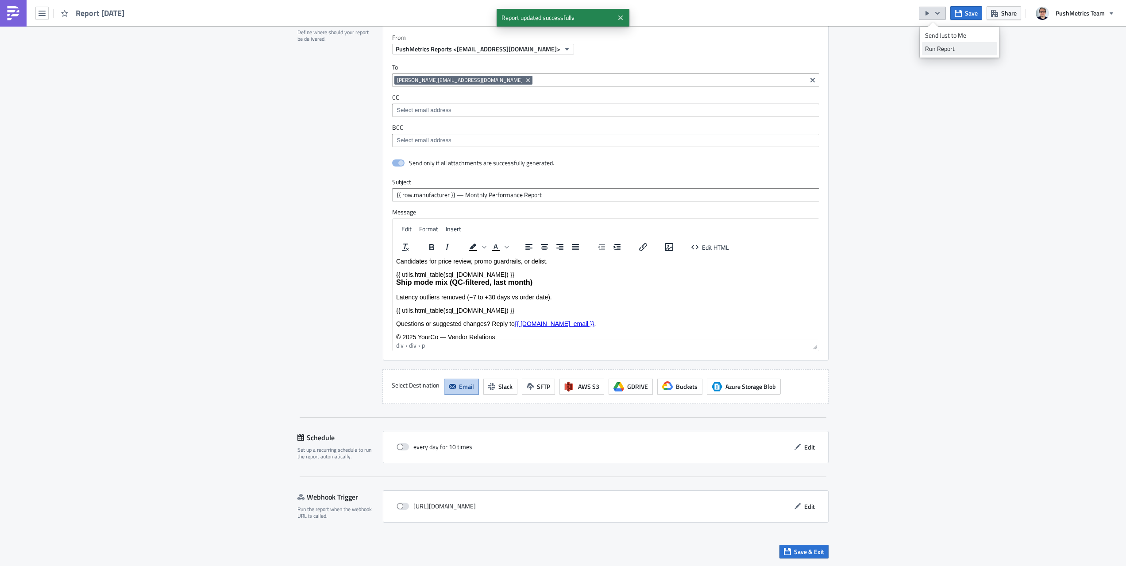
click at [931, 47] on div "Run Report" at bounding box center [959, 48] width 69 height 9
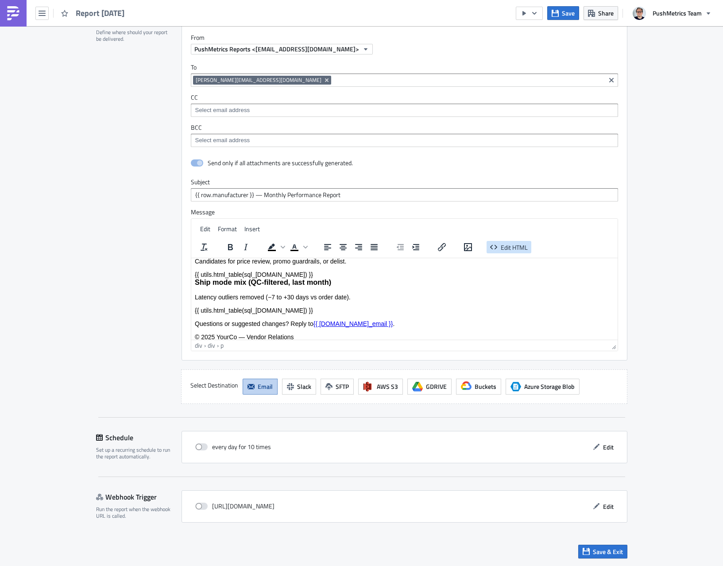
click at [516, 246] on span "Edit HTML" at bounding box center [514, 246] width 27 height 9
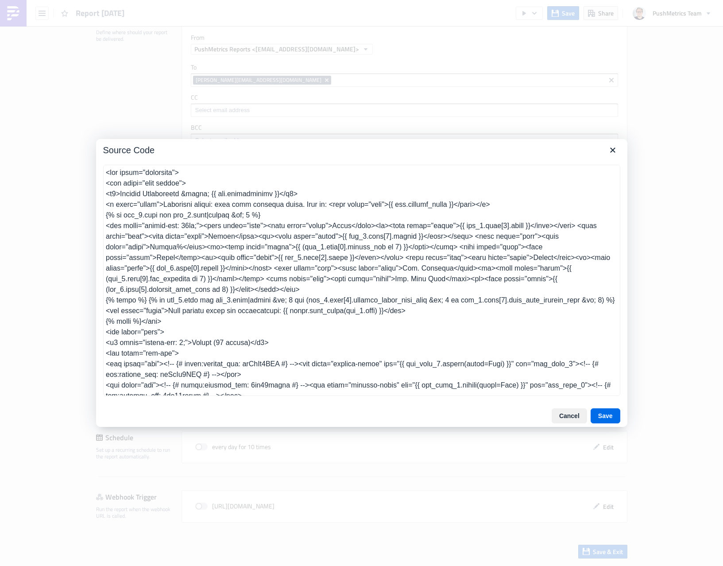
scroll to position [412, 0]
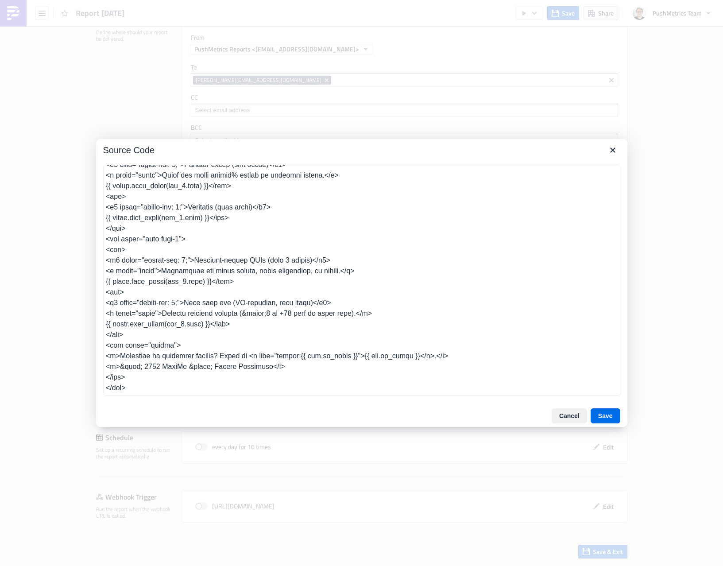
click at [509, 260] on textarea at bounding box center [361, 280] width 517 height 231
type textarea "<!DOCTYPE html> <html> <head> <meta charset="utf-8"/> <title>{{ row.manufacture…"
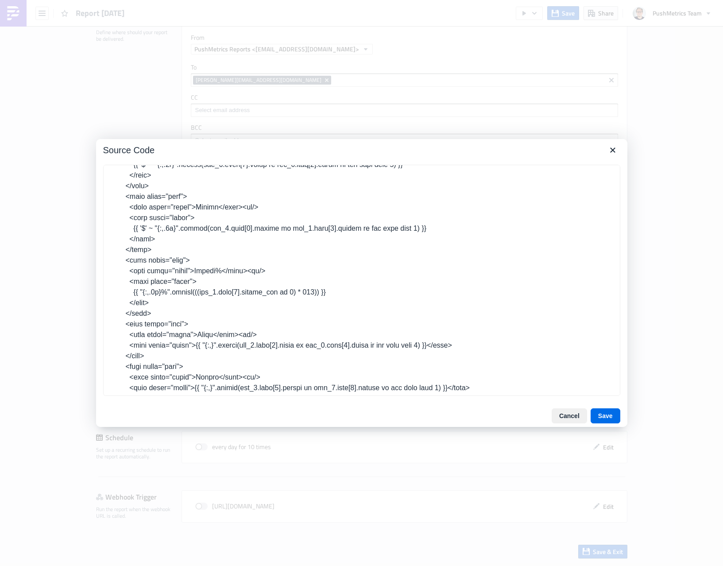
scroll to position [557, 0]
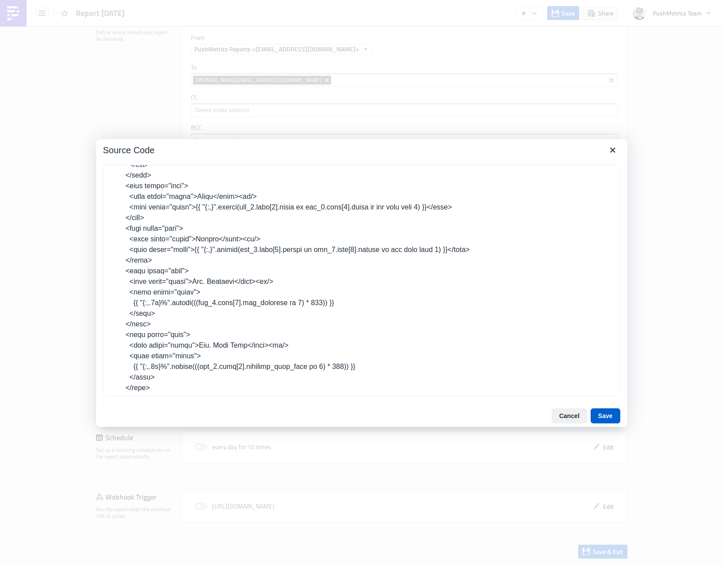
click at [611, 418] on button "Save" at bounding box center [605, 415] width 30 height 15
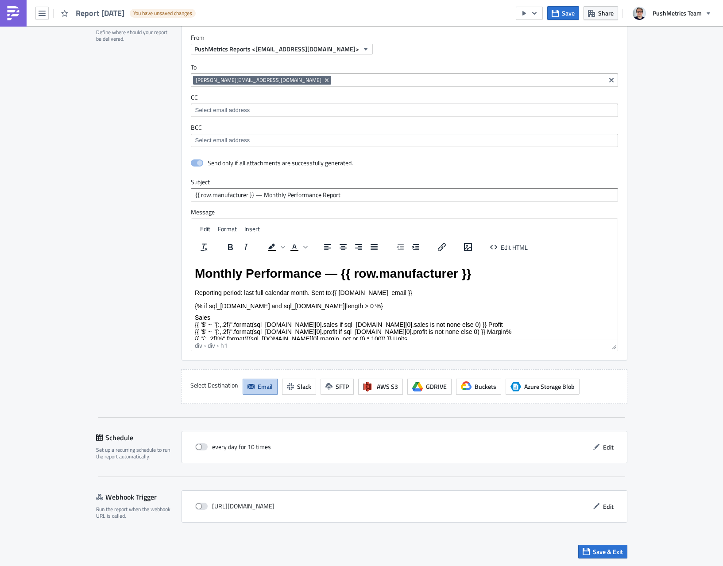
scroll to position [35, 0]
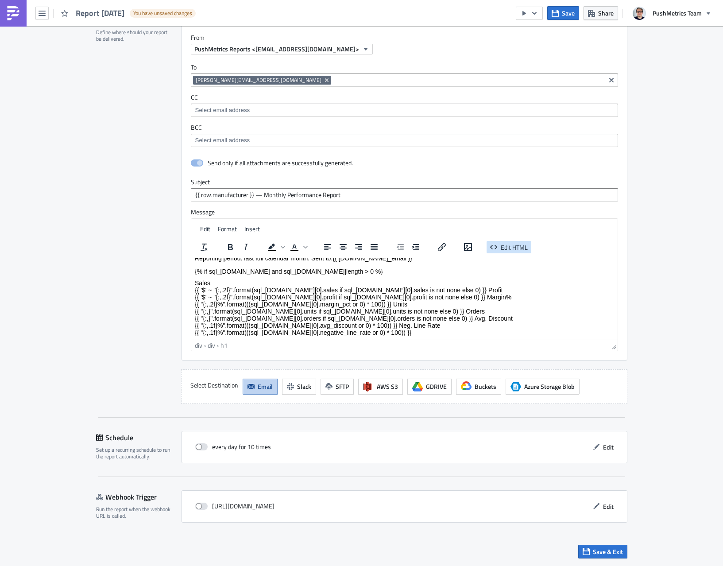
click at [517, 249] on span "Edit HTML" at bounding box center [514, 246] width 27 height 9
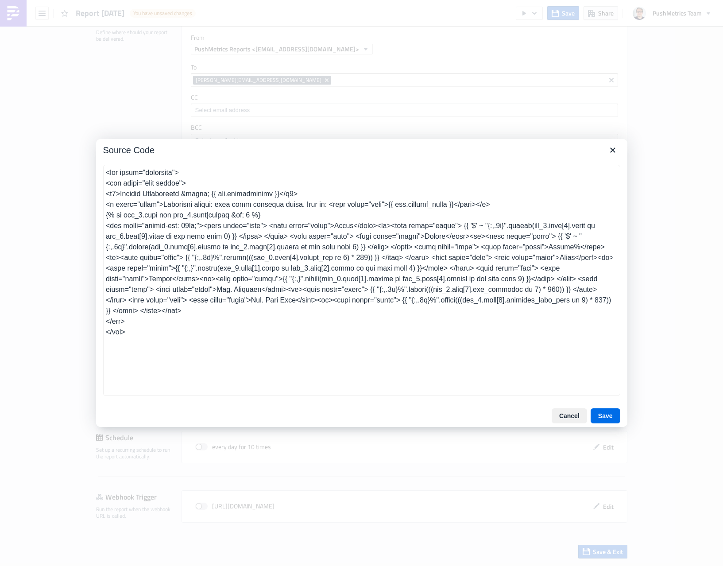
type textarea "<!DOCTYPE html> <html> <head> <meta charset="utf-8"/> <title>{{ row.manufacture…"
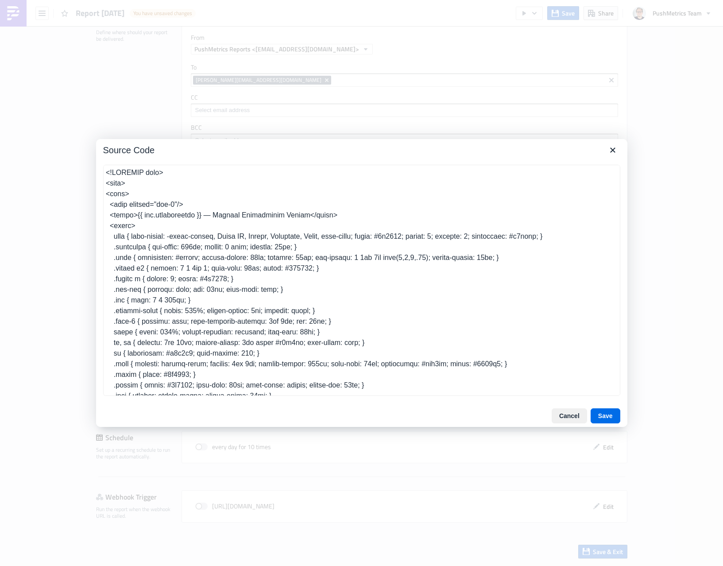
scroll to position [1290, 0]
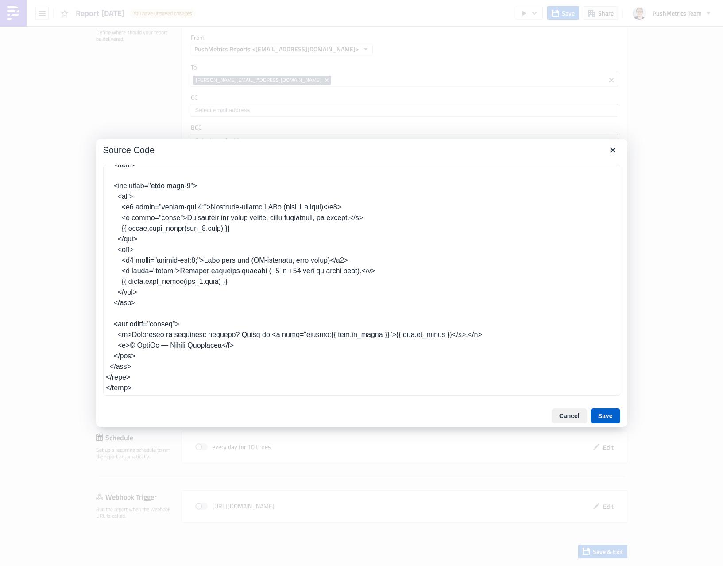
click at [595, 416] on button "Save" at bounding box center [605, 415] width 30 height 15
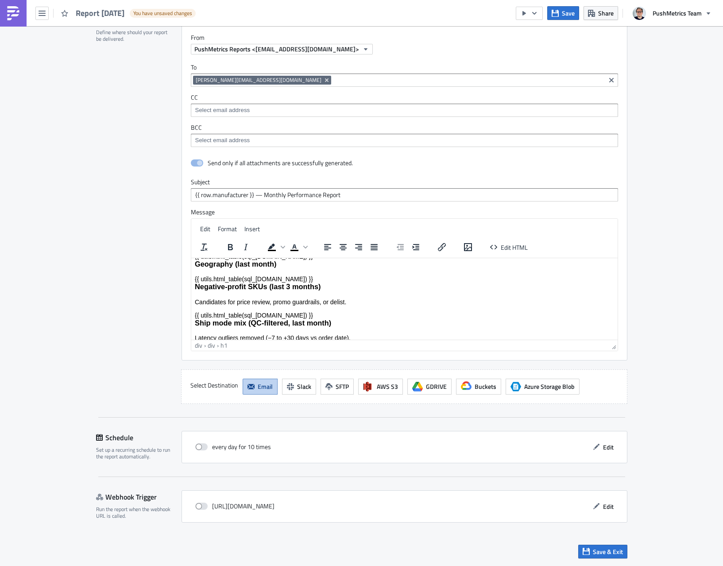
scroll to position [312, 0]
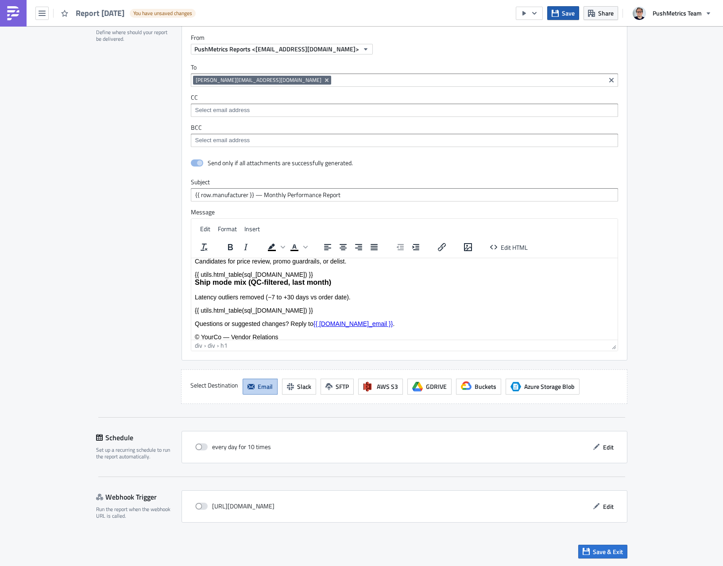
click at [560, 15] on button "Save" at bounding box center [563, 13] width 32 height 14
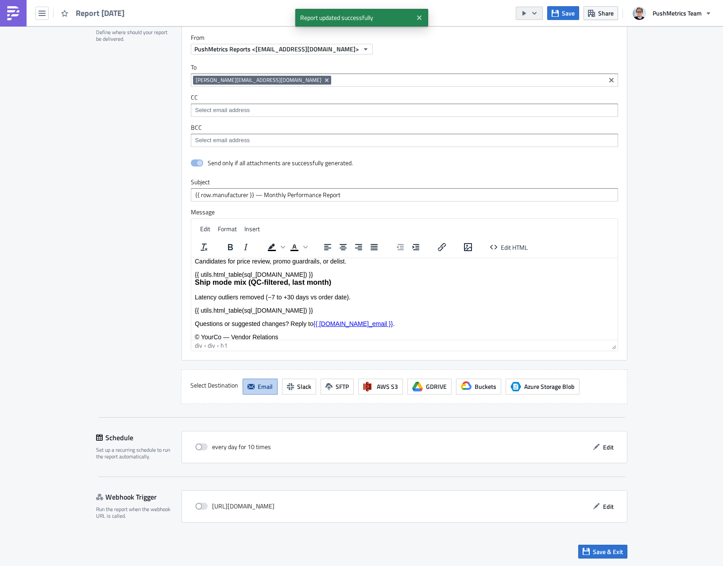
click at [519, 13] on button "button" at bounding box center [529, 13] width 27 height 13
click at [457, 76] on input at bounding box center [468, 80] width 270 height 9
click at [454, 58] on div "To julian@pushmetrics.io julian@pushmetrics.io CC BCC" at bounding box center [404, 104] width 445 height 101
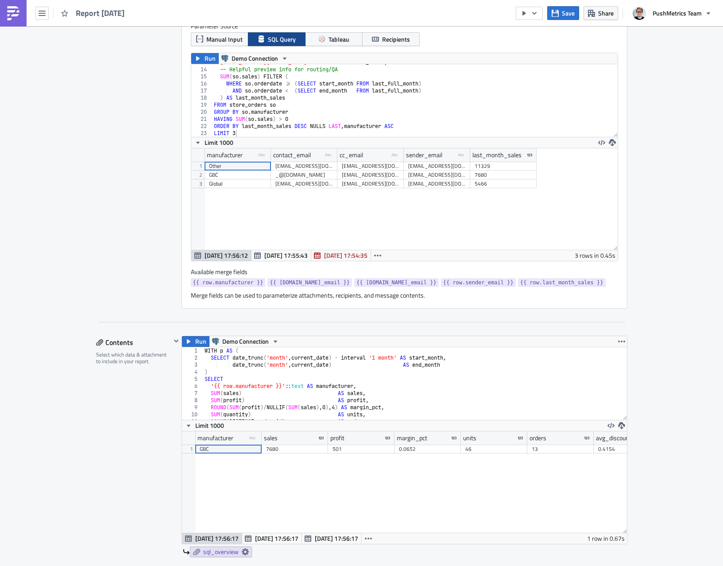
scroll to position [260, 0]
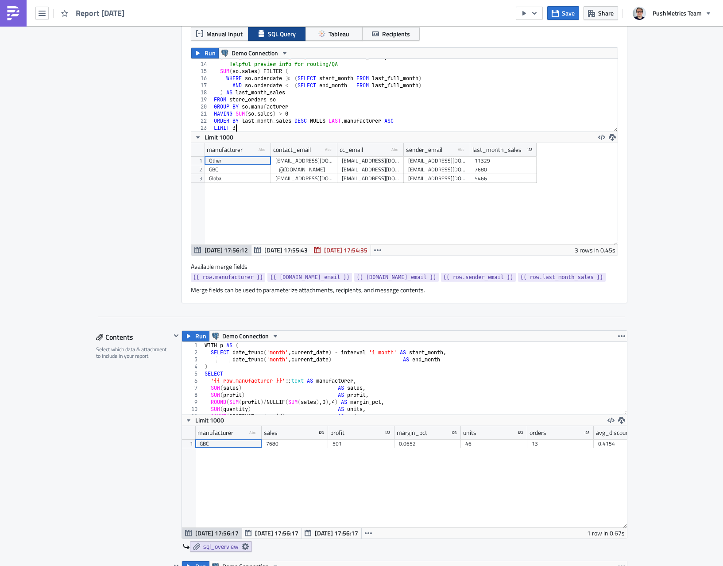
click at [256, 125] on div "'reports@yourco.com' AS sender_email , -- Helpful preview info for routing/QA S…" at bounding box center [414, 97] width 405 height 87
type textarea "LIMIT 1"
click at [549, 8] on button "Save" at bounding box center [563, 13] width 32 height 14
click at [532, 14] on icon "button" at bounding box center [534, 13] width 7 height 7
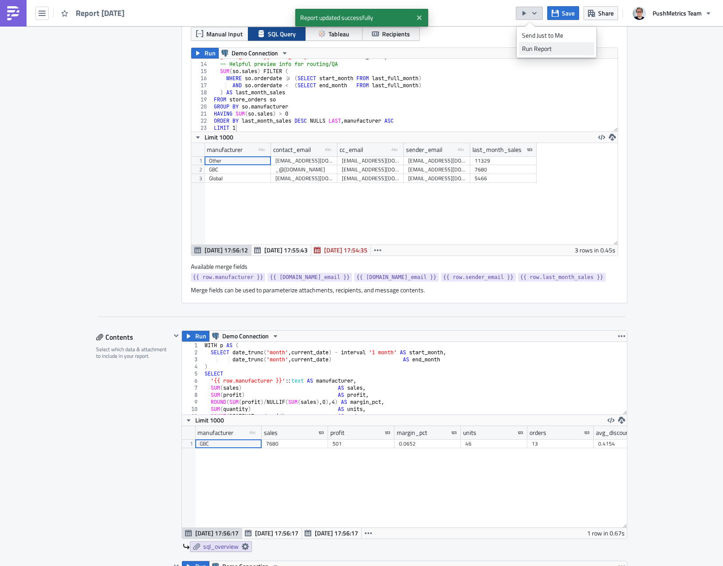
click at [529, 44] on div "Run Report" at bounding box center [556, 48] width 69 height 9
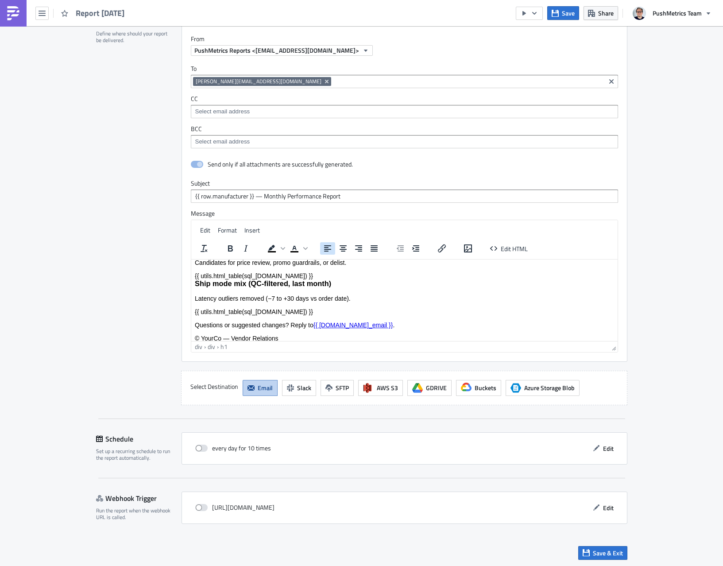
scroll to position [3376, 0]
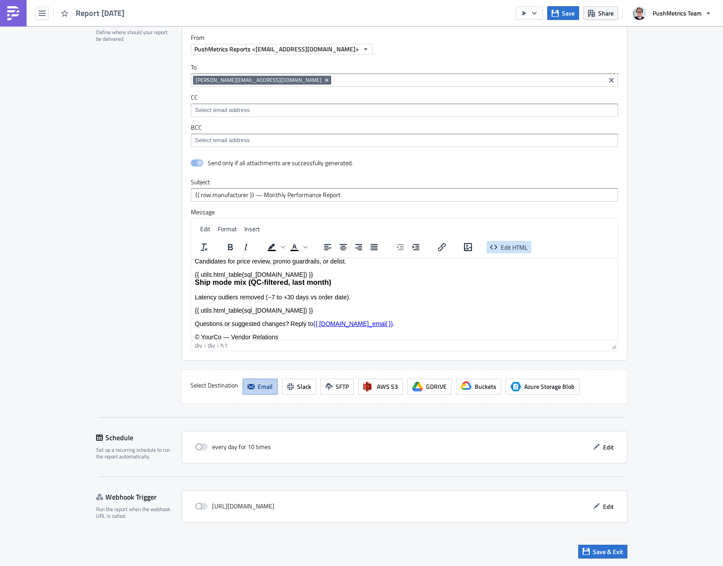
click at [518, 245] on span "Edit HTML" at bounding box center [514, 246] width 27 height 9
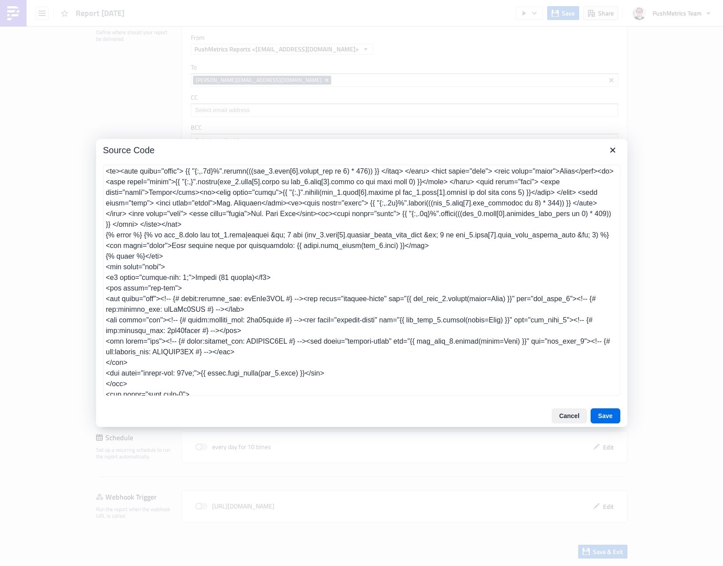
scroll to position [0, 0]
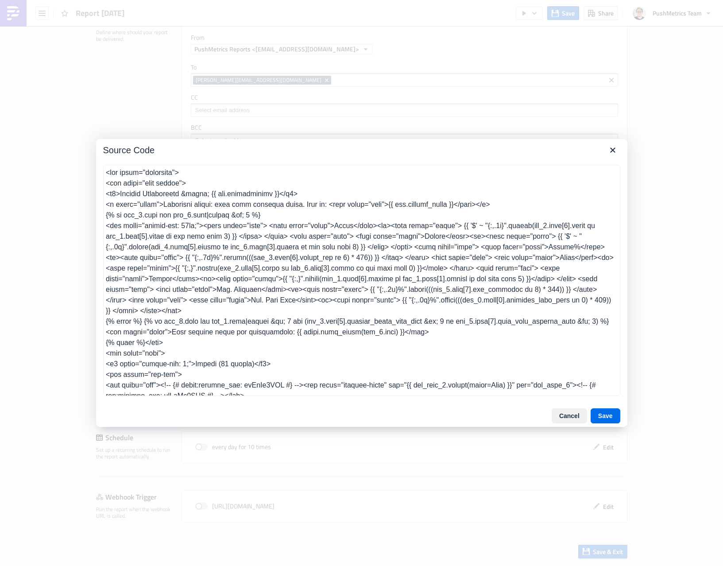
click at [436, 276] on textarea at bounding box center [361, 280] width 517 height 231
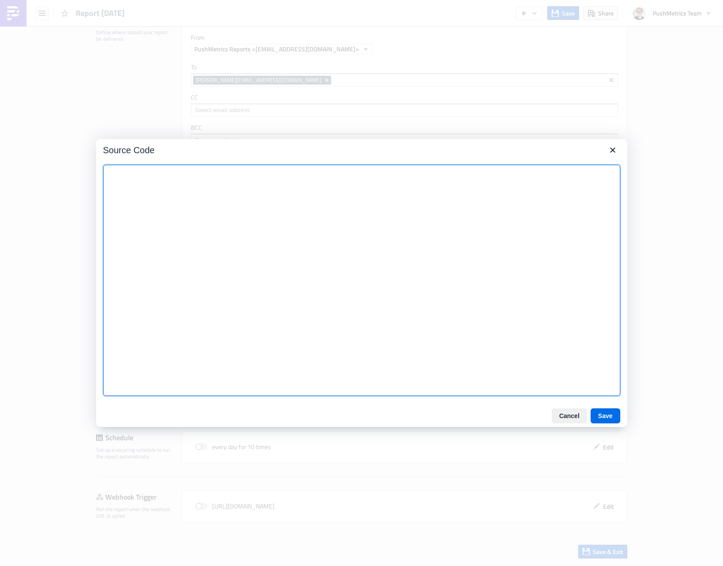
click at [282, 233] on textarea at bounding box center [361, 280] width 517 height 231
paste textarea "<!DOCTYPE html> <html> <head> <meta charset="utf-8"/> <title>{{ row.manufacture…"
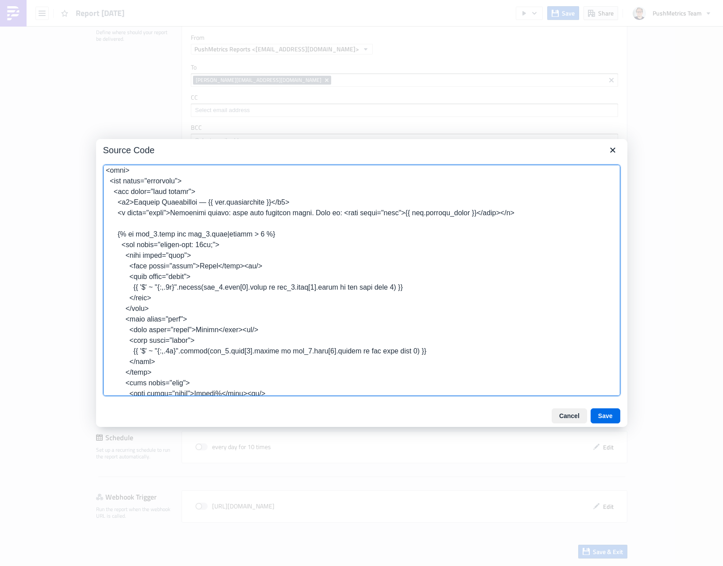
scroll to position [291, 0]
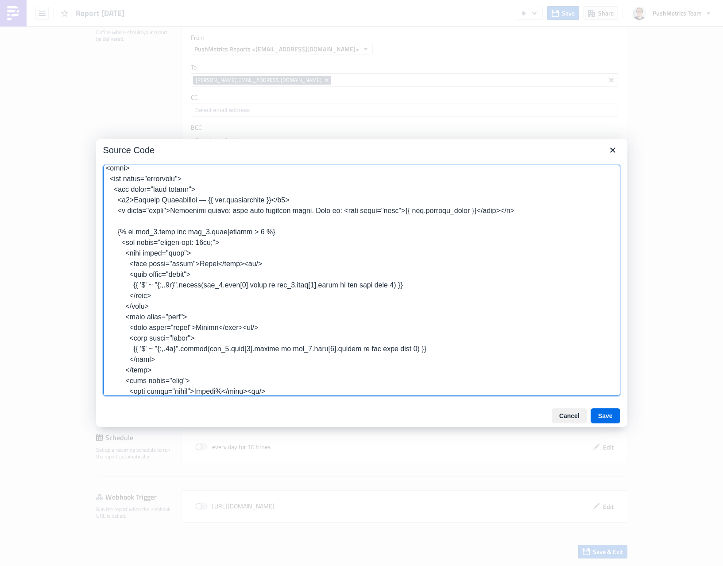
click at [142, 287] on textarea at bounding box center [361, 280] width 517 height 231
click at [272, 285] on textarea at bounding box center [361, 280] width 517 height 231
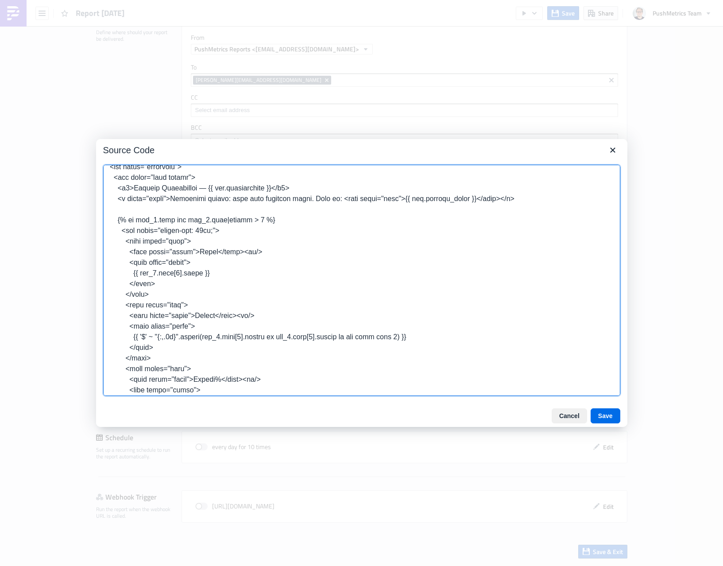
scroll to position [304, 0]
drag, startPoint x: 138, startPoint y: 337, endPoint x: 276, endPoint y: 341, distance: 138.1
click at [273, 337] on textarea at bounding box center [361, 280] width 517 height 231
drag, startPoint x: 201, startPoint y: 336, endPoint x: 255, endPoint y: 335, distance: 54.0
click at [255, 335] on textarea at bounding box center [361, 280] width 517 height 231
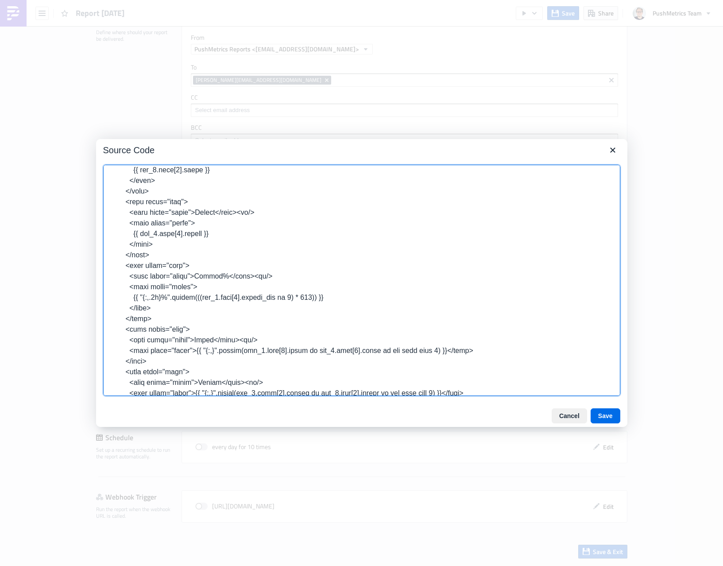
scroll to position [411, 0]
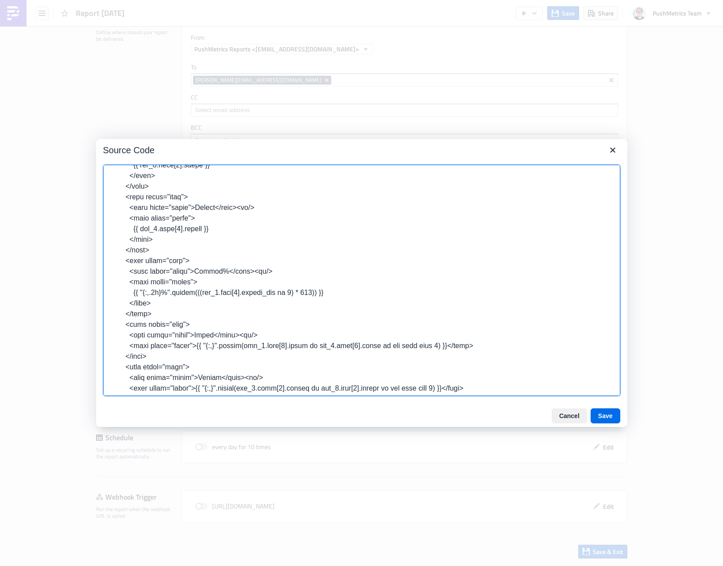
drag, startPoint x: 138, startPoint y: 294, endPoint x: 200, endPoint y: 294, distance: 62.4
click at [200, 294] on textarea at bounding box center [361, 280] width 517 height 231
drag, startPoint x: 219, startPoint y: 293, endPoint x: 235, endPoint y: 292, distance: 16.9
click at [236, 292] on textarea at bounding box center [361, 280] width 517 height 231
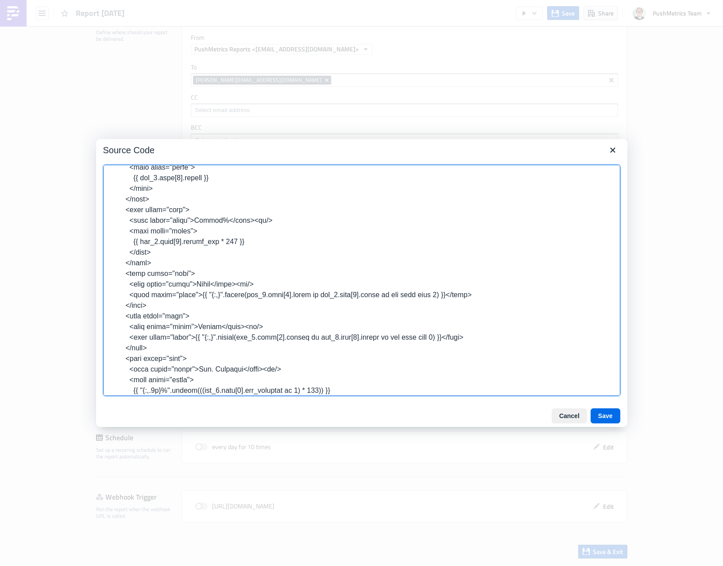
scroll to position [464, 0]
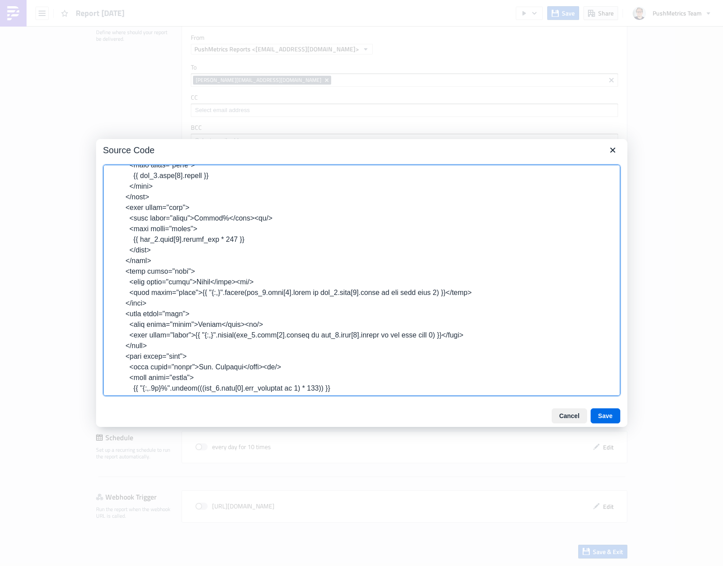
drag, startPoint x: 205, startPoint y: 293, endPoint x: 250, endPoint y: 299, distance: 45.1
click at [246, 294] on textarea at bounding box center [361, 280] width 517 height 231
drag, startPoint x: 264, startPoint y: 293, endPoint x: 389, endPoint y: 289, distance: 124.8
click at [389, 289] on textarea at bounding box center [361, 280] width 517 height 231
drag, startPoint x: 205, startPoint y: 335, endPoint x: 318, endPoint y: 339, distance: 112.9
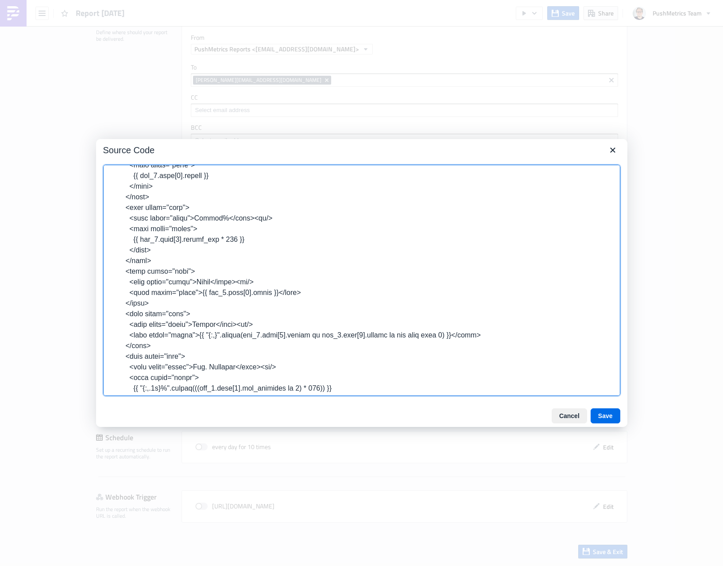
click at [318, 339] on textarea at bounding box center [361, 280] width 517 height 231
drag, startPoint x: 269, startPoint y: 335, endPoint x: 327, endPoint y: 334, distance: 58.0
click at [327, 334] on textarea at bounding box center [361, 280] width 517 height 231
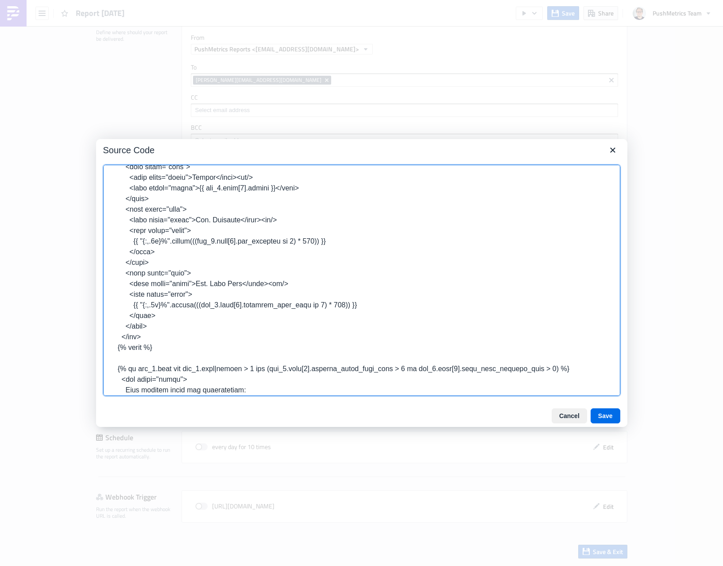
scroll to position [618, 0]
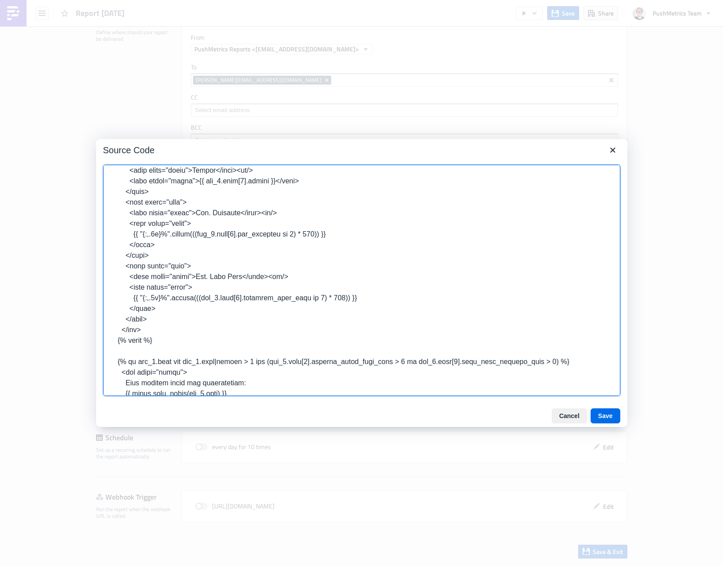
drag, startPoint x: 139, startPoint y: 234, endPoint x: 197, endPoint y: 233, distance: 58.4
click at [197, 233] on textarea at bounding box center [361, 280] width 517 height 231
drag, startPoint x: 225, startPoint y: 235, endPoint x: 258, endPoint y: 230, distance: 33.5
click at [258, 230] on textarea at bounding box center [361, 280] width 517 height 231
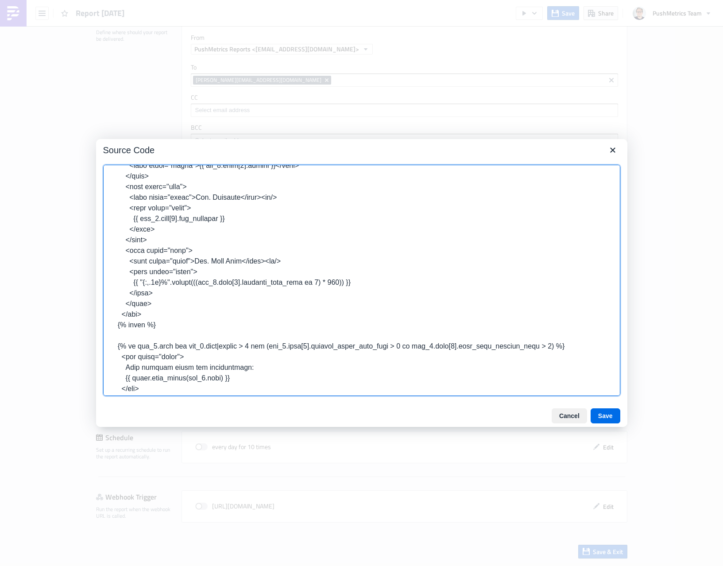
scroll to position [635, 0]
drag, startPoint x: 138, startPoint y: 283, endPoint x: 201, endPoint y: 285, distance: 62.9
click at [201, 285] on textarea at bounding box center [361, 280] width 517 height 231
drag, startPoint x: 239, startPoint y: 281, endPoint x: 280, endPoint y: 282, distance: 40.3
click at [280, 282] on textarea at bounding box center [361, 280] width 517 height 231
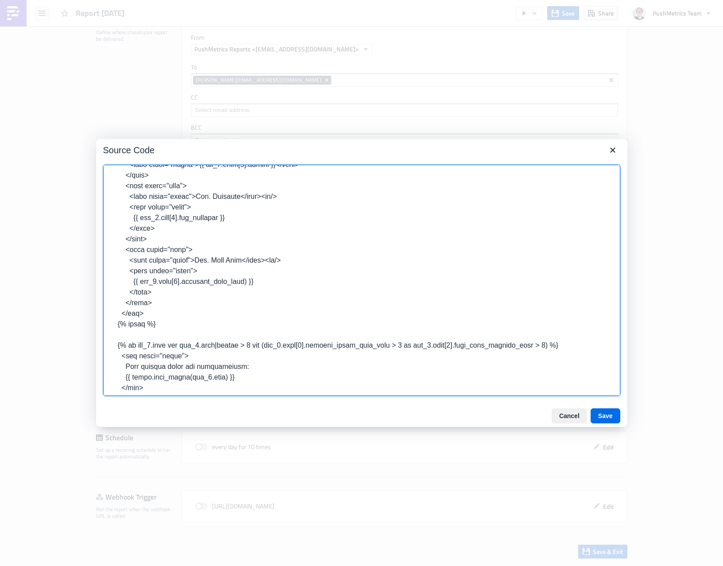
type textarea "<!DOCTYPE html> <html> <head> <meta charset="utf-8"/> <title>{{ row.manufacture…"
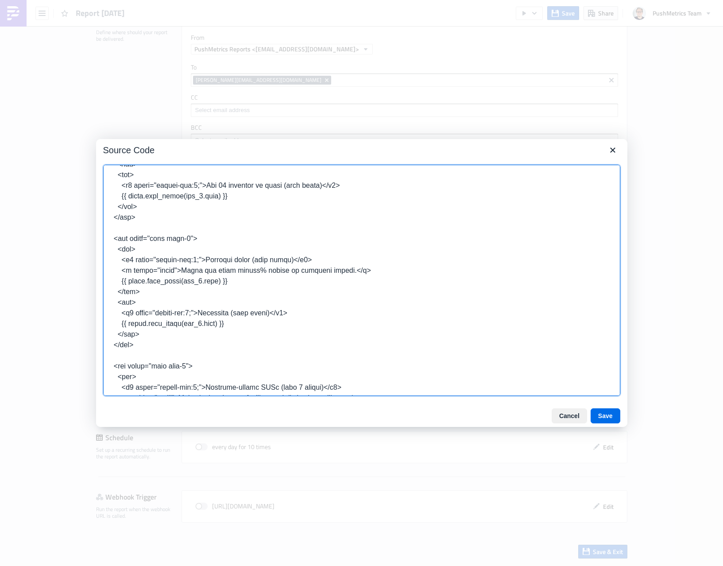
scroll to position [1293, 0]
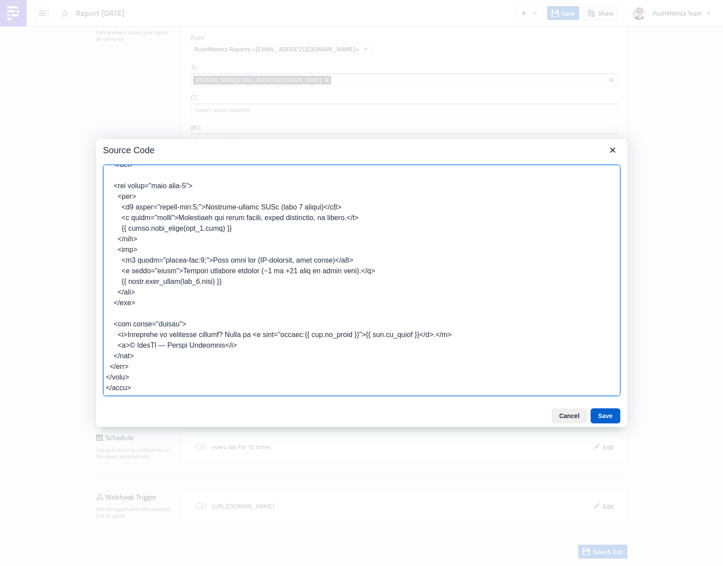
click at [616, 413] on button "Save" at bounding box center [605, 415] width 30 height 15
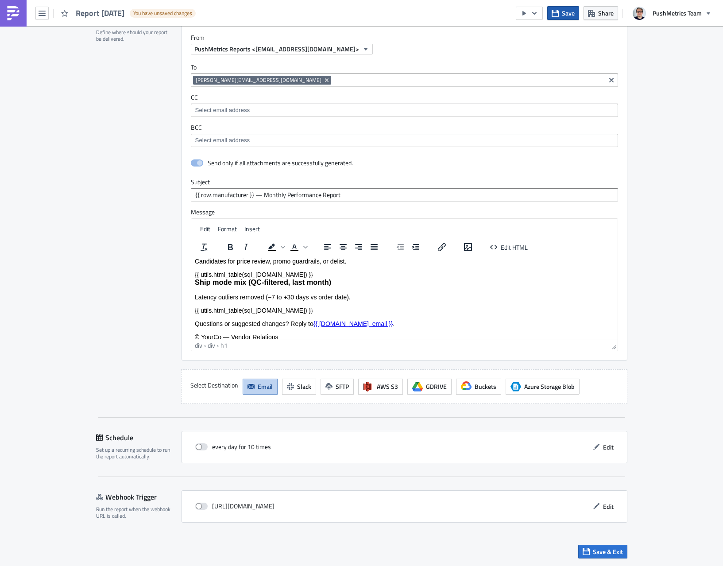
click at [561, 17] on button "Save" at bounding box center [563, 13] width 32 height 14
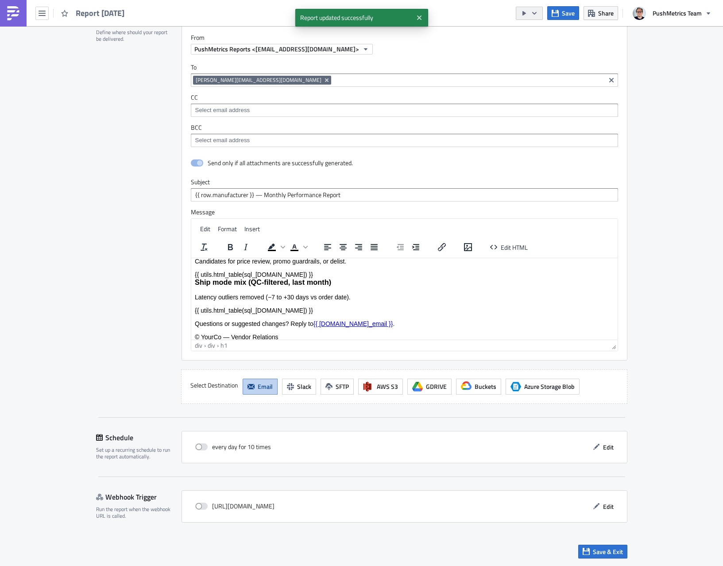
click at [533, 13] on icon "button" at bounding box center [534, 13] width 7 height 7
click at [543, 51] on div "Run Report" at bounding box center [556, 48] width 69 height 9
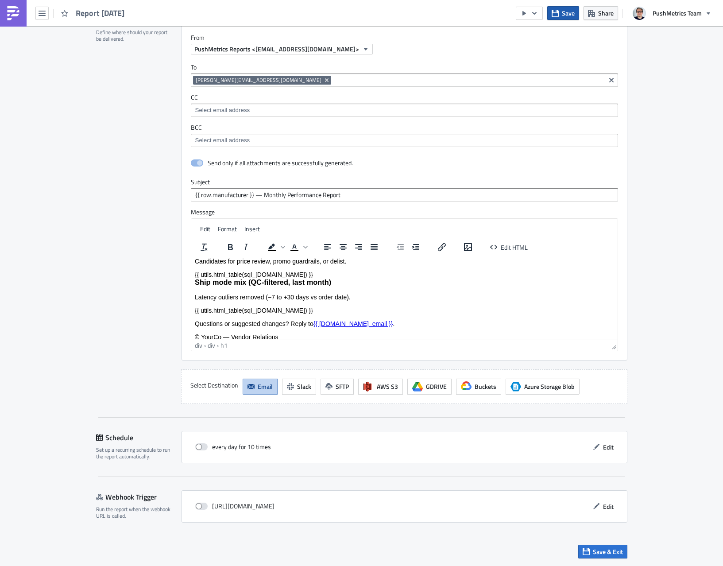
click at [558, 8] on button "Save" at bounding box center [563, 13] width 32 height 14
click at [523, 247] on span "Edit HTML" at bounding box center [514, 246] width 27 height 9
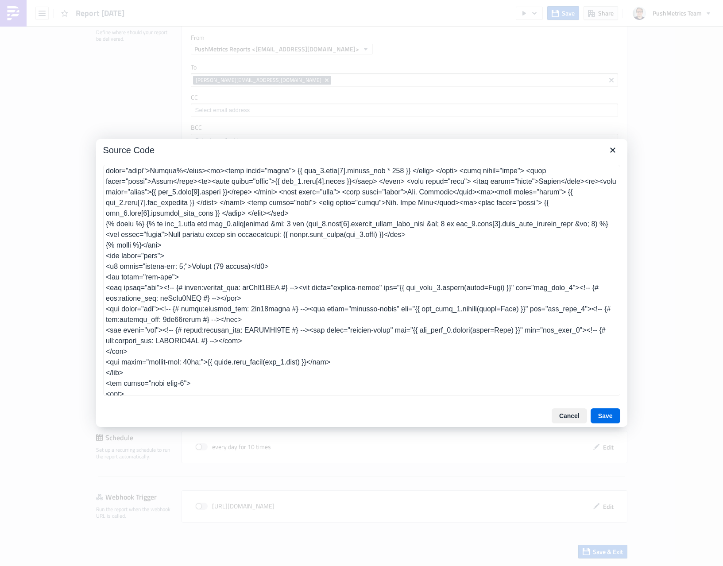
scroll to position [0, 0]
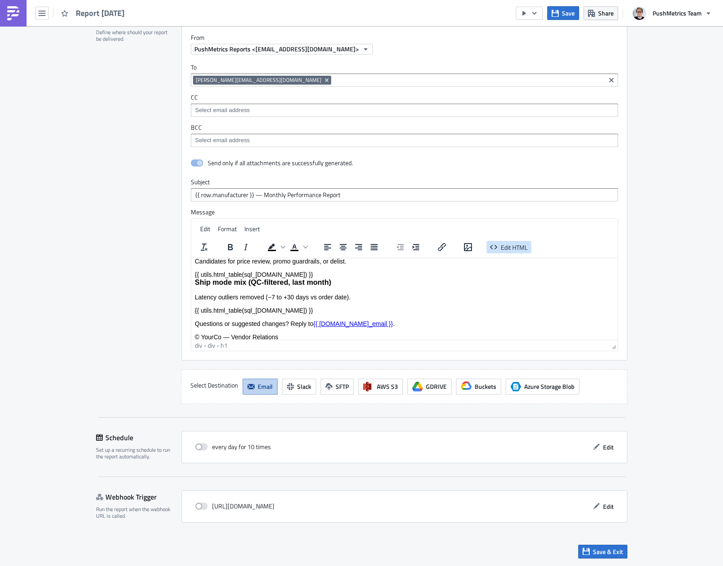
click at [503, 249] on span "Edit HTML" at bounding box center [514, 246] width 27 height 9
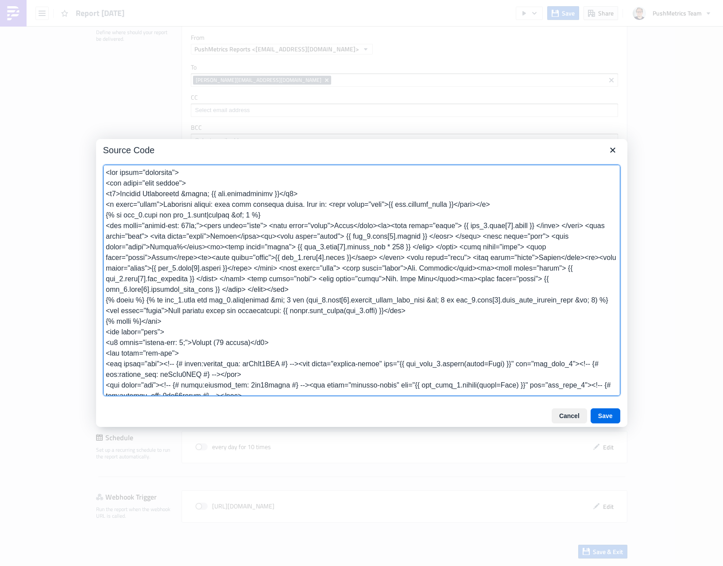
click at [352, 176] on textarea at bounding box center [361, 280] width 517 height 231
paste textarea "<style> body { font-family: -apple-system, Segoe UI, Roboto, Helvetica, Arial, …"
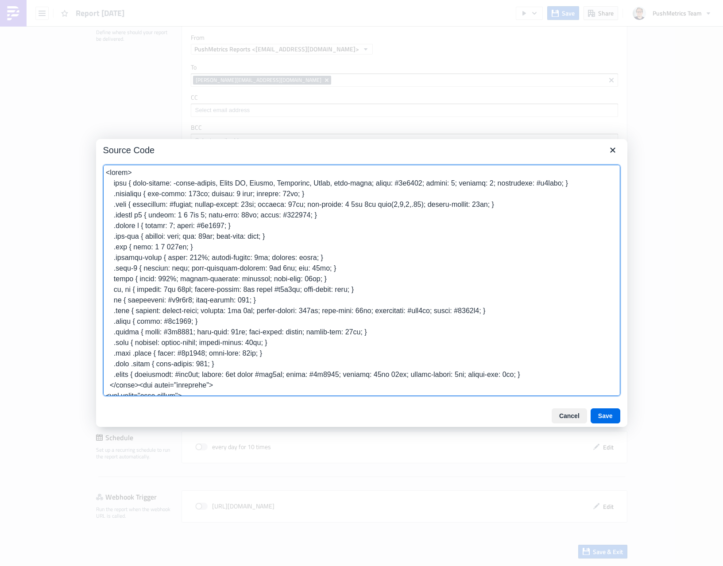
type textarea "<style> body { font-family: -apple-system, Segoe UI, Roboto, Helvetica, Arial, …"
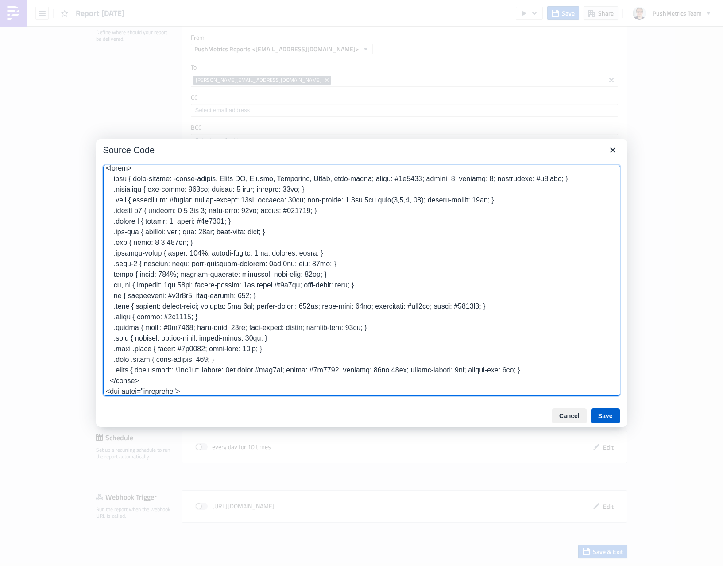
click at [605, 411] on button "Save" at bounding box center [605, 415] width 30 height 15
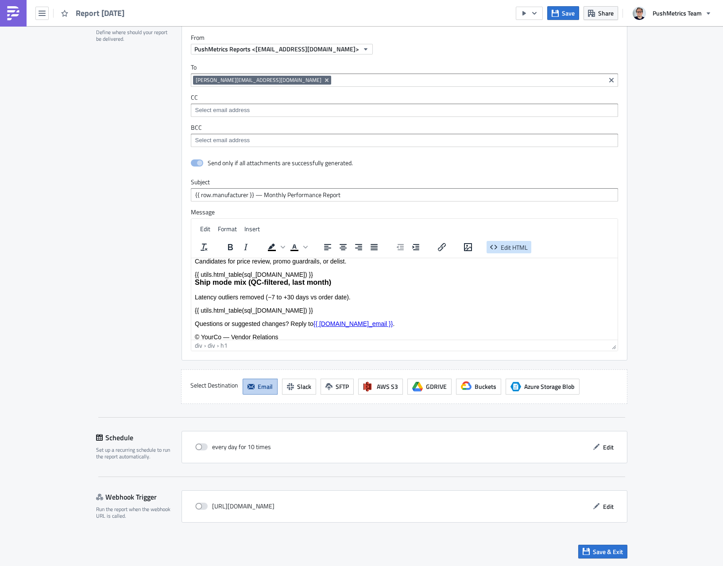
click at [519, 242] on span "Edit HTML" at bounding box center [514, 246] width 27 height 9
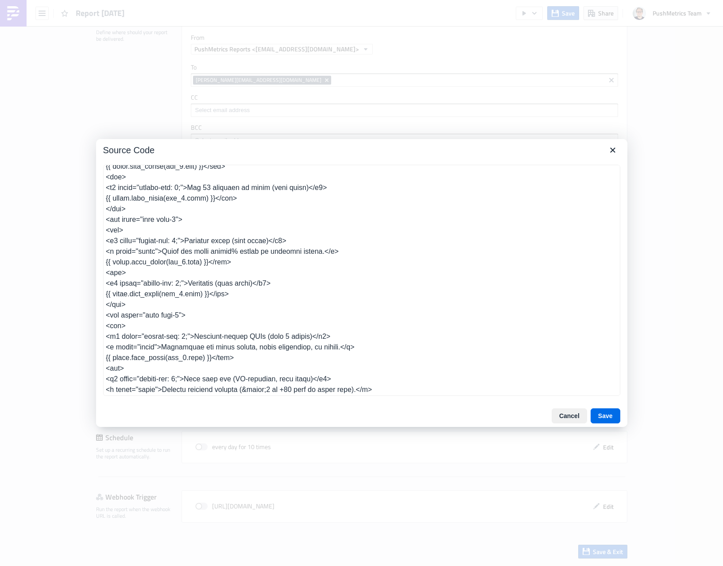
scroll to position [412, 0]
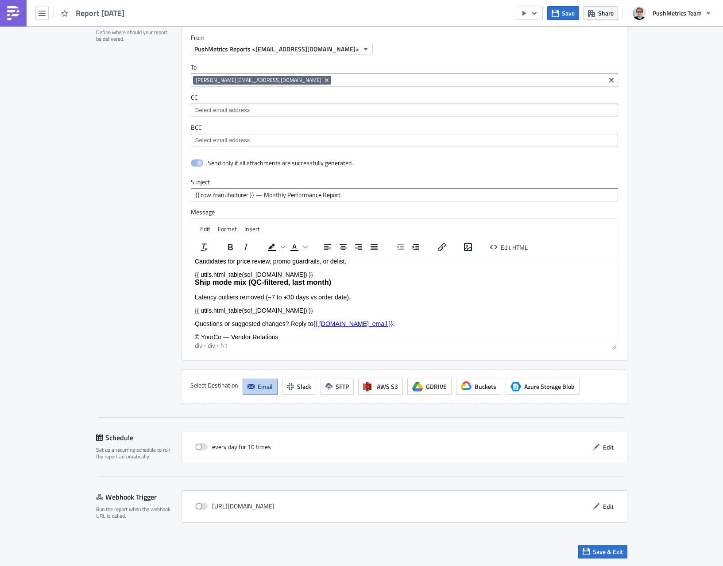
click at [427, 310] on div "Monthly Performance — {{ row.manufacturer }} Reporting period: last full calend…" at bounding box center [403, 147] width 419 height 386
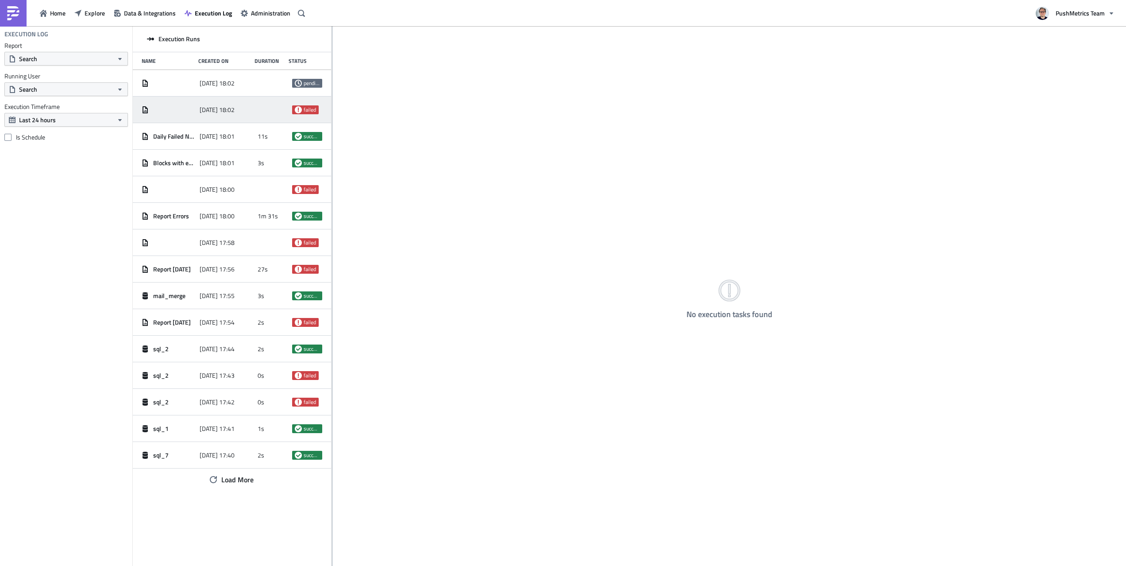
click at [187, 116] on div at bounding box center [169, 110] width 54 height 16
click at [223, 82] on span "[DATE] 18:02" at bounding box center [217, 83] width 35 height 8
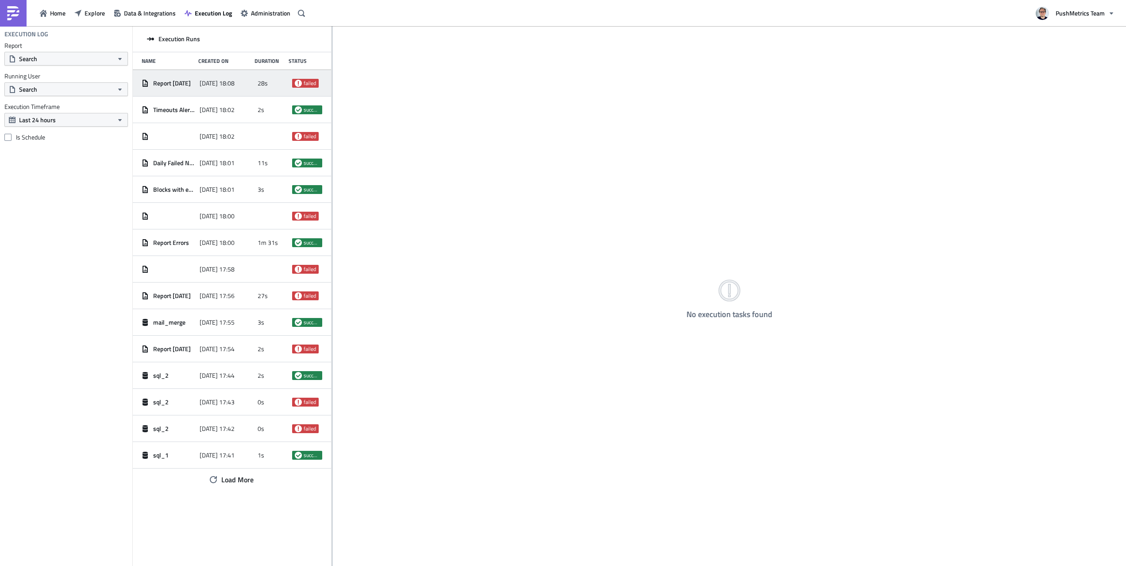
click at [249, 78] on div "[DATE] 18:08" at bounding box center [227, 83] width 54 height 16
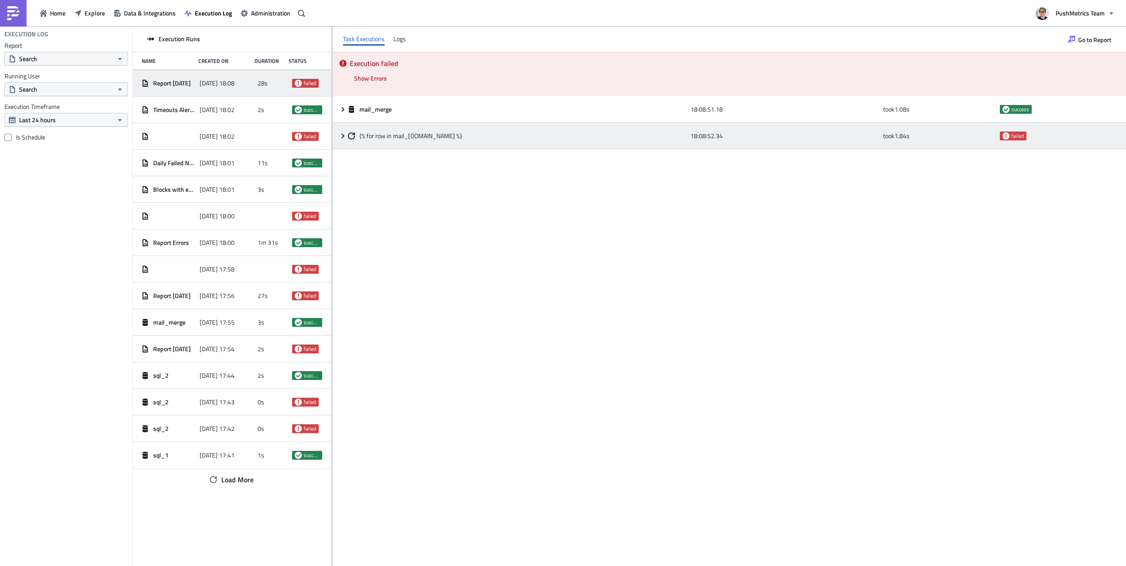
click at [497, 139] on div "{% for row in mail_merge.data %}" at bounding box center [517, 136] width 338 height 8
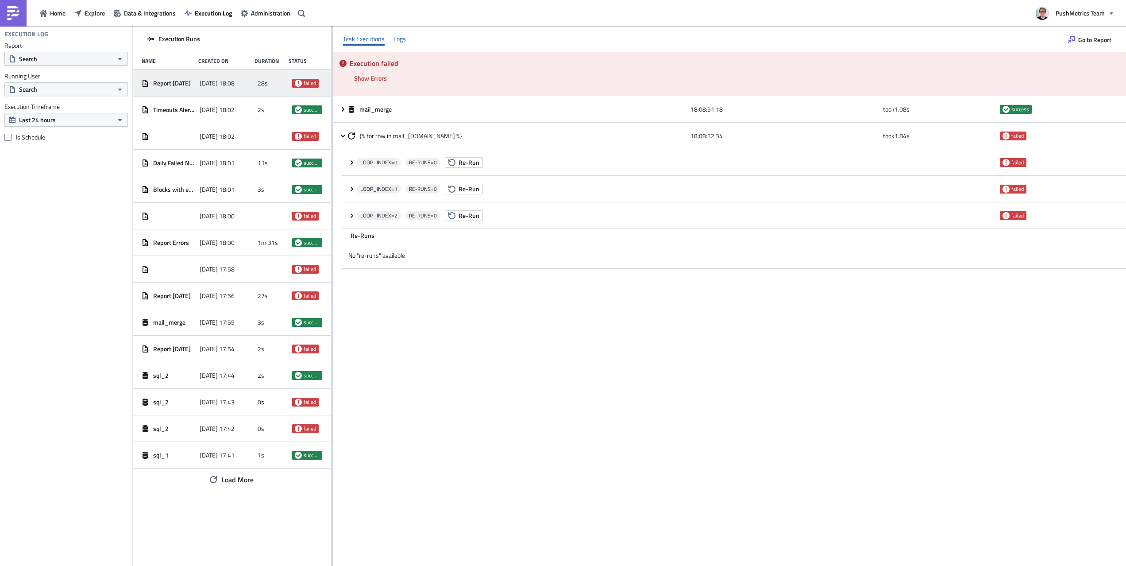
click at [404, 42] on div "Logs" at bounding box center [399, 38] width 12 height 13
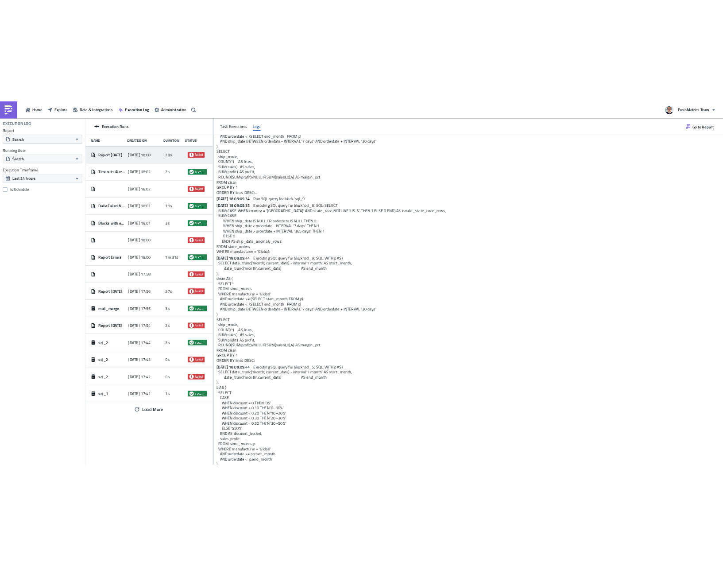
scroll to position [9108, 0]
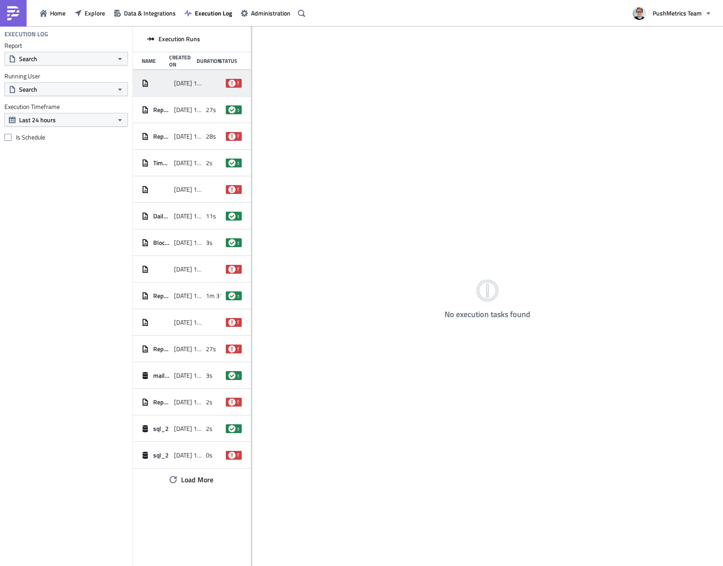
click at [212, 89] on div at bounding box center [213, 83] width 15 height 16
